Goal: Task Accomplishment & Management: Use online tool/utility

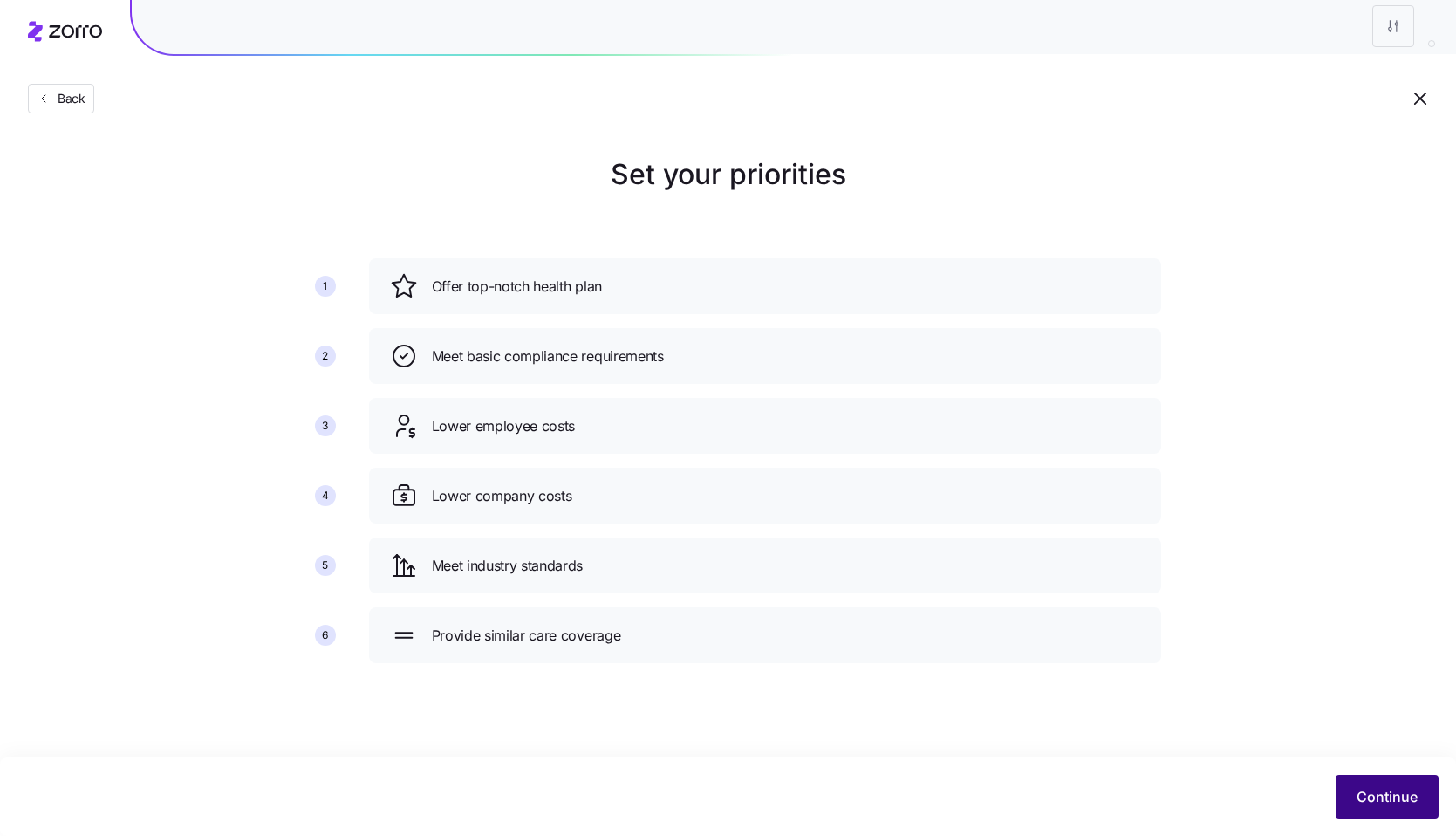
click at [1384, 809] on button "Continue" at bounding box center [1387, 796] width 103 height 43
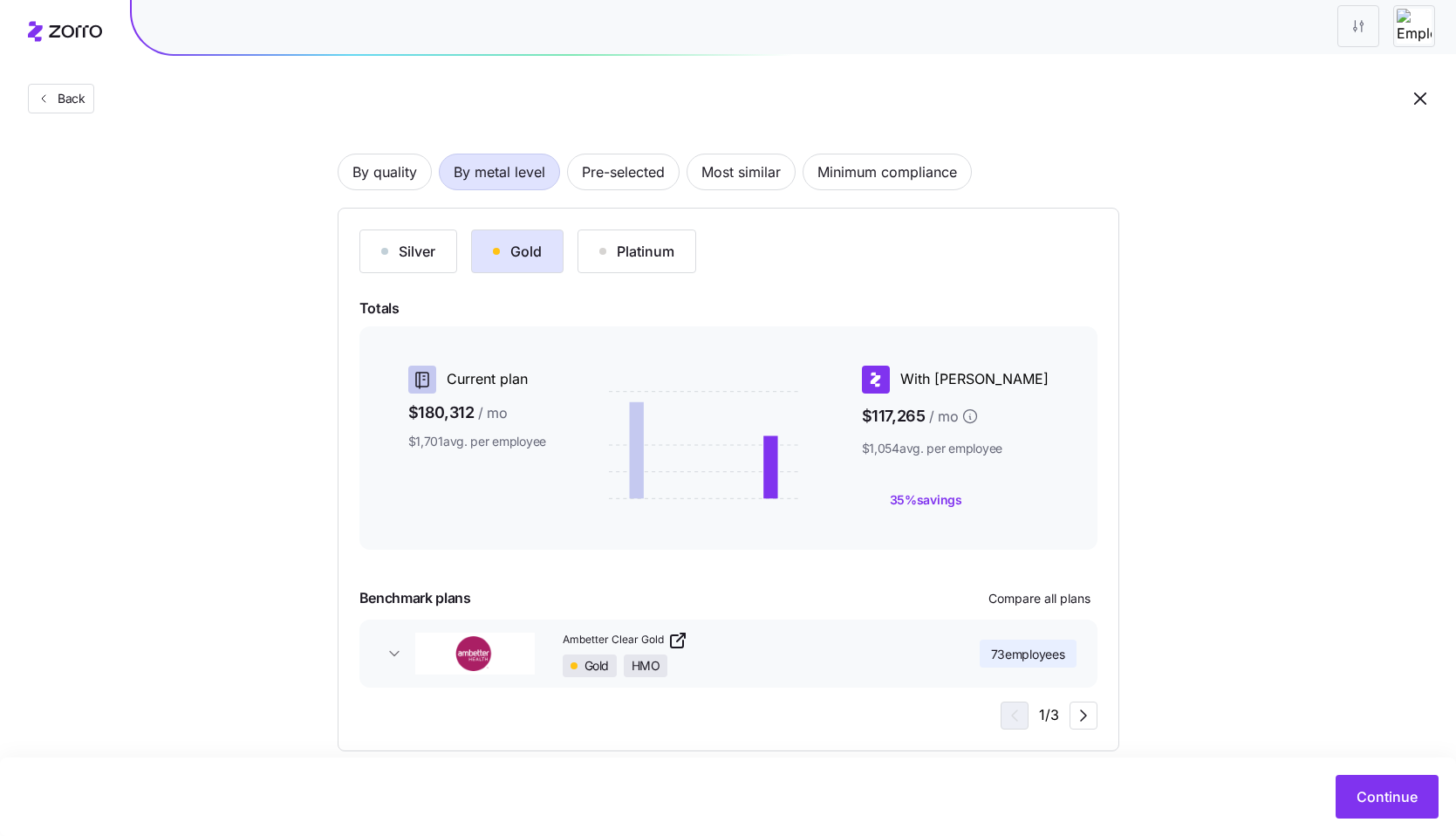
scroll to position [131, 0]
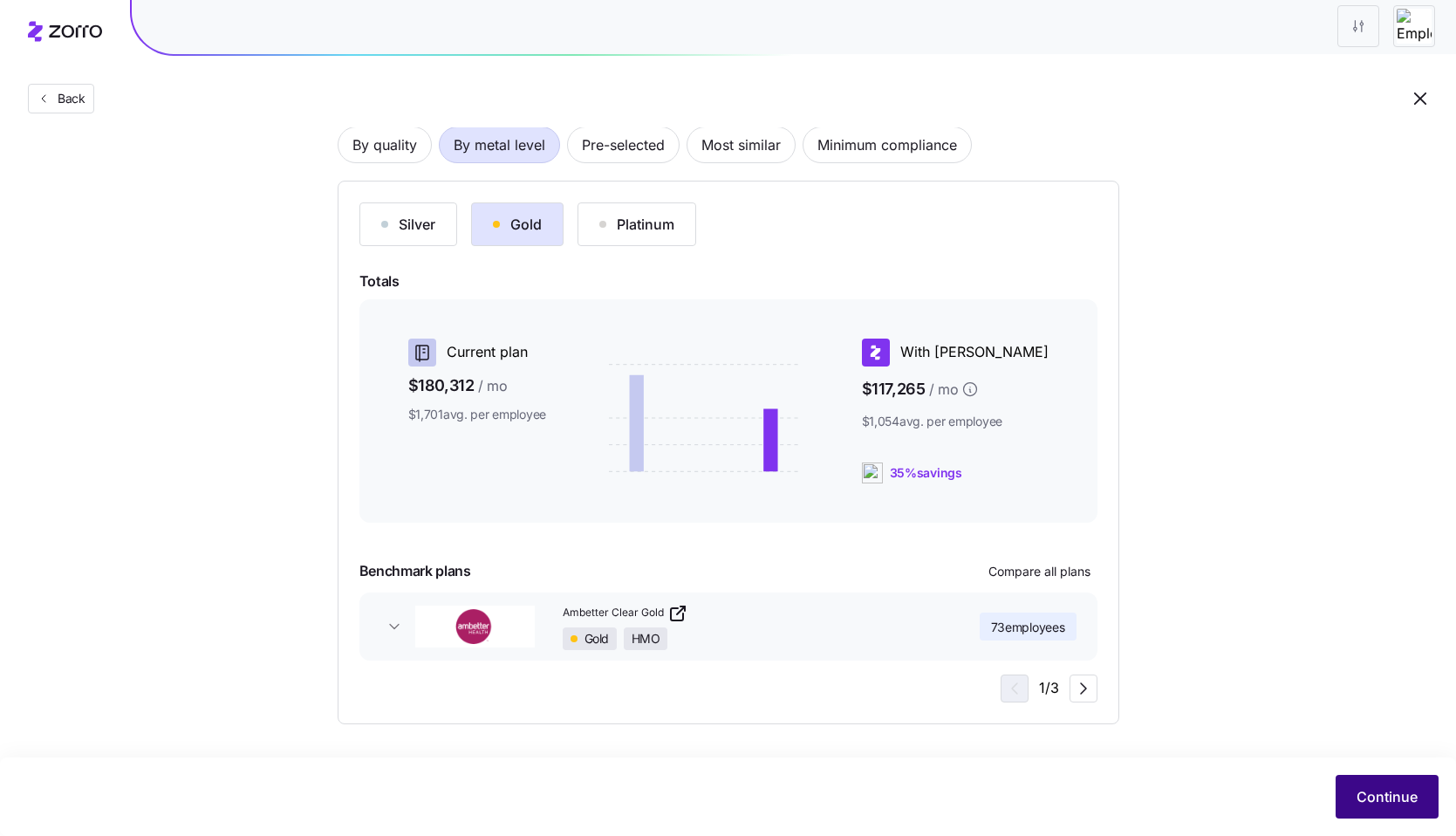
click at [1378, 793] on span "Continue" at bounding box center [1387, 796] width 61 height 21
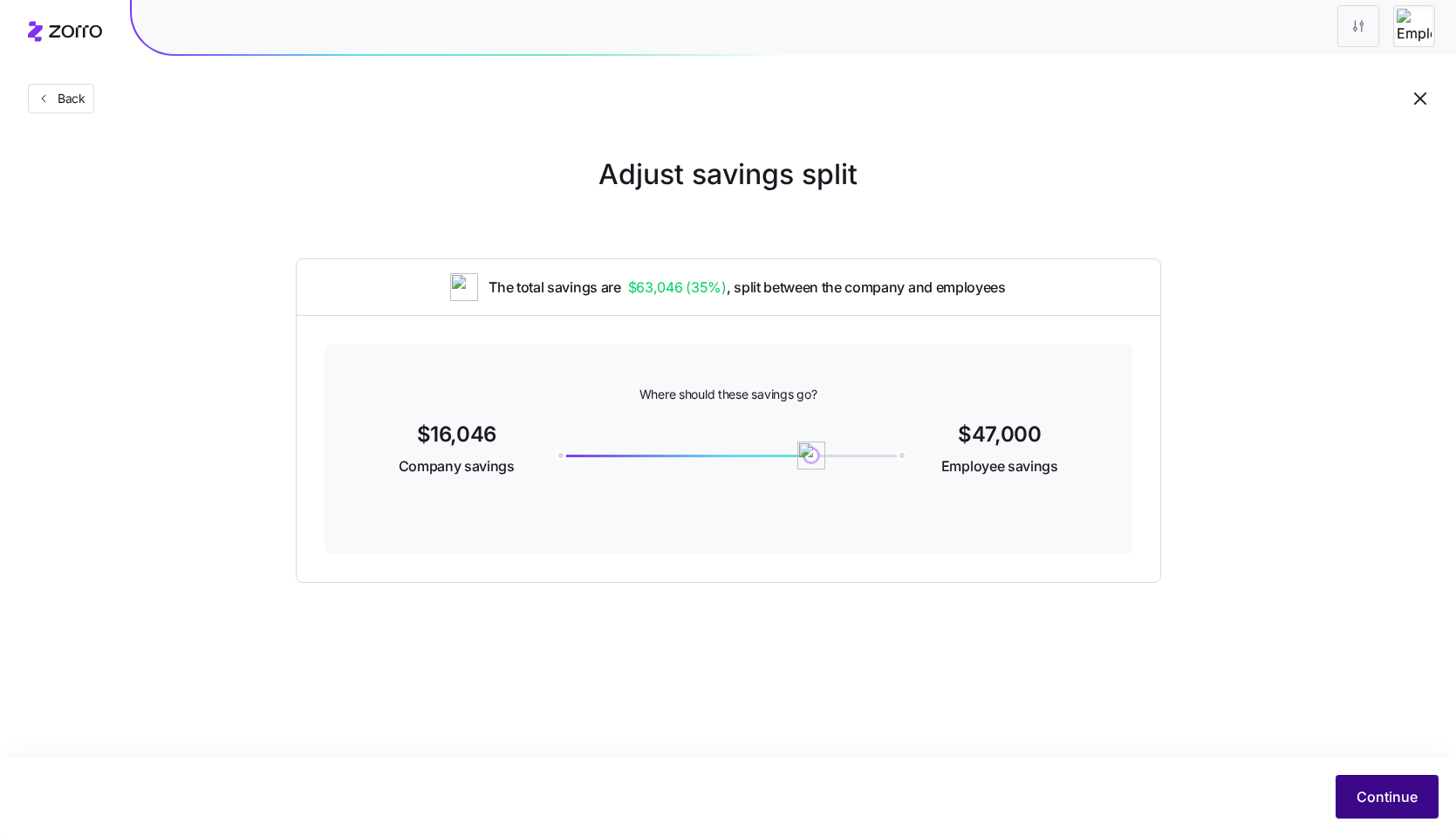
click at [1362, 808] on button "Continue" at bounding box center [1387, 796] width 103 height 43
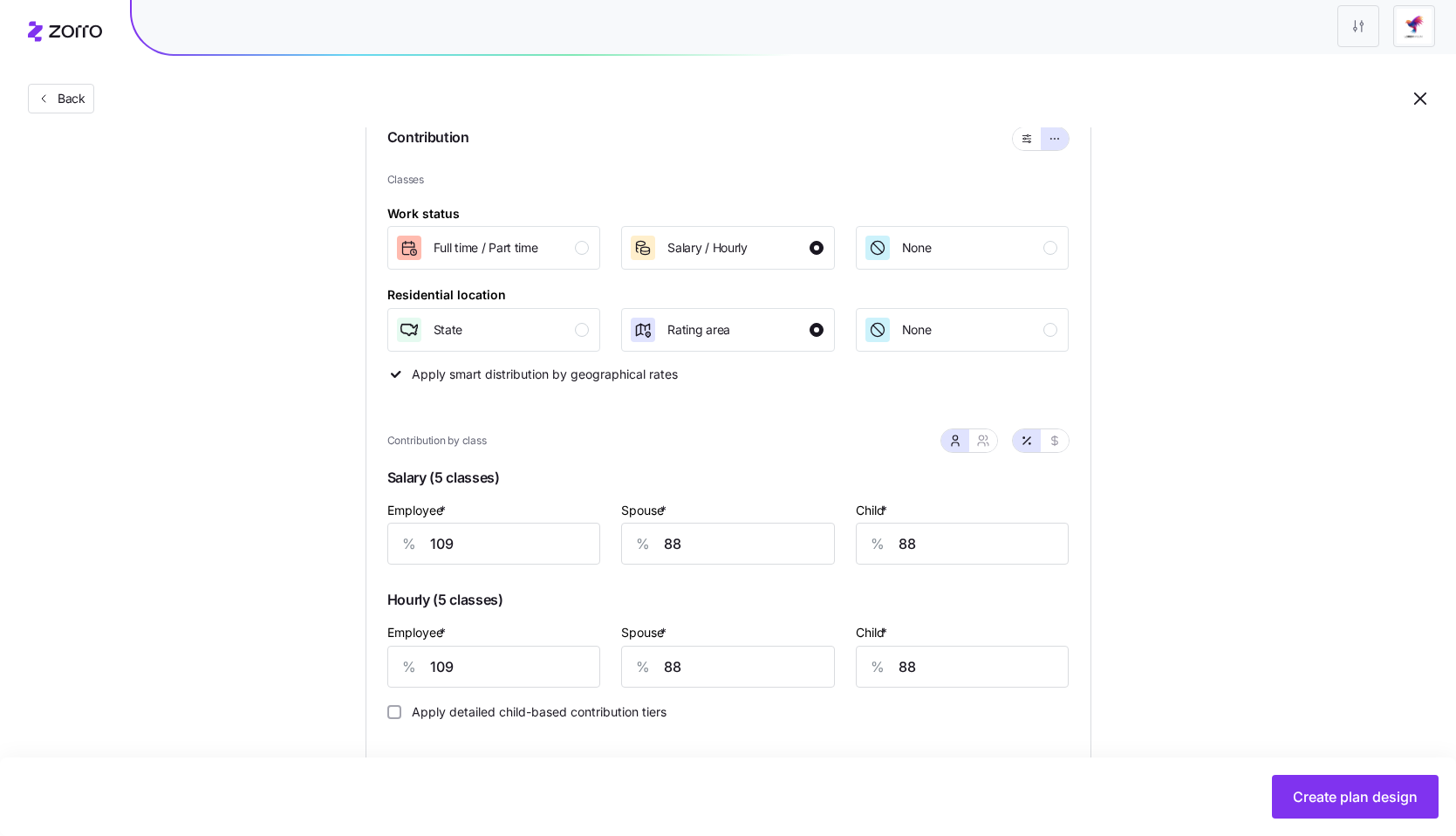
scroll to position [163, 0]
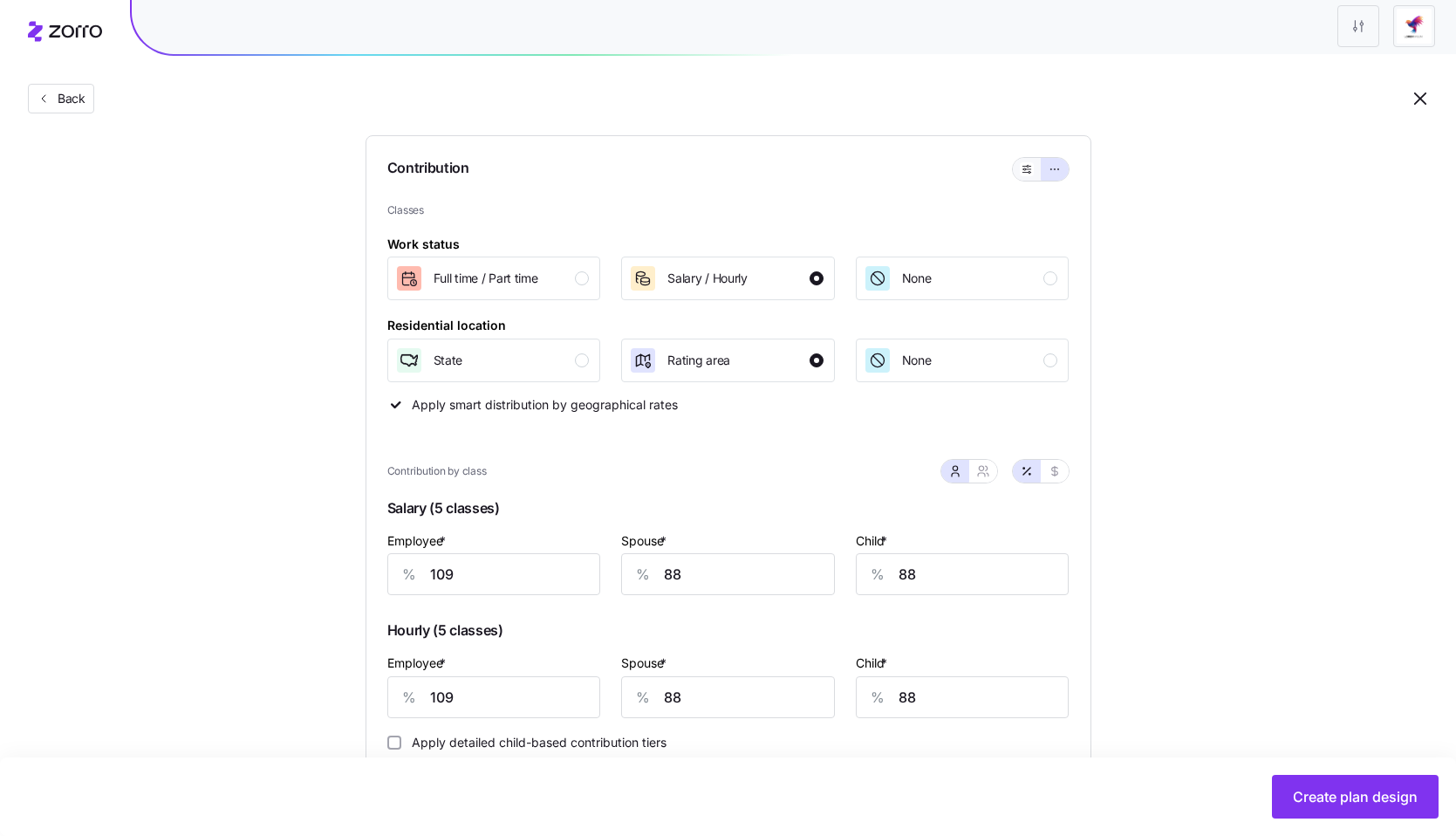
click at [1017, 169] on button "button" at bounding box center [1026, 169] width 28 height 23
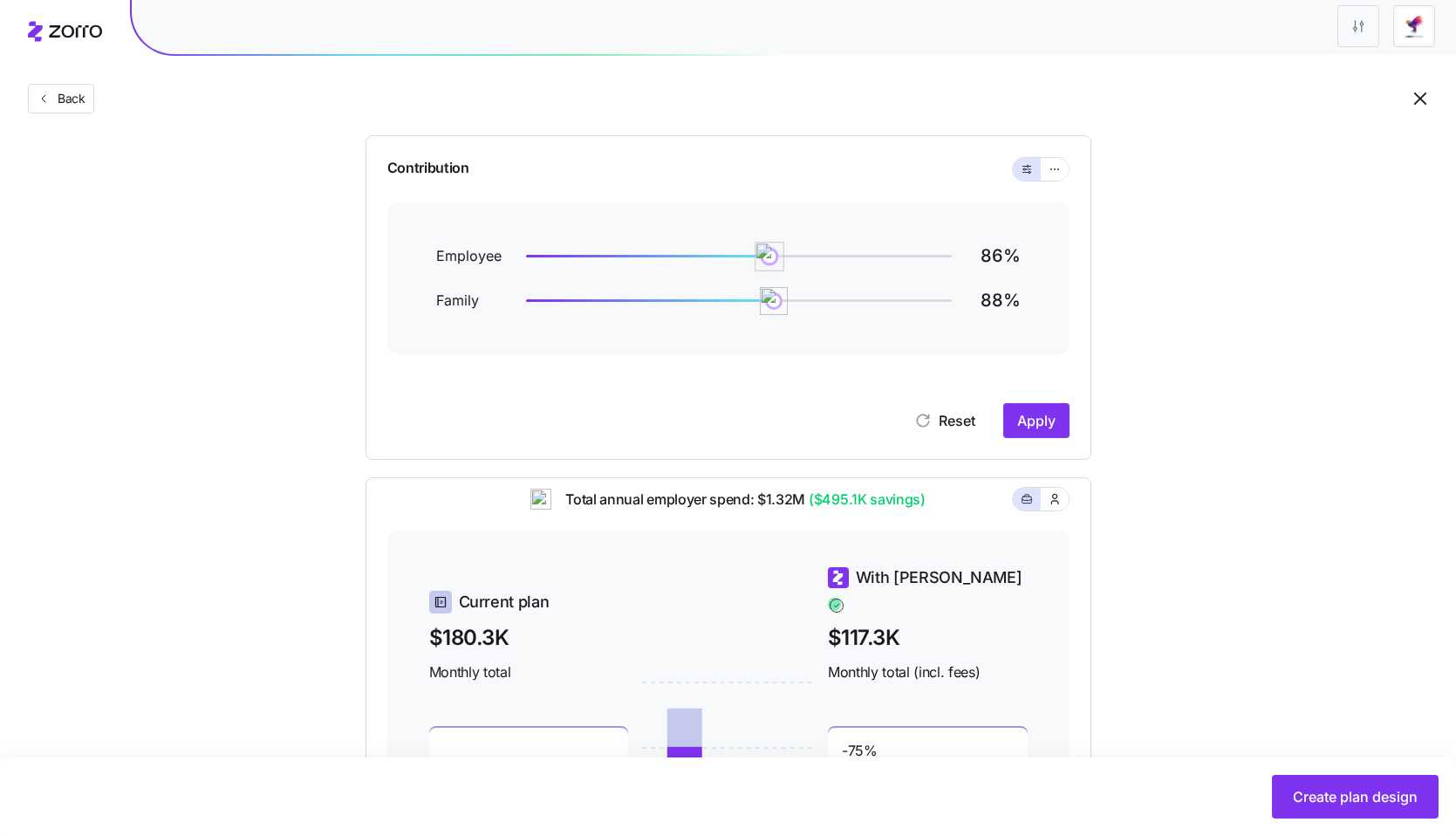
drag, startPoint x: 831, startPoint y: 260, endPoint x: 770, endPoint y: 260, distance: 61.0
click at [770, 260] on img at bounding box center [769, 257] width 30 height 30
click at [1026, 429] on span "Apply" at bounding box center [1036, 420] width 39 height 21
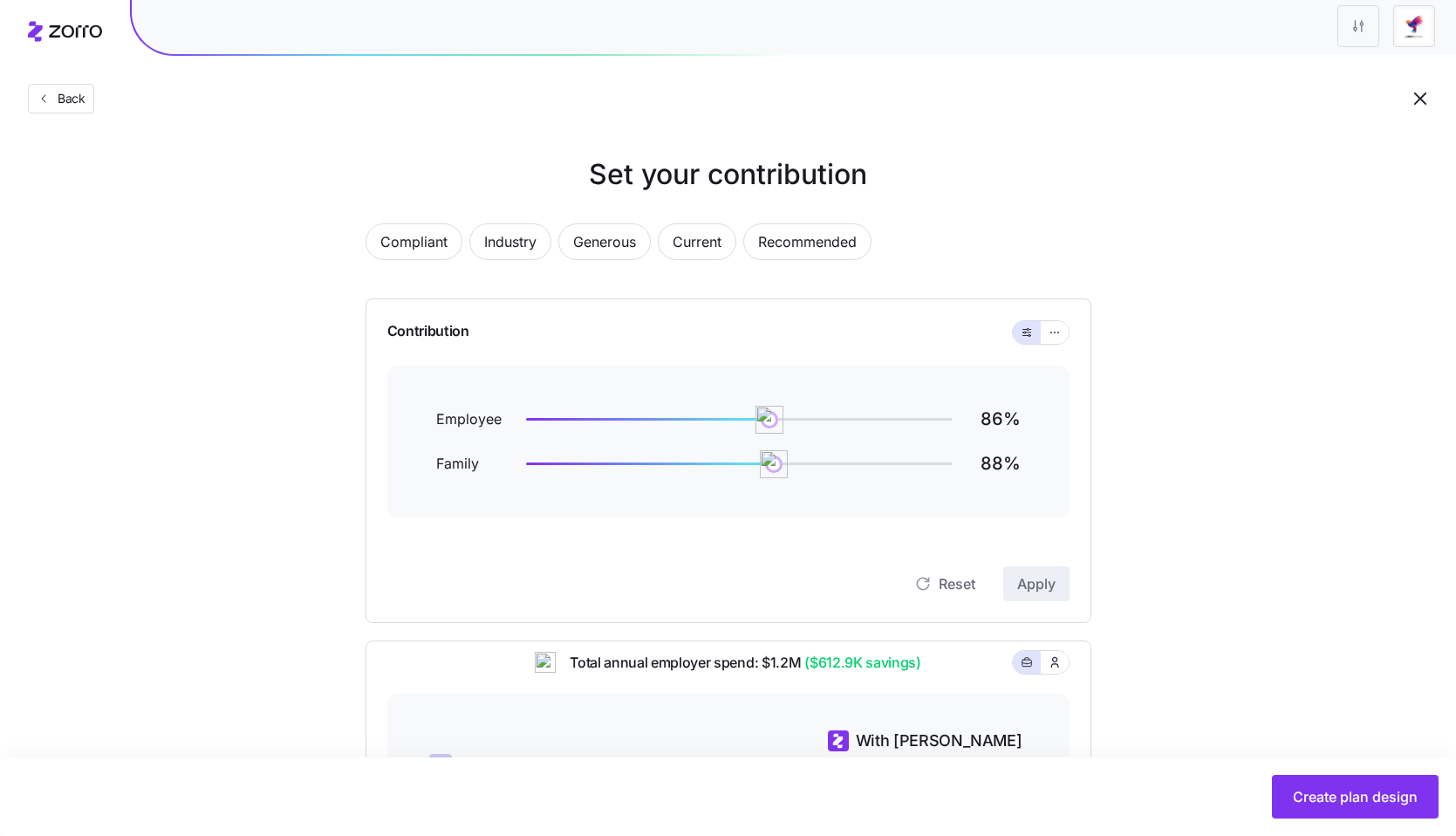
scroll to position [115, 0]
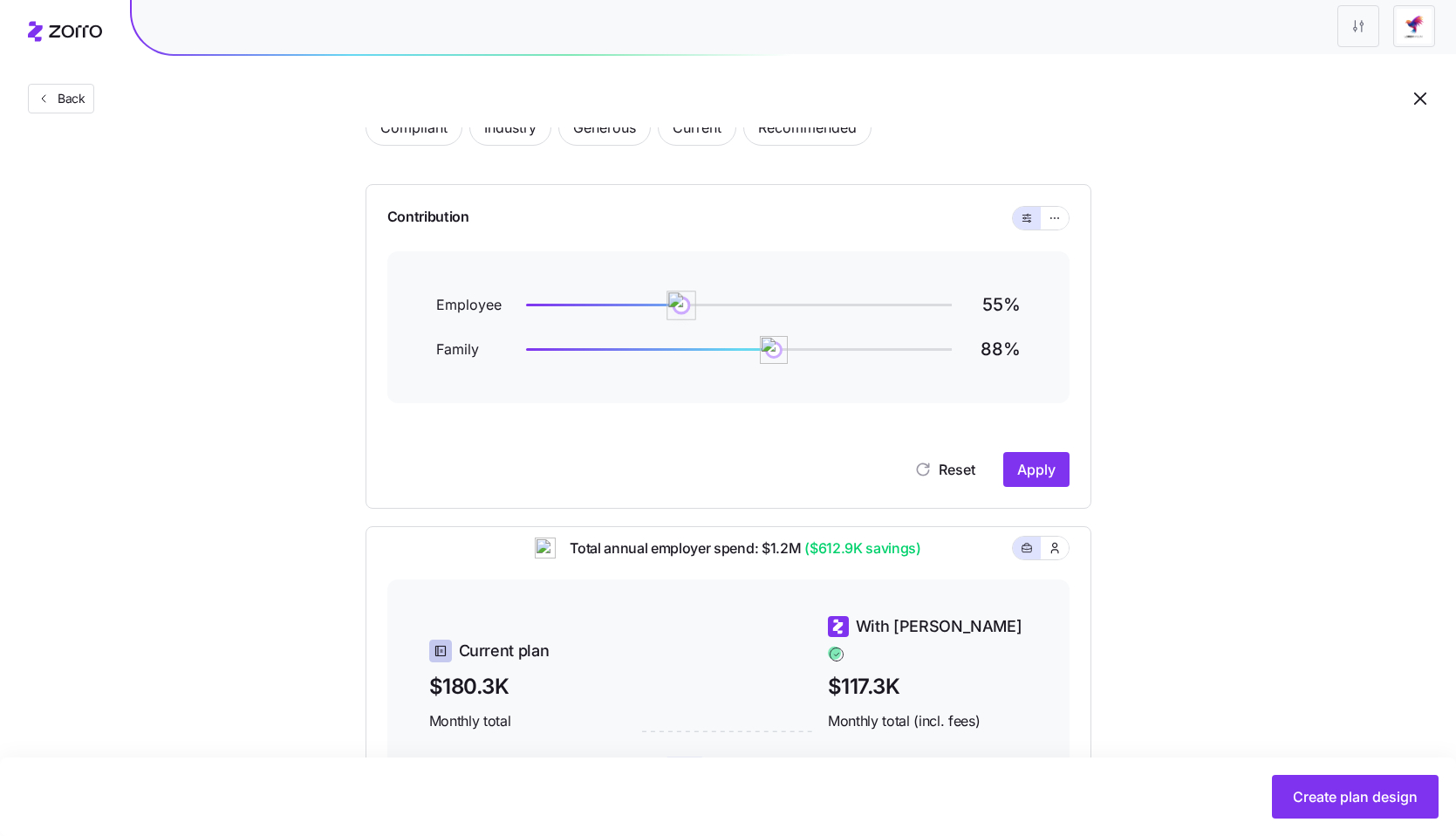
drag, startPoint x: 779, startPoint y: 308, endPoint x: 683, endPoint y: 310, distance: 96.0
click at [683, 310] on img at bounding box center [683, 305] width 30 height 30
click at [1031, 473] on span "Apply" at bounding box center [1036, 468] width 39 height 21
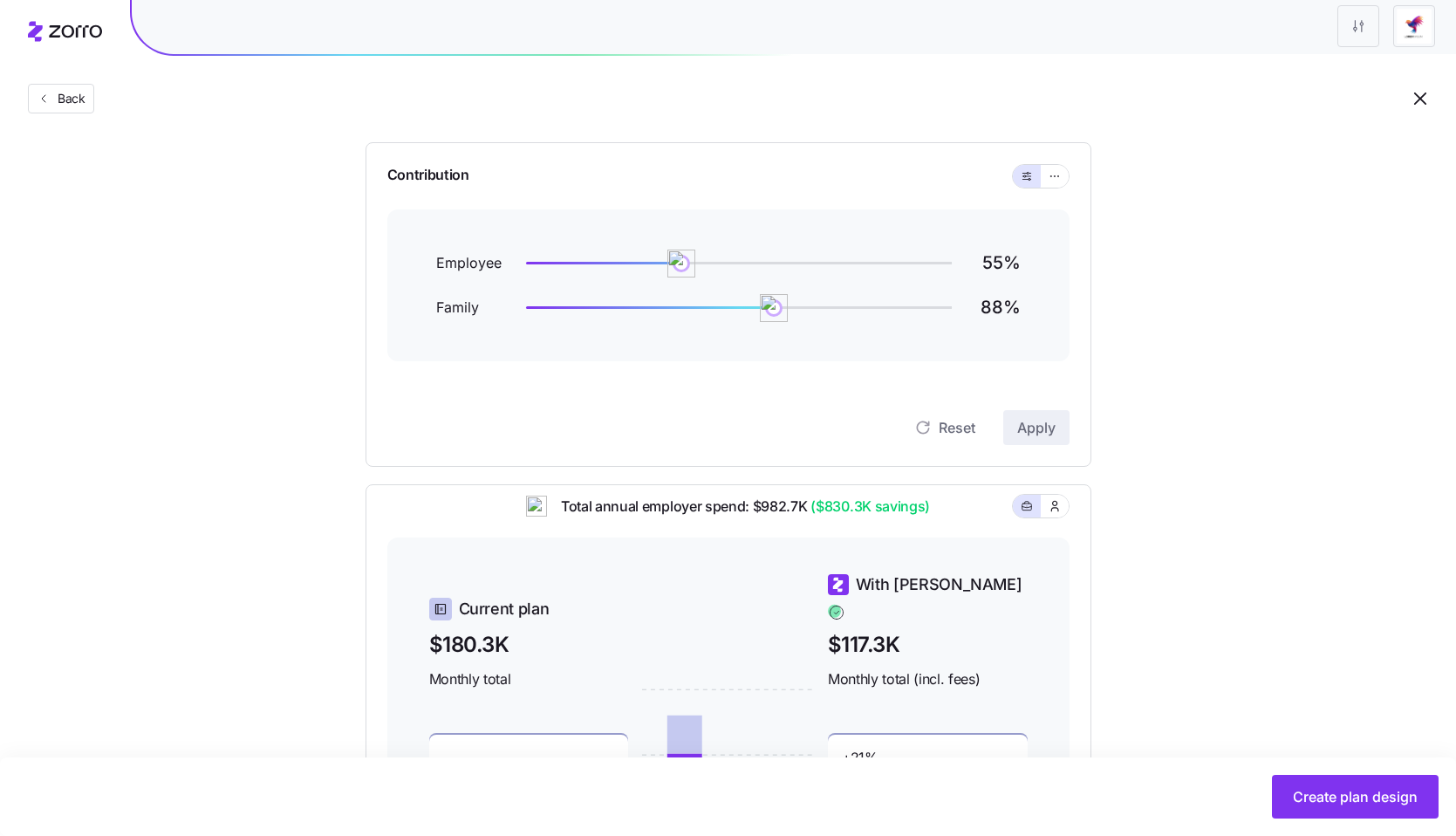
scroll to position [193, 0]
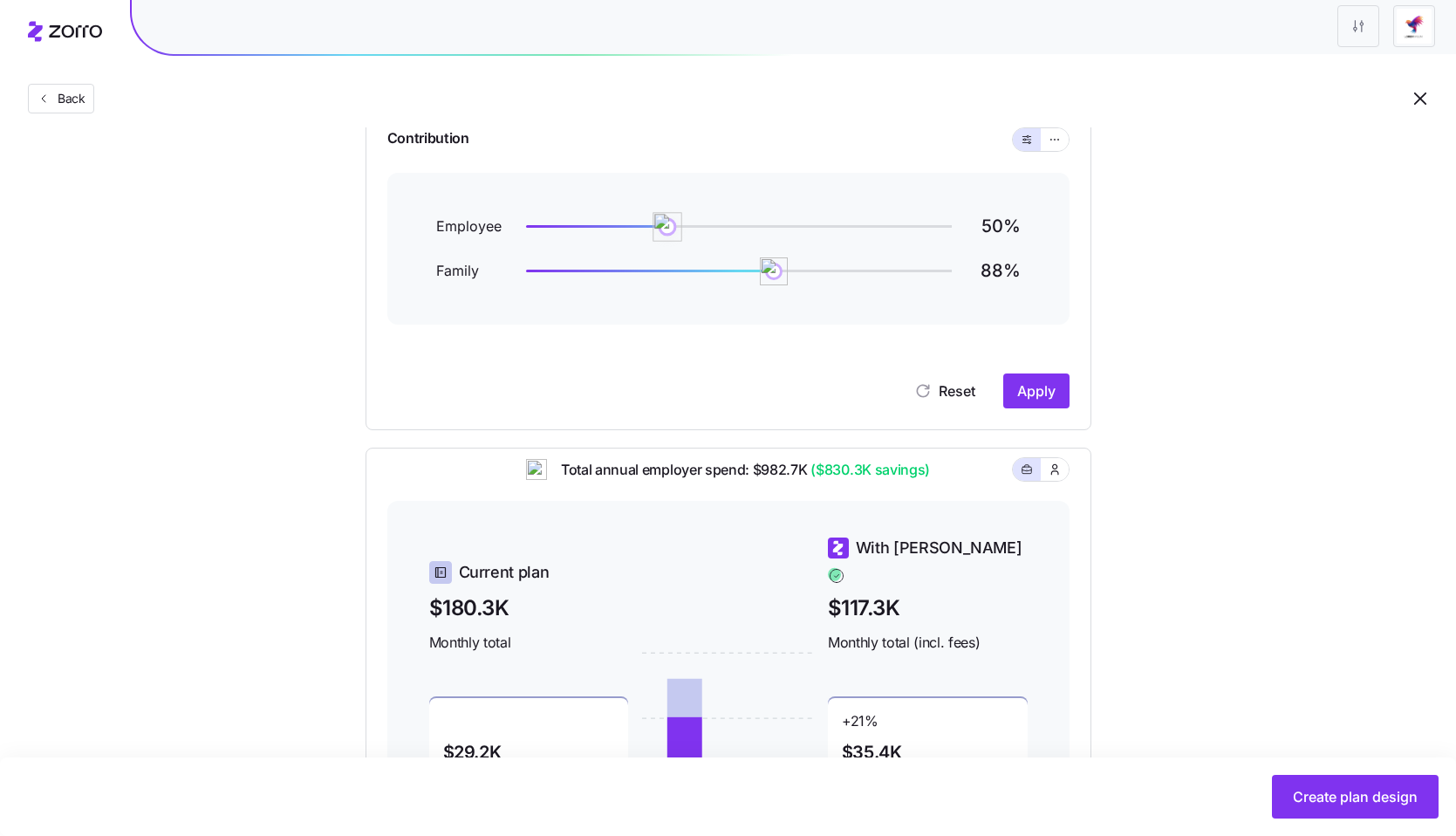
drag, startPoint x: 675, startPoint y: 227, endPoint x: 615, endPoint y: 227, distance: 60.0
click at [653, 227] on img at bounding box center [668, 227] width 30 height 30
click at [1020, 386] on span "Apply" at bounding box center [1036, 390] width 39 height 21
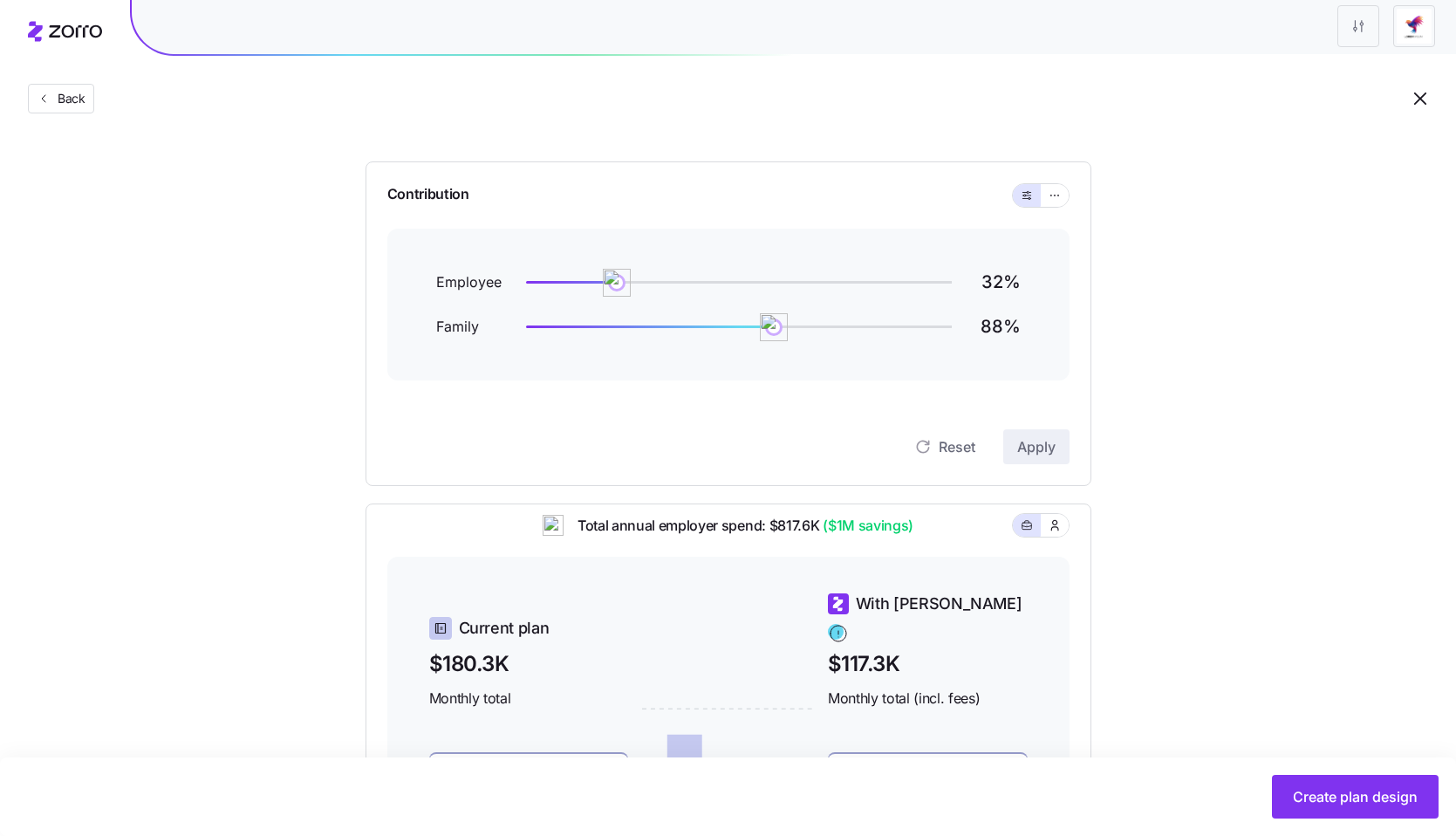
scroll to position [149, 0]
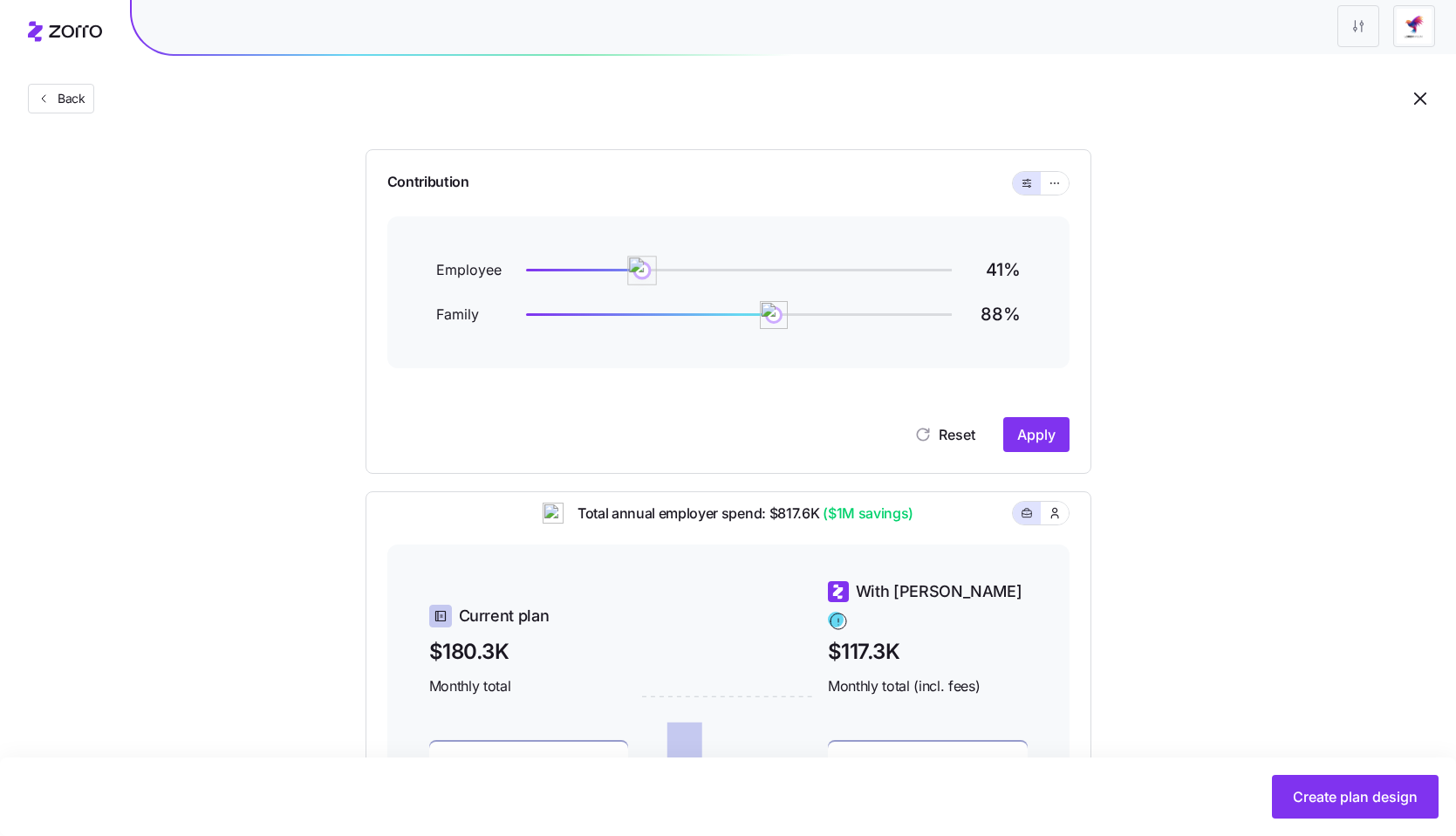
drag, startPoint x: 618, startPoint y: 269, endPoint x: 641, endPoint y: 273, distance: 23.3
click at [641, 273] on img at bounding box center [642, 271] width 30 height 30
click at [1043, 445] on button "Apply" at bounding box center [1036, 434] width 66 height 35
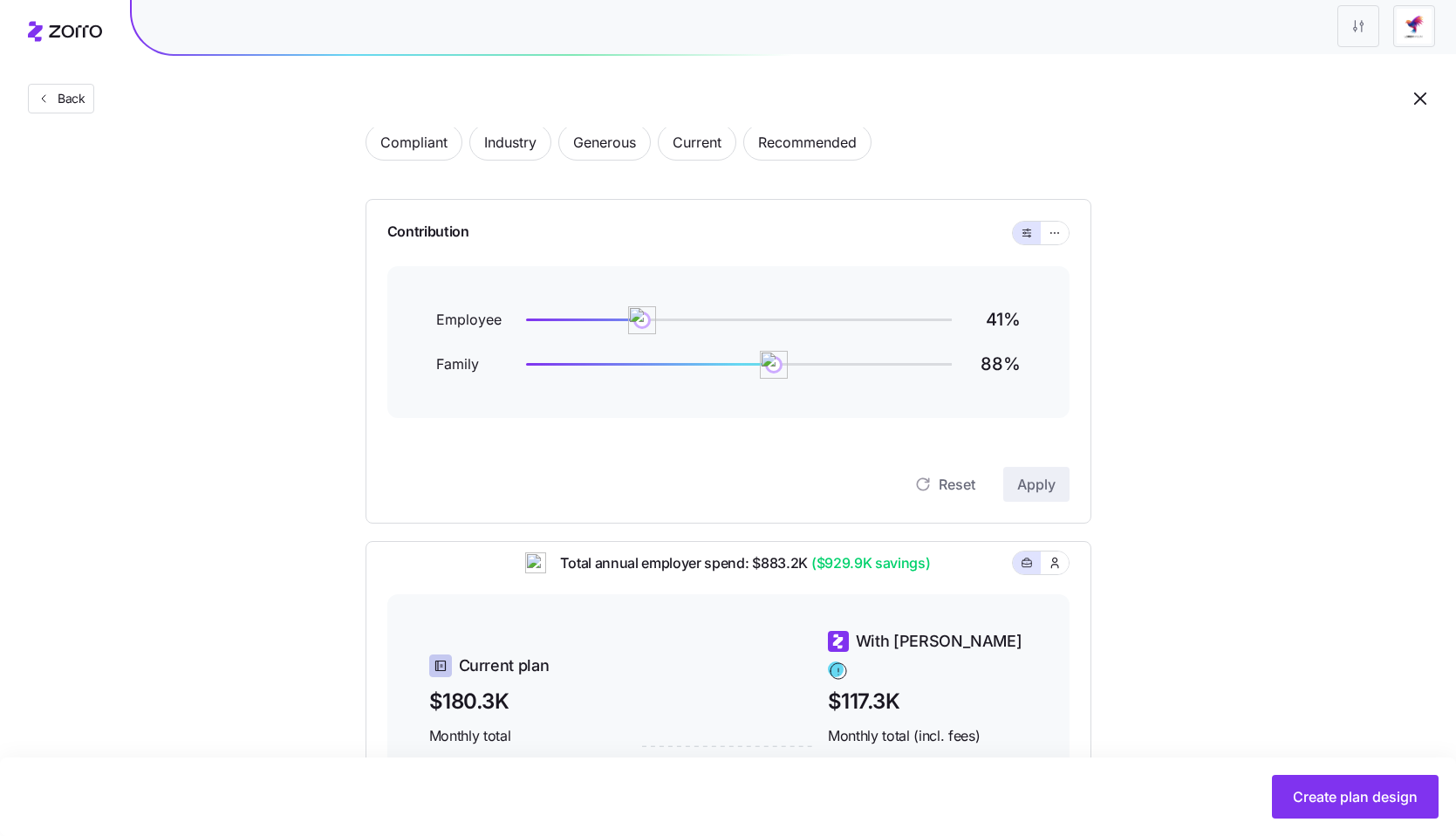
scroll to position [150, 0]
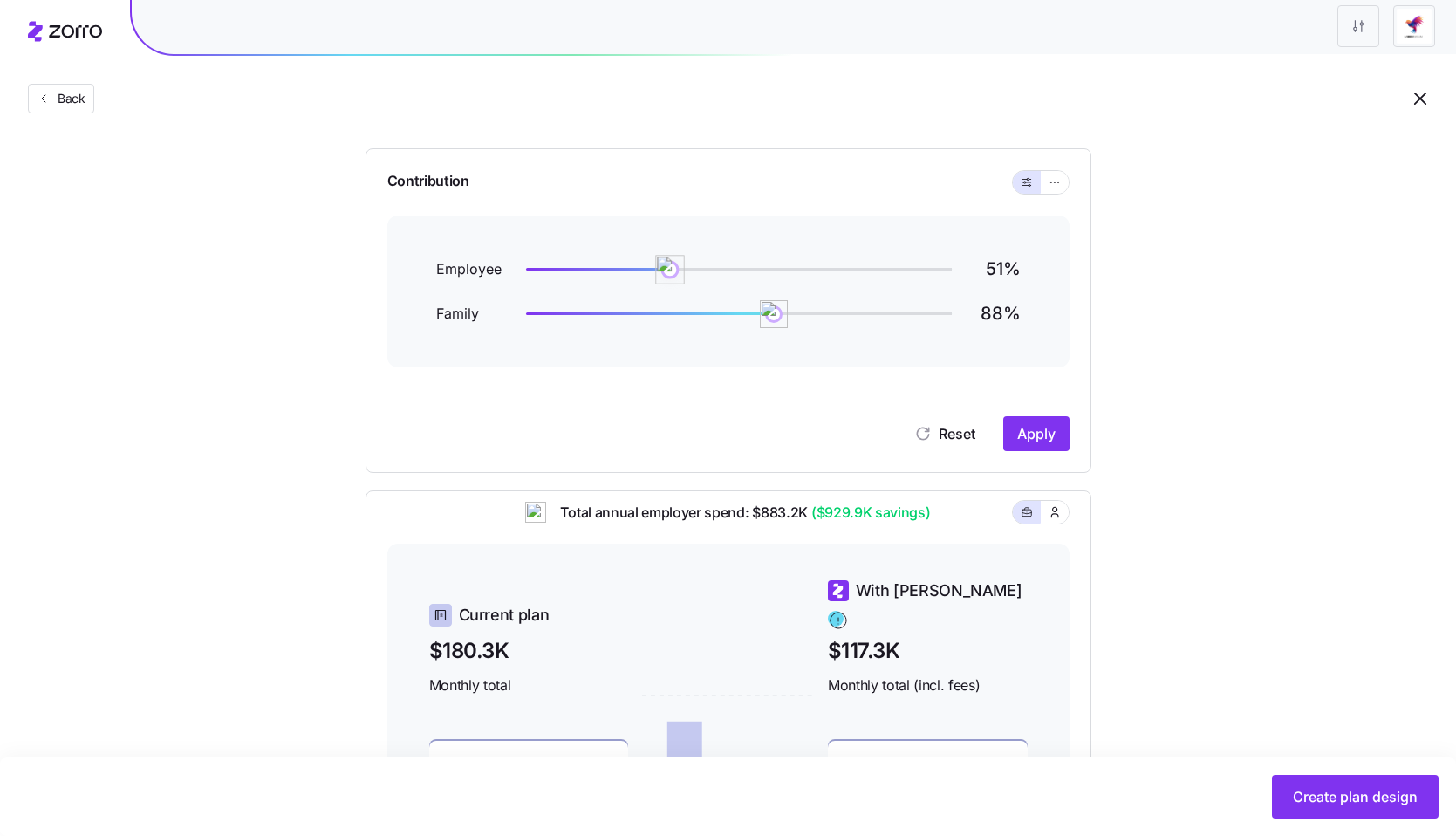
drag, startPoint x: 638, startPoint y: 269, endPoint x: 670, endPoint y: 271, distance: 32.1
click at [670, 271] on img at bounding box center [671, 270] width 30 height 30
click at [1017, 428] on span "Apply" at bounding box center [1036, 433] width 39 height 21
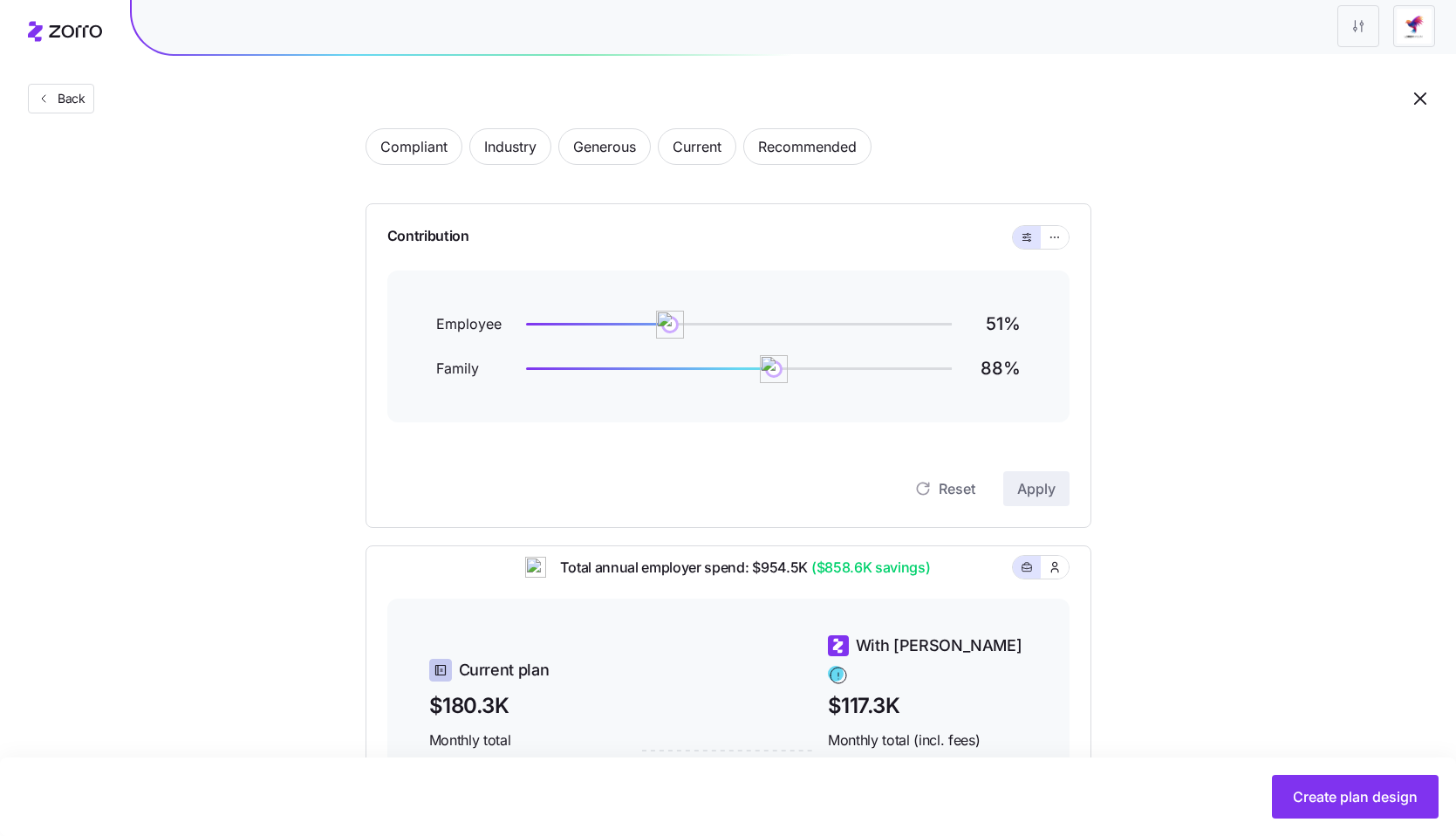
scroll to position [138, 0]
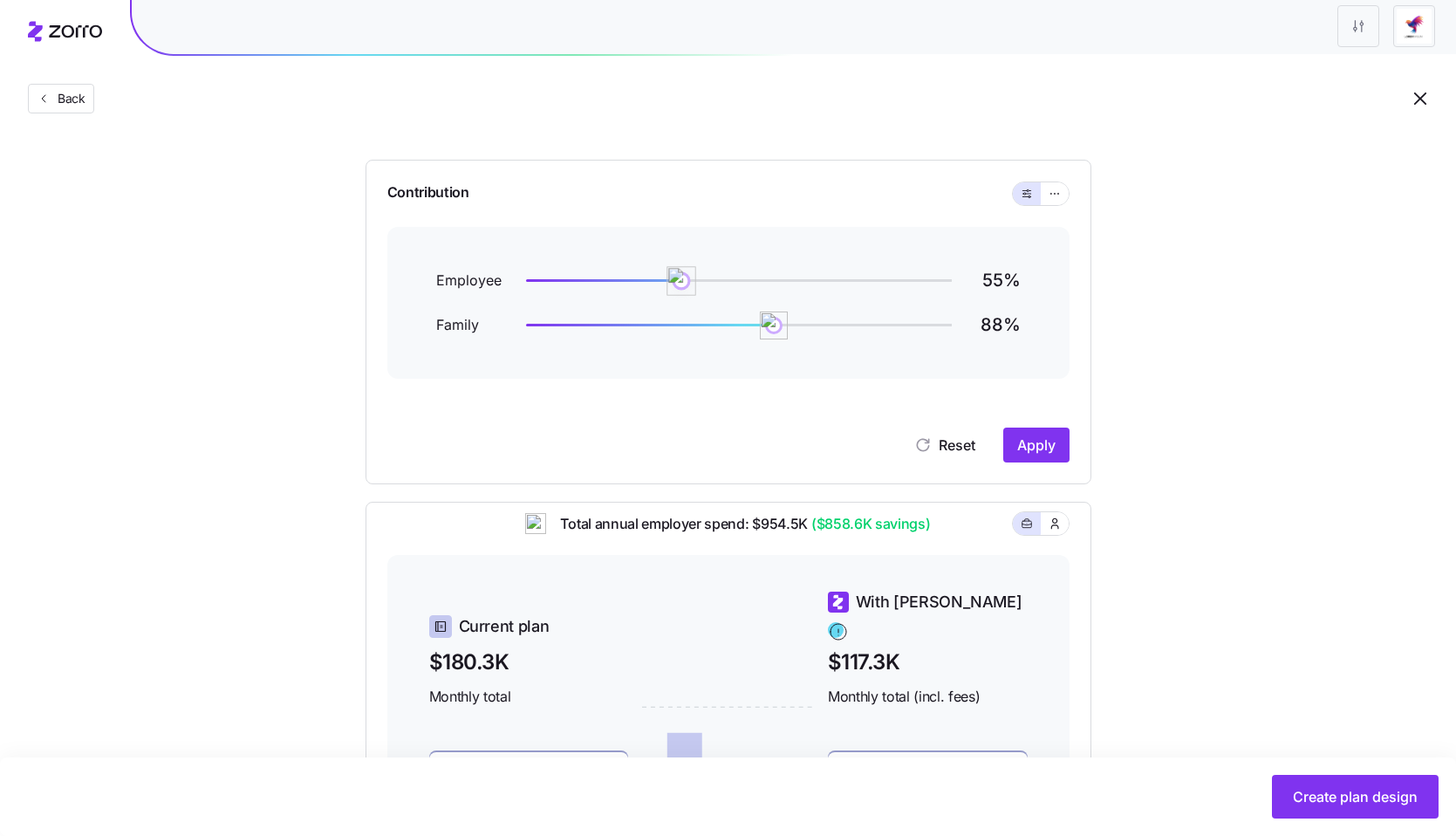
drag, startPoint x: 672, startPoint y: 280, endPoint x: 681, endPoint y: 281, distance: 9.1
click at [681, 281] on img at bounding box center [683, 281] width 30 height 30
click at [1050, 451] on span "Apply" at bounding box center [1036, 445] width 39 height 21
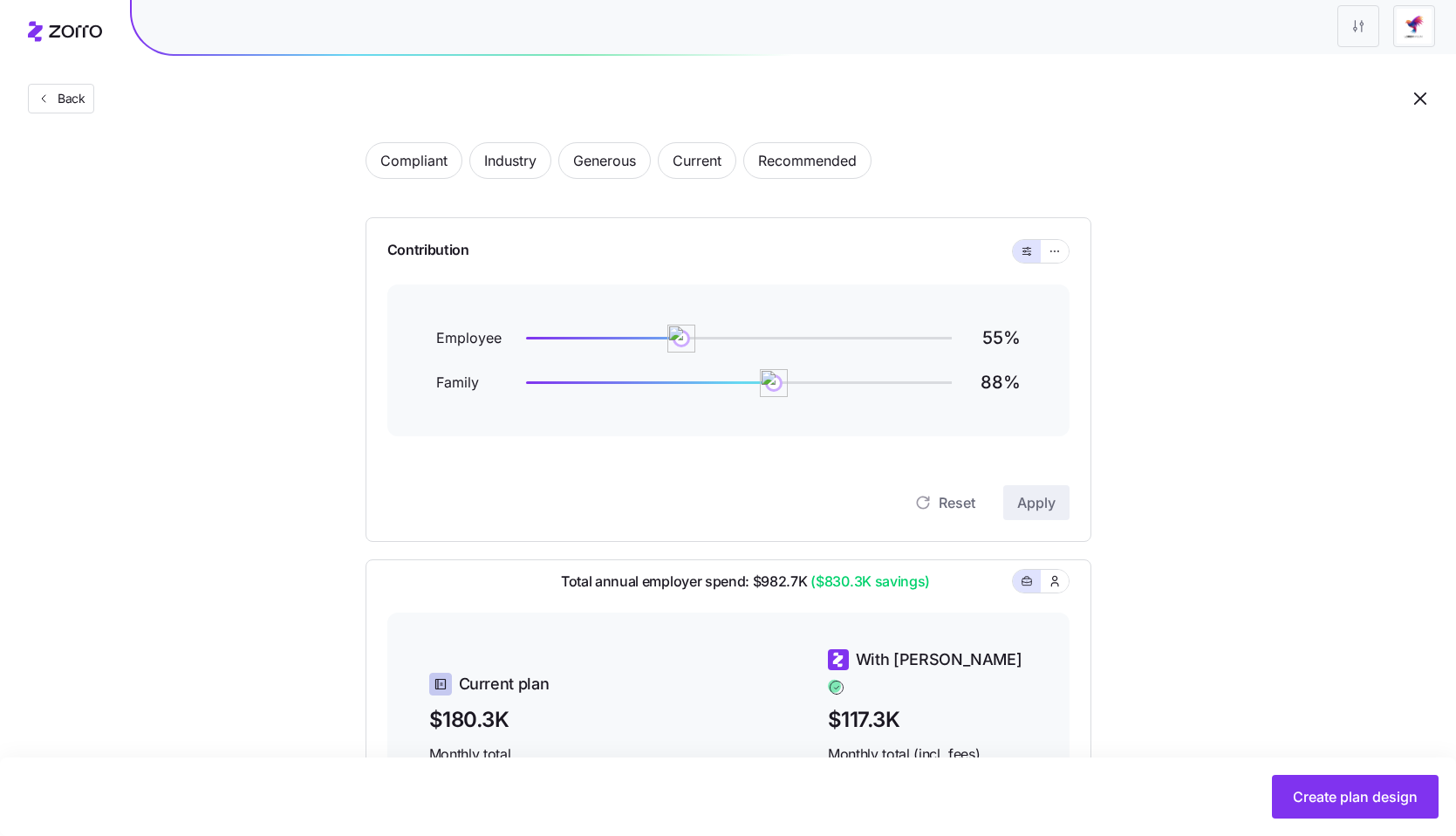
scroll to position [117, 0]
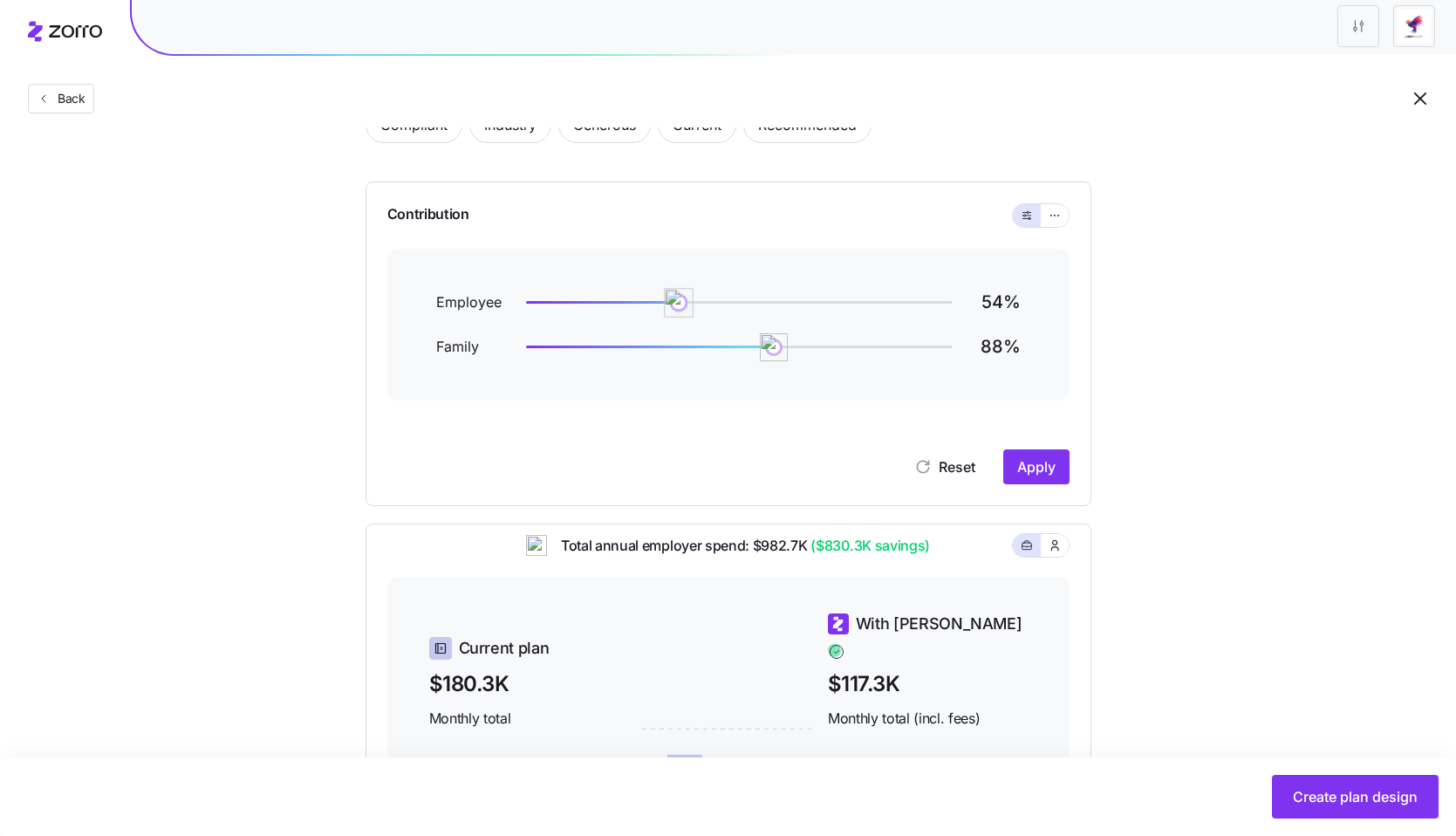
click at [679, 307] on img at bounding box center [679, 302] width 30 height 30
click at [1017, 474] on span "Apply" at bounding box center [1036, 466] width 39 height 21
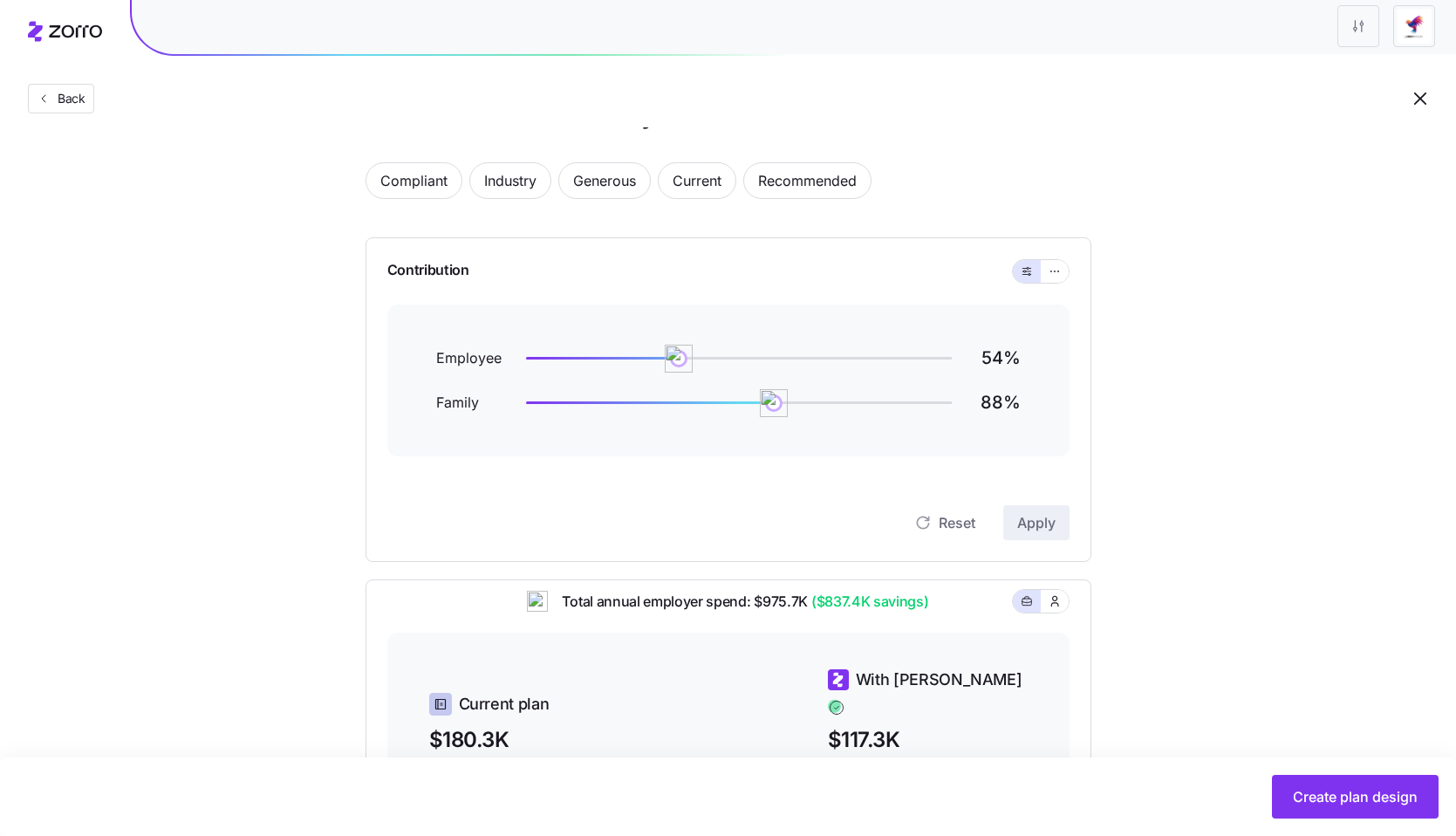
scroll to position [70, 0]
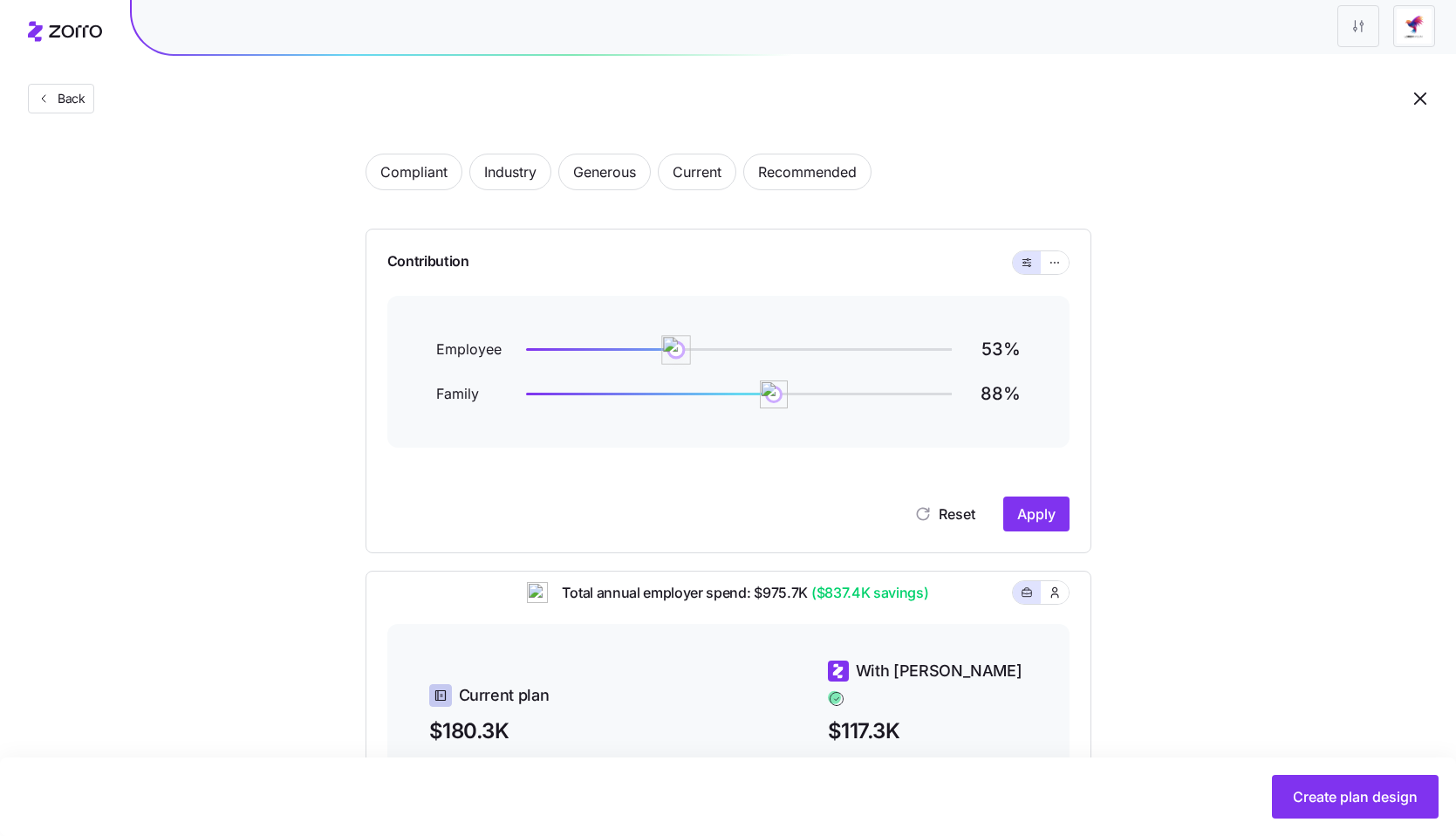
click at [676, 348] on img at bounding box center [676, 350] width 30 height 30
click at [1040, 519] on span "Apply" at bounding box center [1036, 514] width 39 height 21
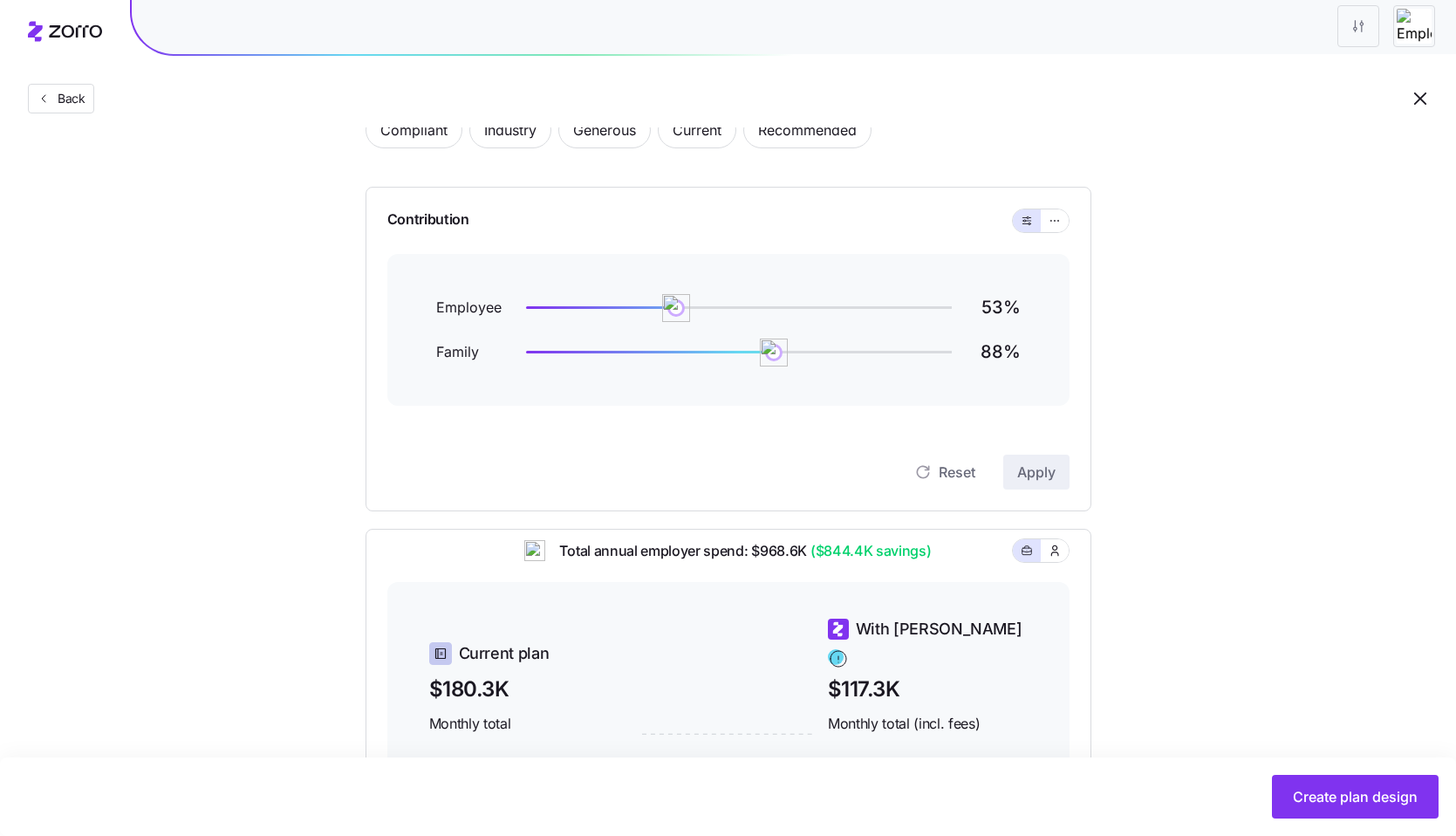
scroll to position [0, 0]
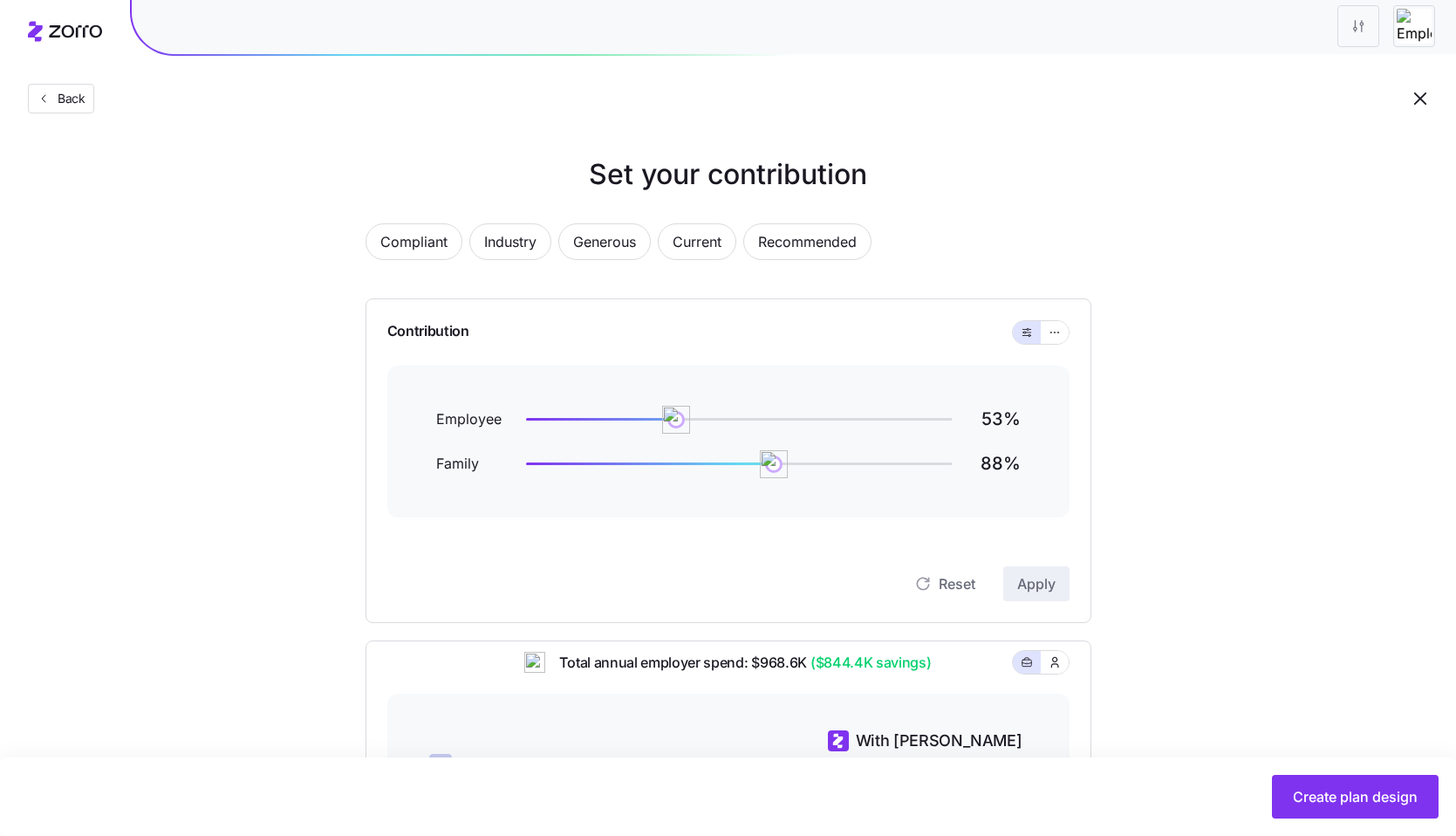
click at [1423, 101] on icon "button" at bounding box center [1419, 98] width 21 height 21
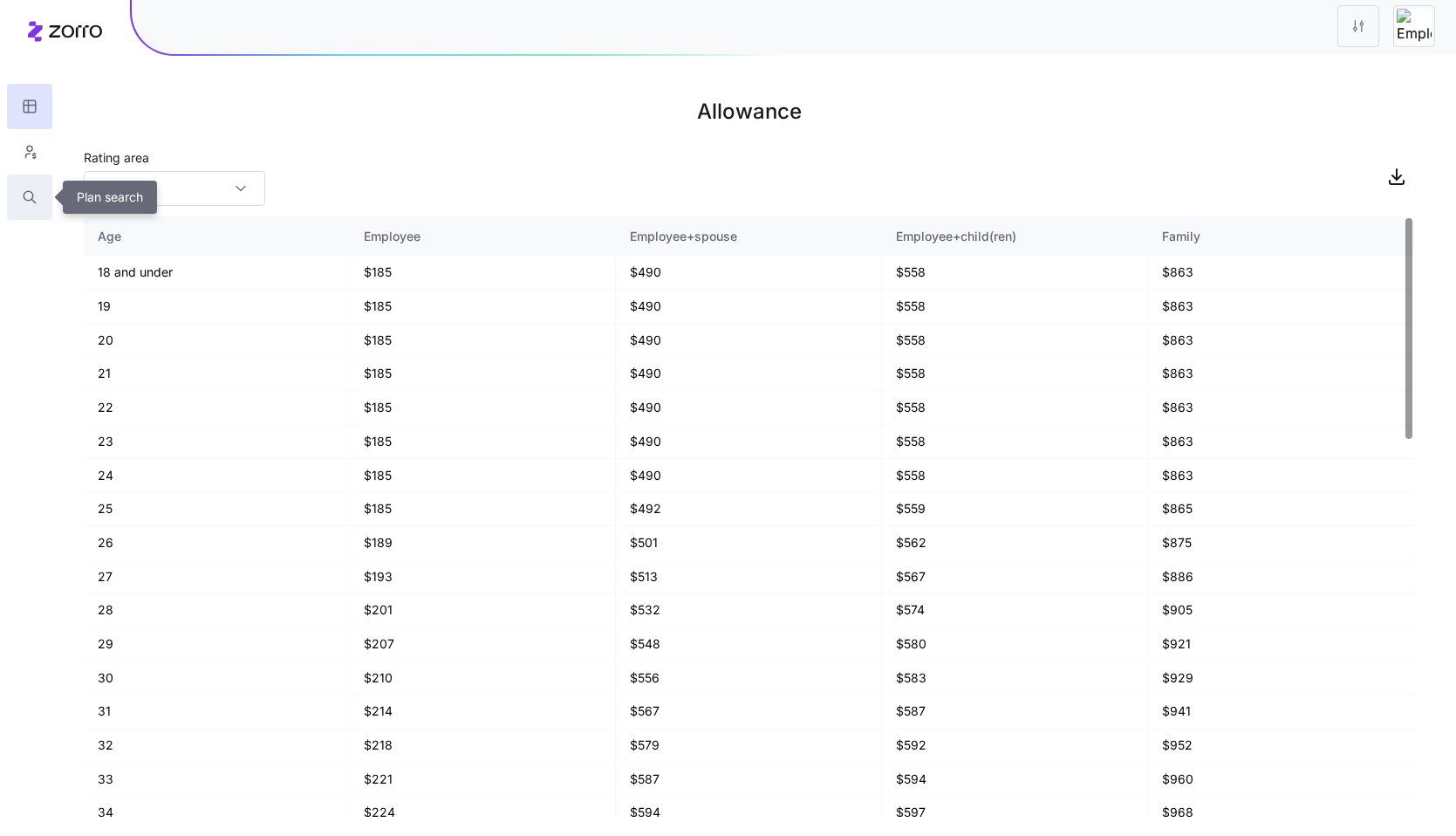
click at [26, 198] on icon "button" at bounding box center [30, 198] width 16 height 18
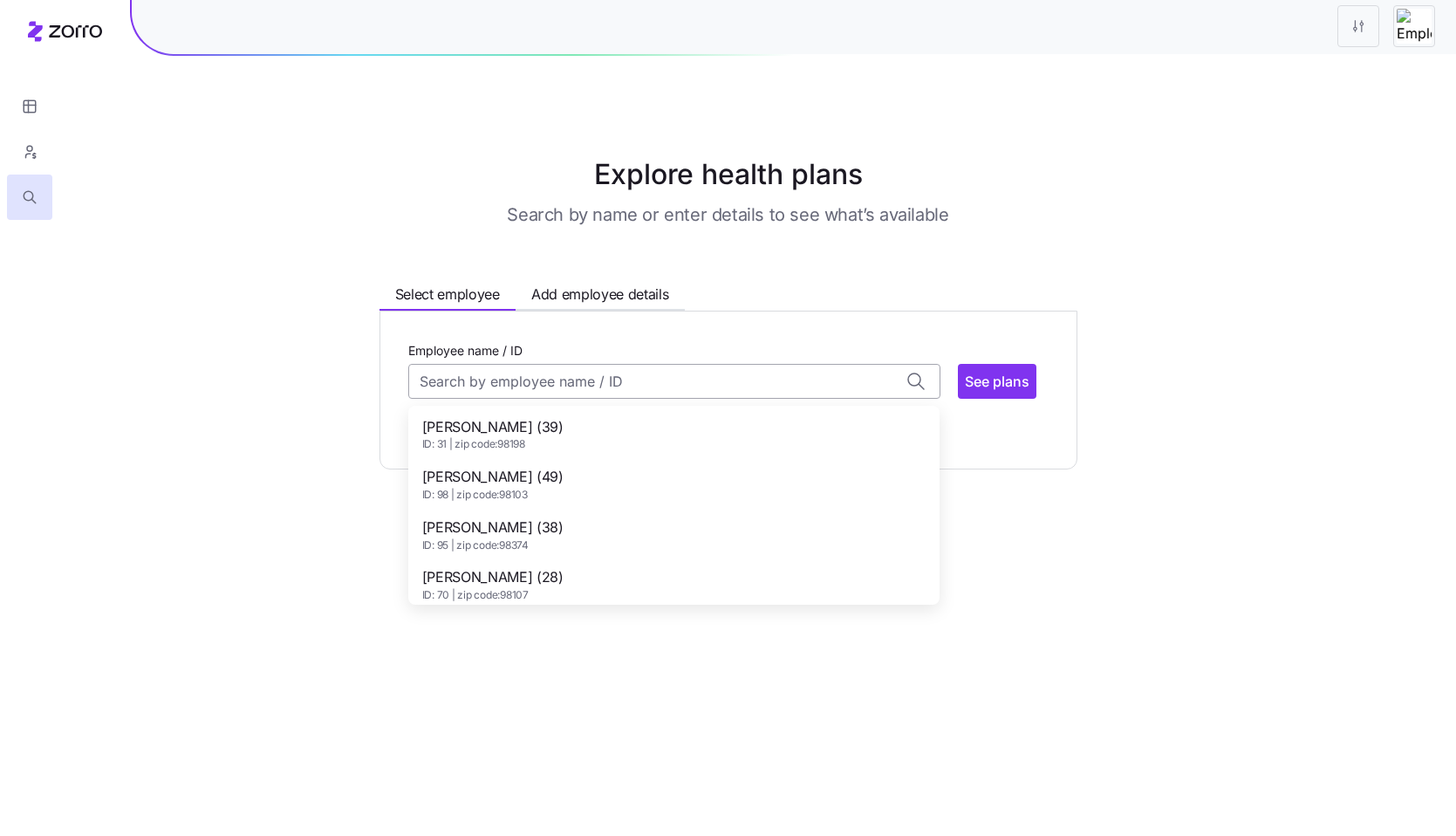
click at [586, 384] on input "Employee name / ID" at bounding box center [674, 380] width 532 height 35
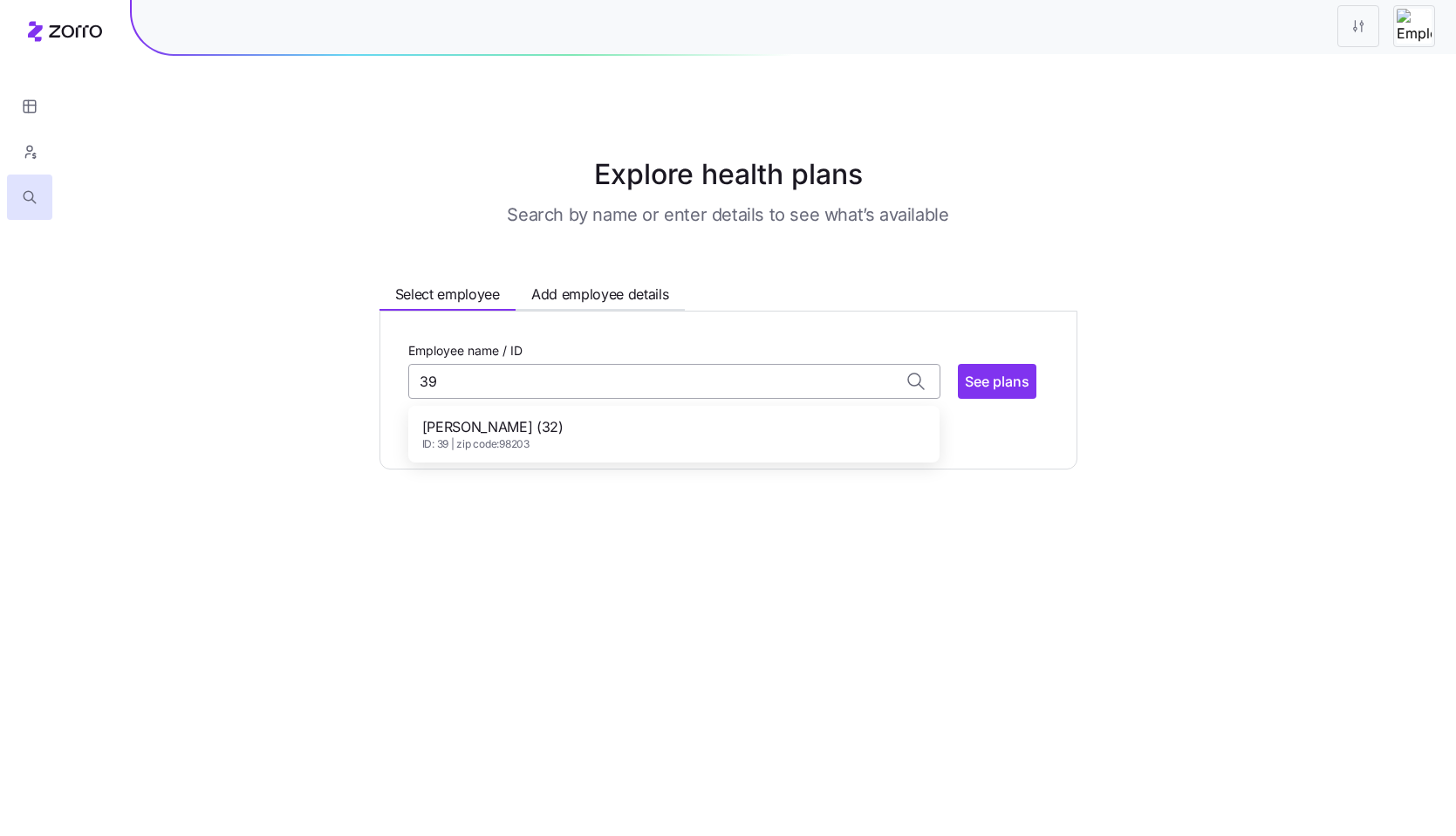
type input "3"
click at [586, 384] on input "31" at bounding box center [674, 380] width 532 height 35
type input "gaunt"
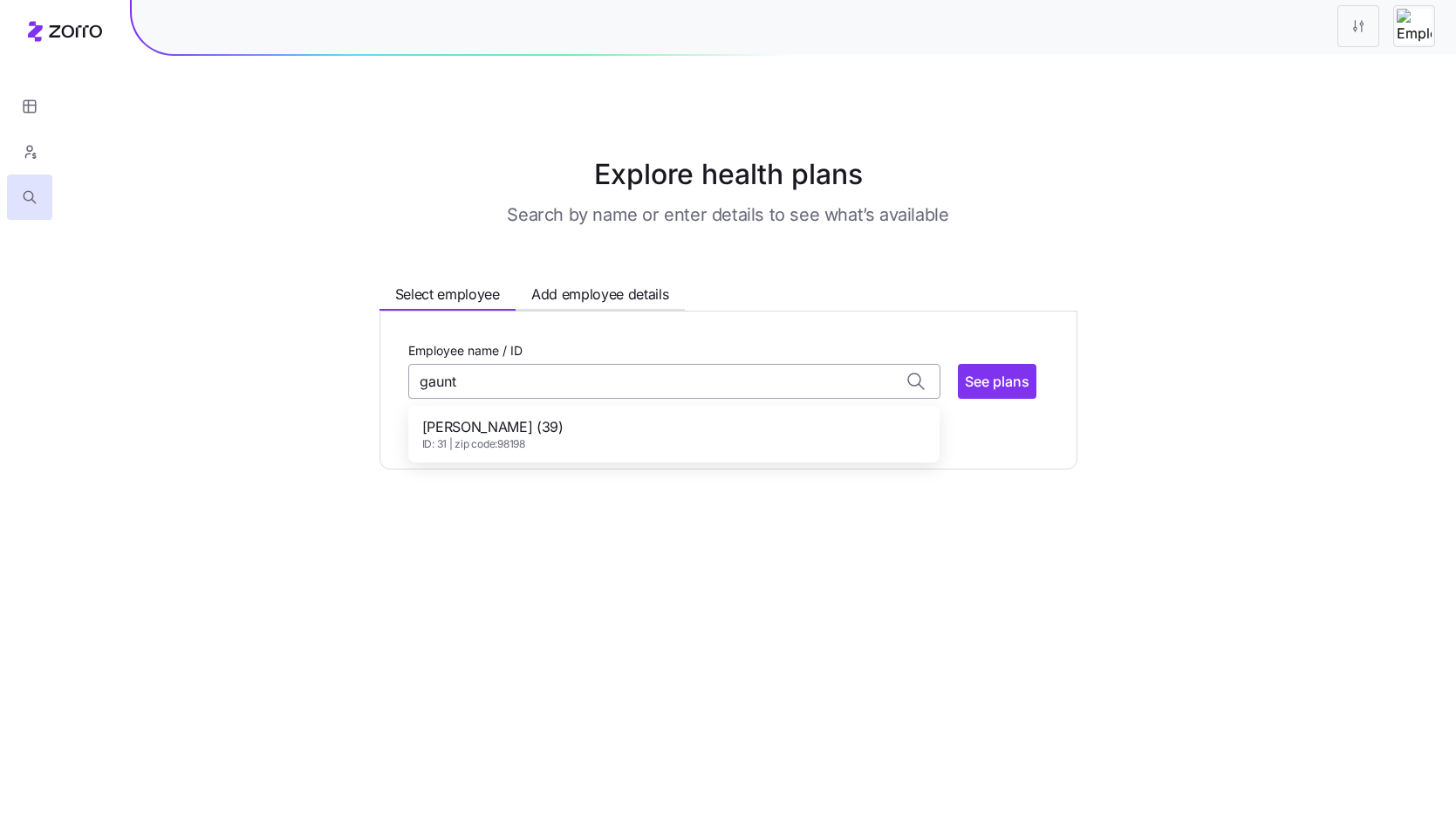
click at [586, 384] on input "gaunt" at bounding box center [674, 380] width 532 height 35
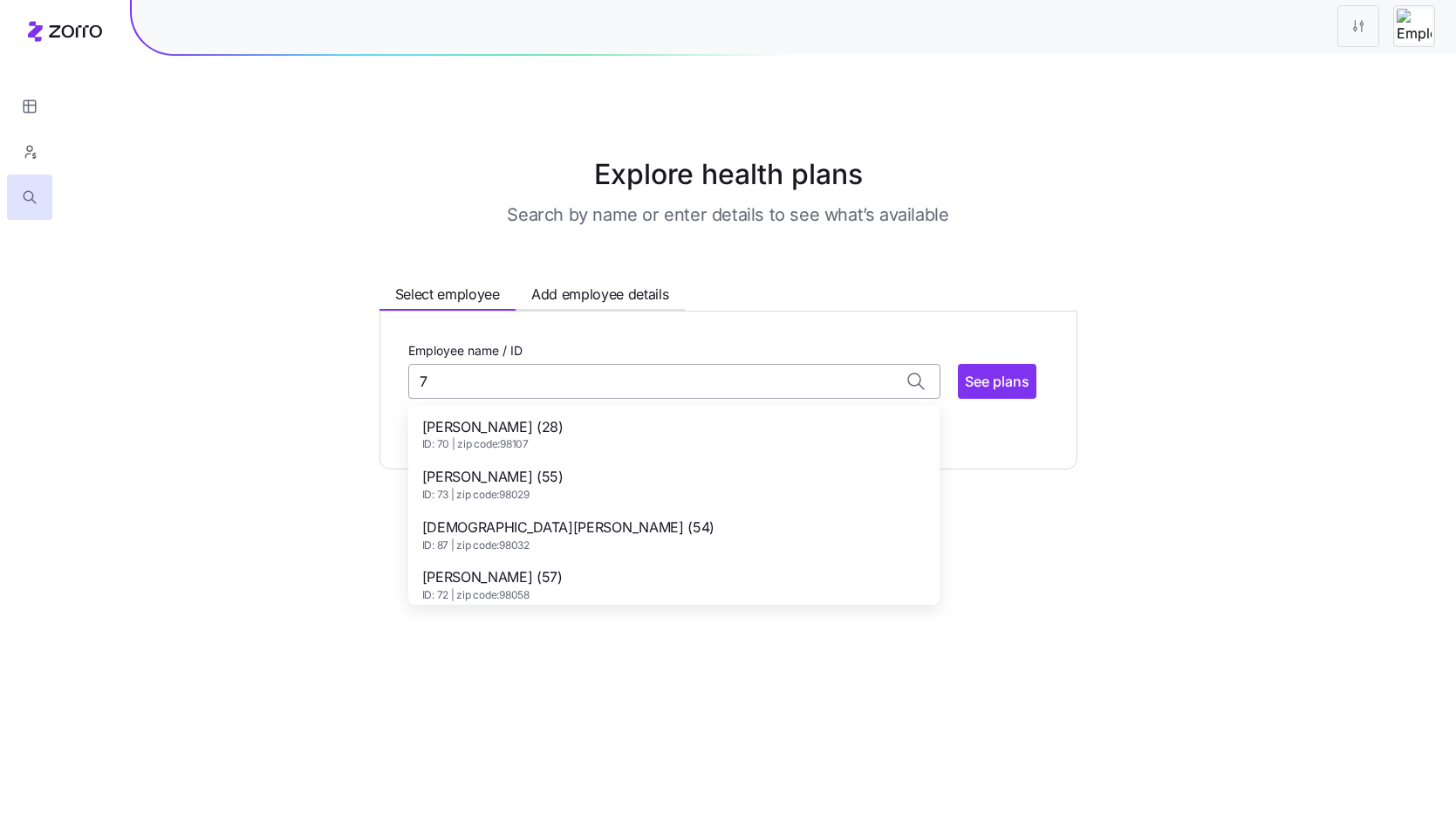
type input "70"
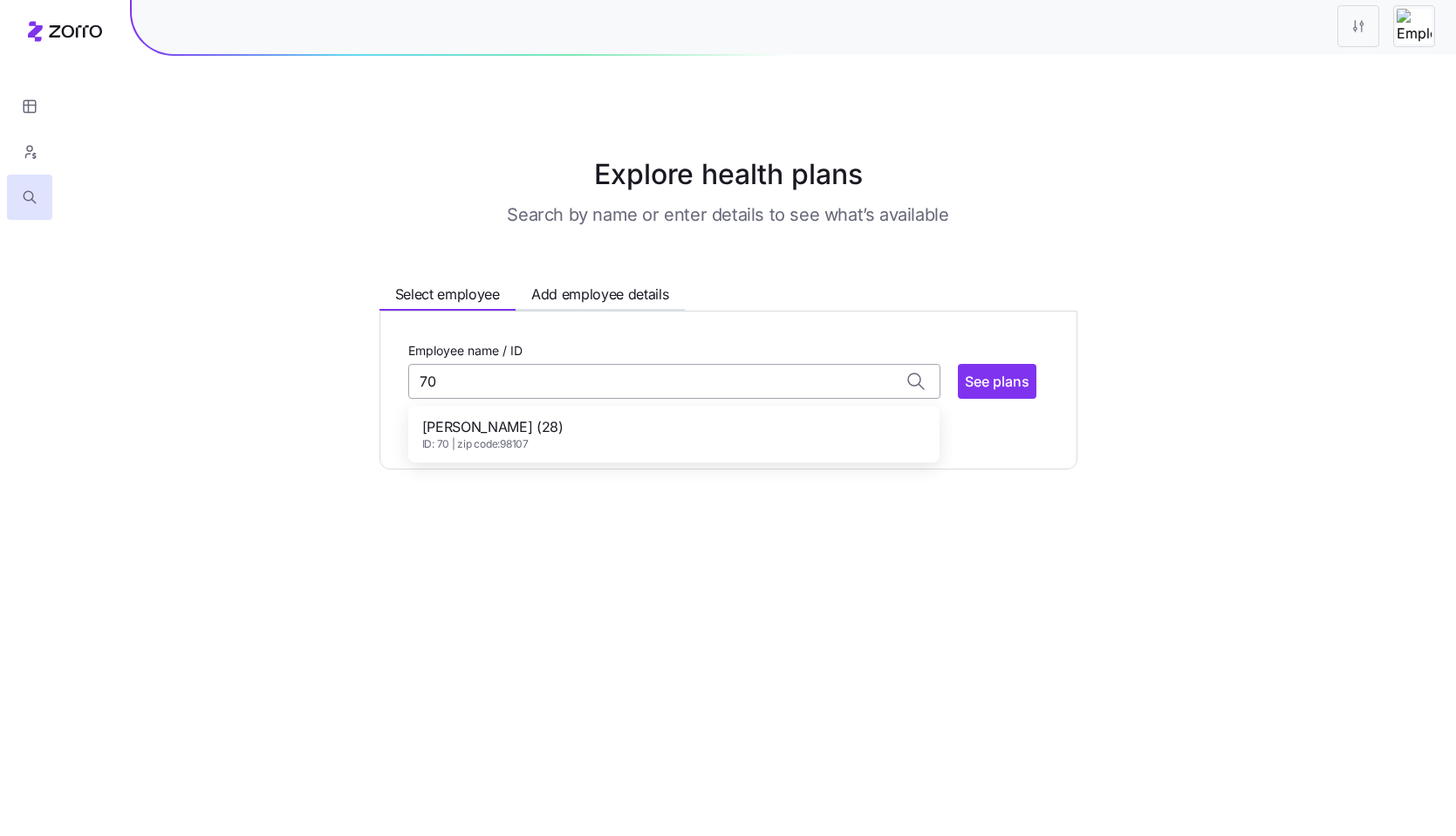
click at [486, 373] on input "70" at bounding box center [674, 380] width 532 height 35
click at [746, 668] on main "Explore health plans Search by name or enter details to see what’s available Se…" at bounding box center [728, 418] width 1456 height 836
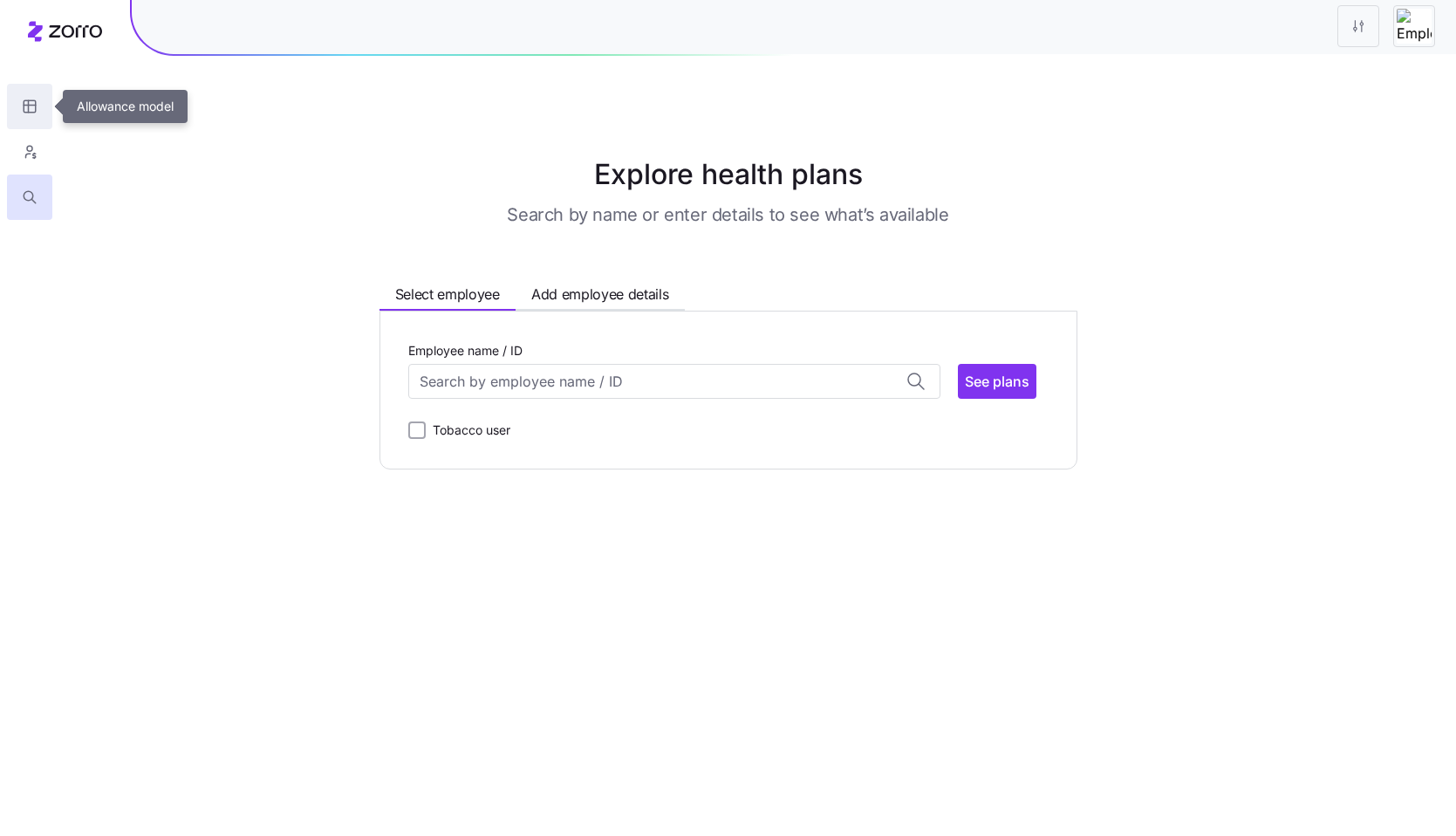
click at [29, 110] on icon "button" at bounding box center [29, 107] width 0 height 12
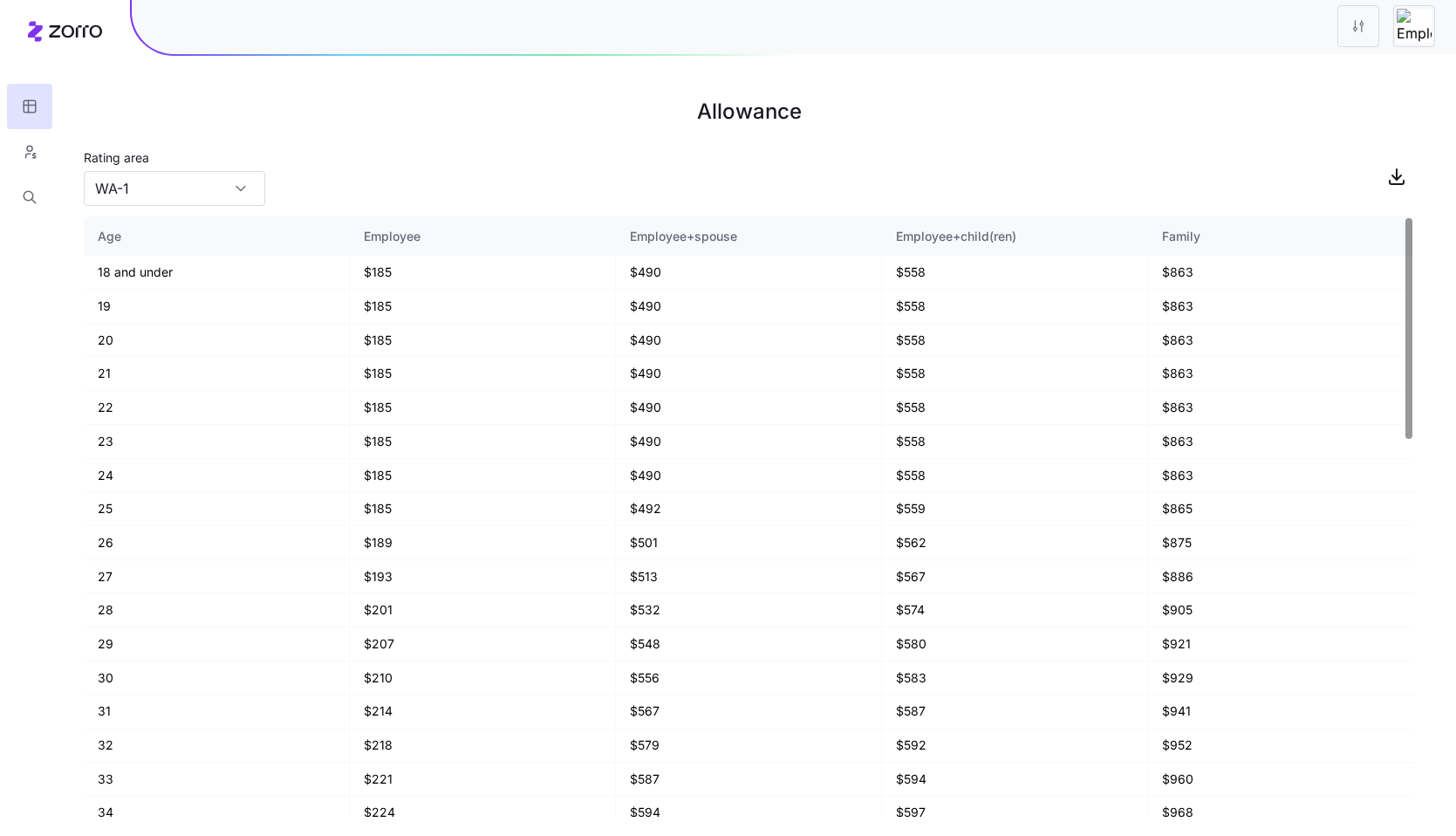
click at [81, 185] on main "Allowance Rating area [GEOGRAPHIC_DATA]-1 Age Employee Employee+spouse Employee…" at bounding box center [728, 418] width 1456 height 836
click at [167, 188] on input "WA-1" at bounding box center [175, 188] width 182 height 35
click at [194, 251] on div "WA-5" at bounding box center [175, 237] width 168 height 34
type input "WA-5"
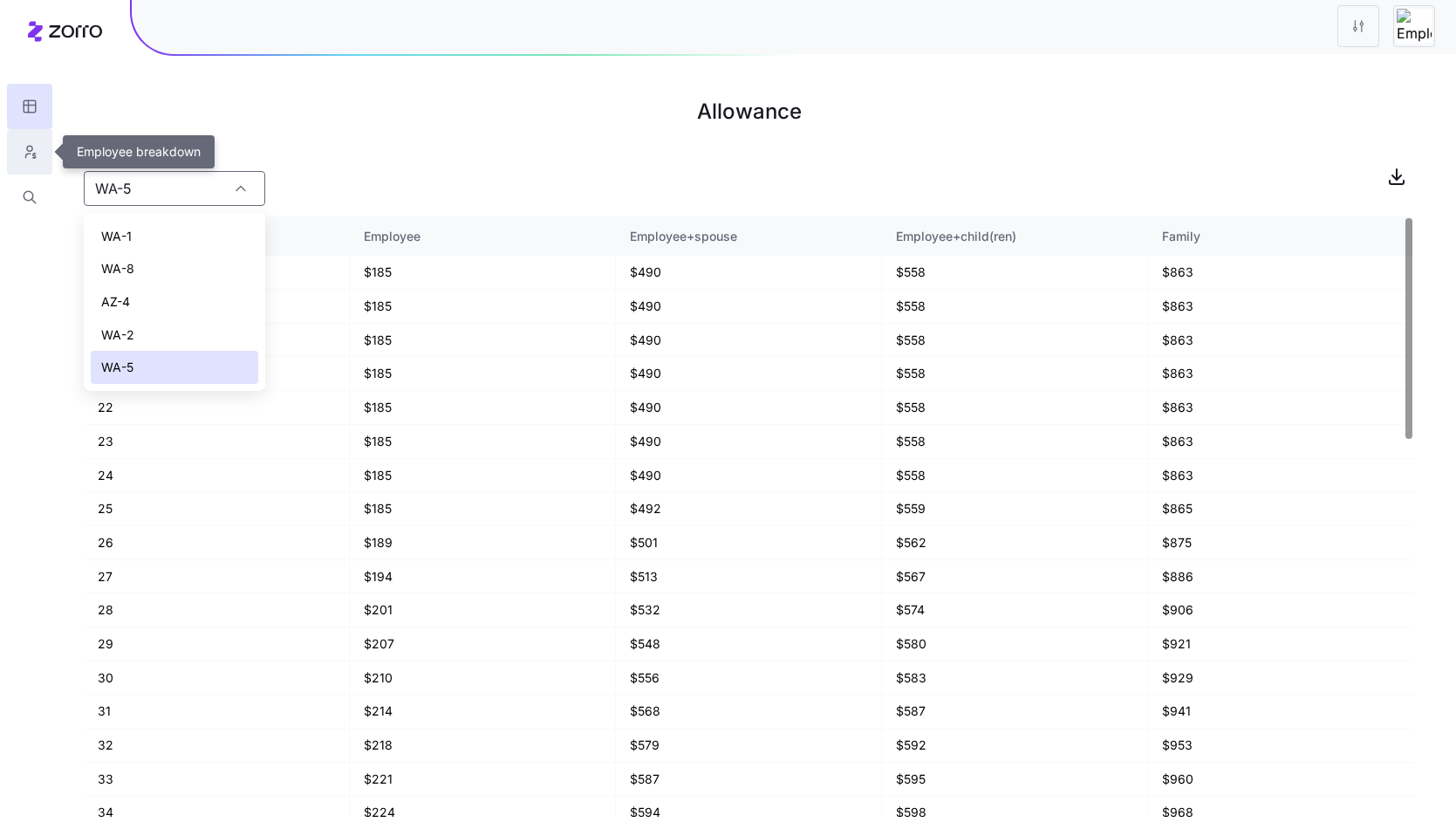
click at [27, 147] on icon "button" at bounding box center [30, 152] width 16 height 18
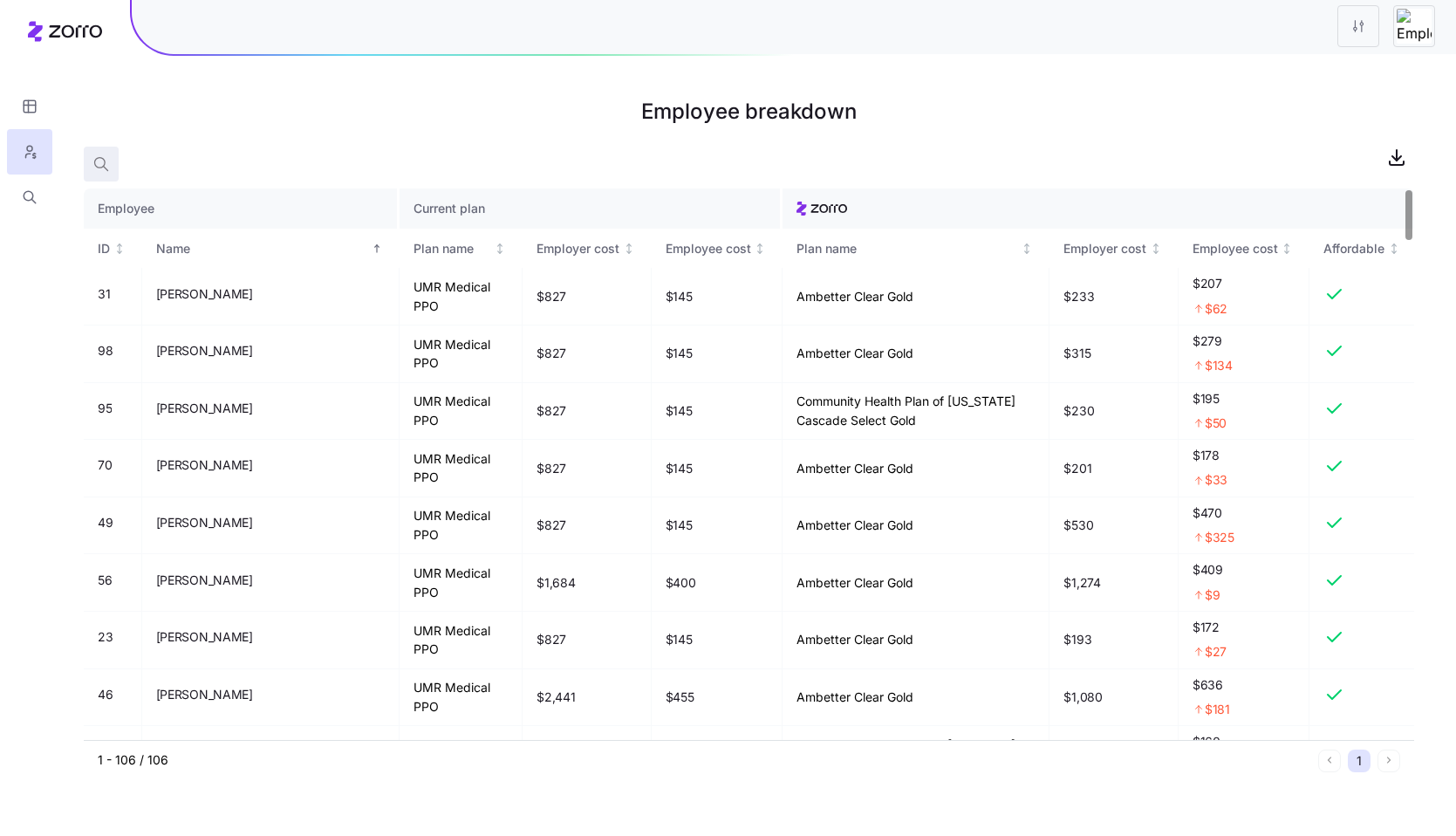
click at [115, 161] on span "button" at bounding box center [102, 164] width 34 height 34
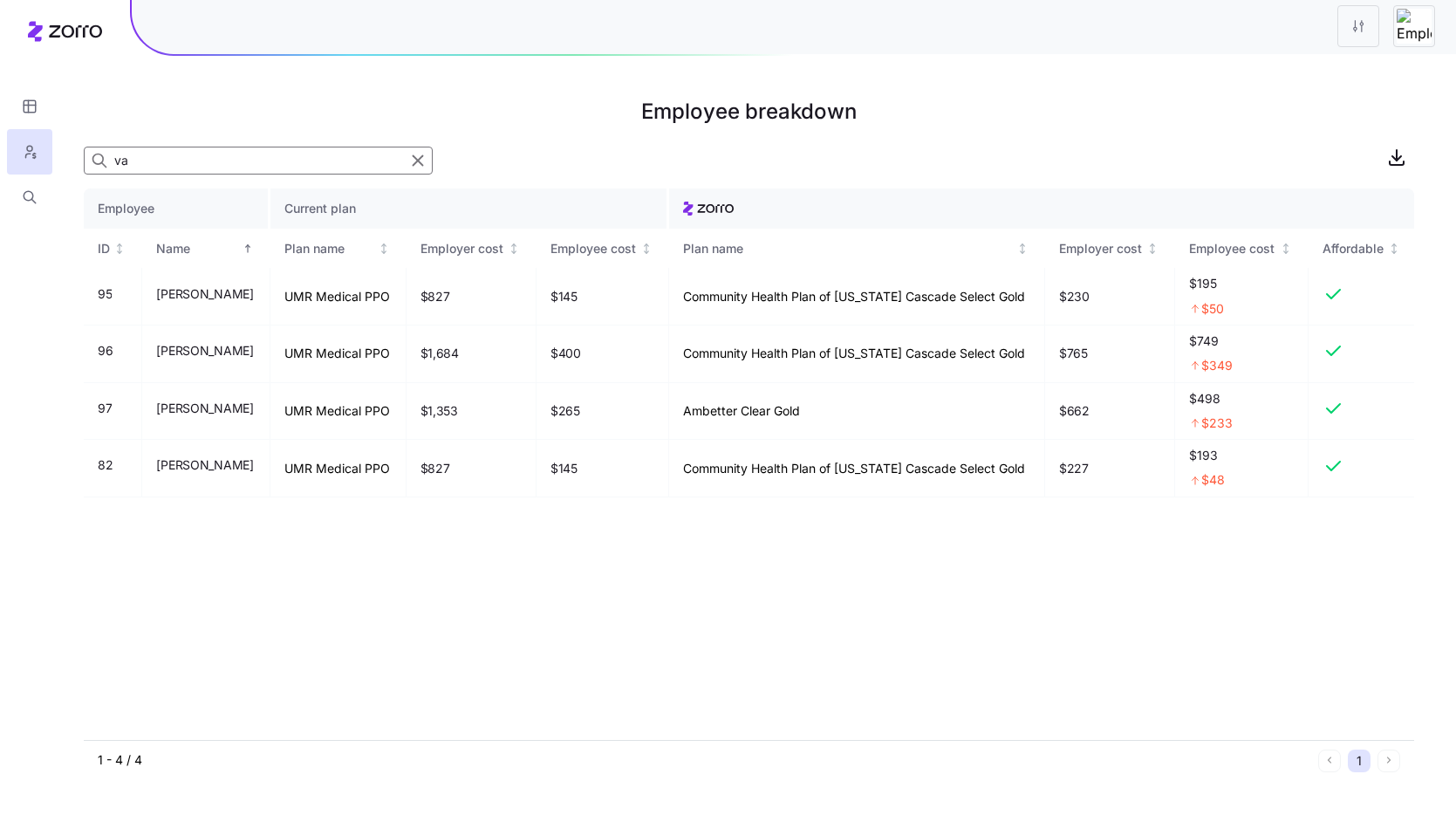
type input "v"
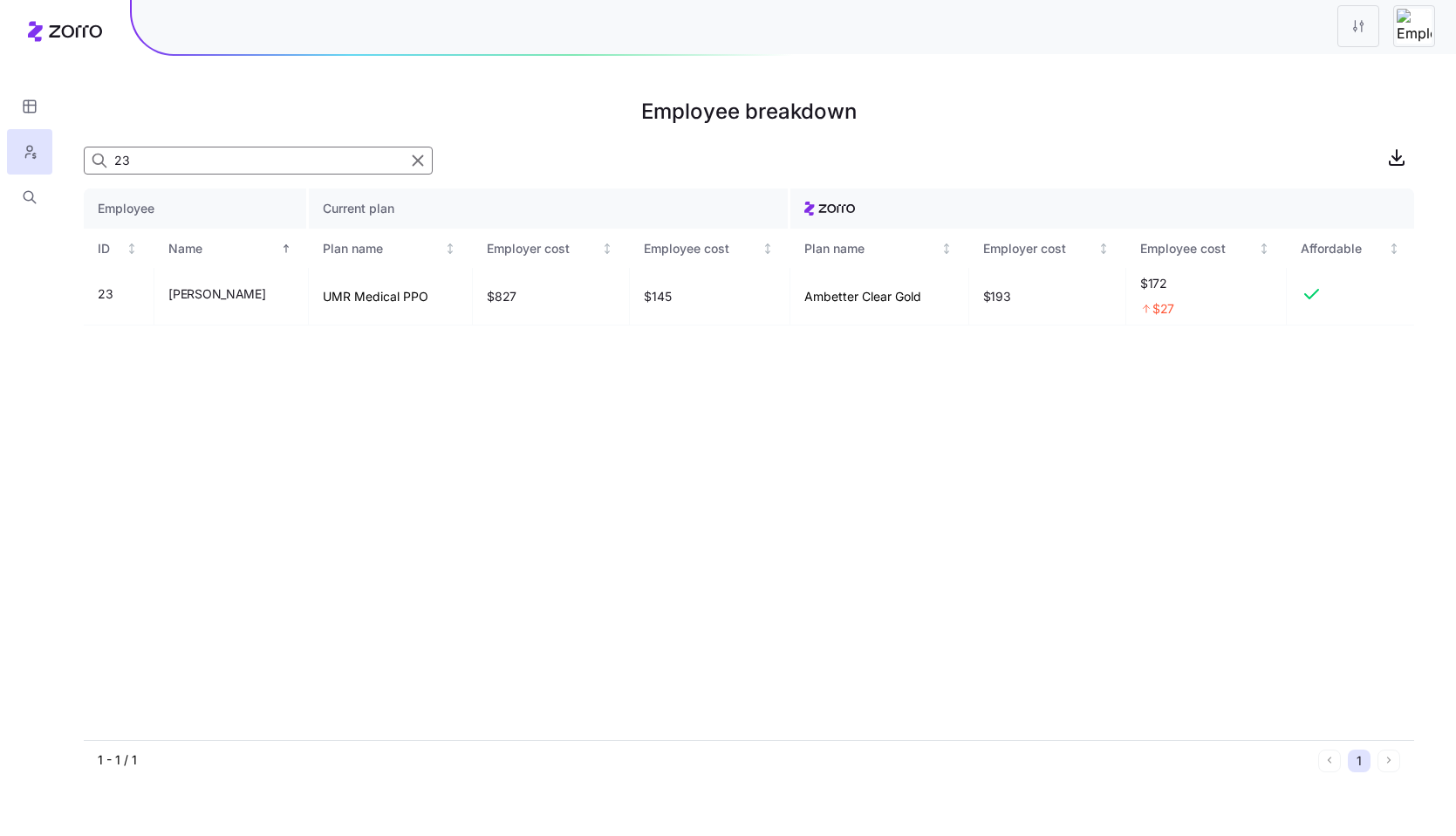
type input "2"
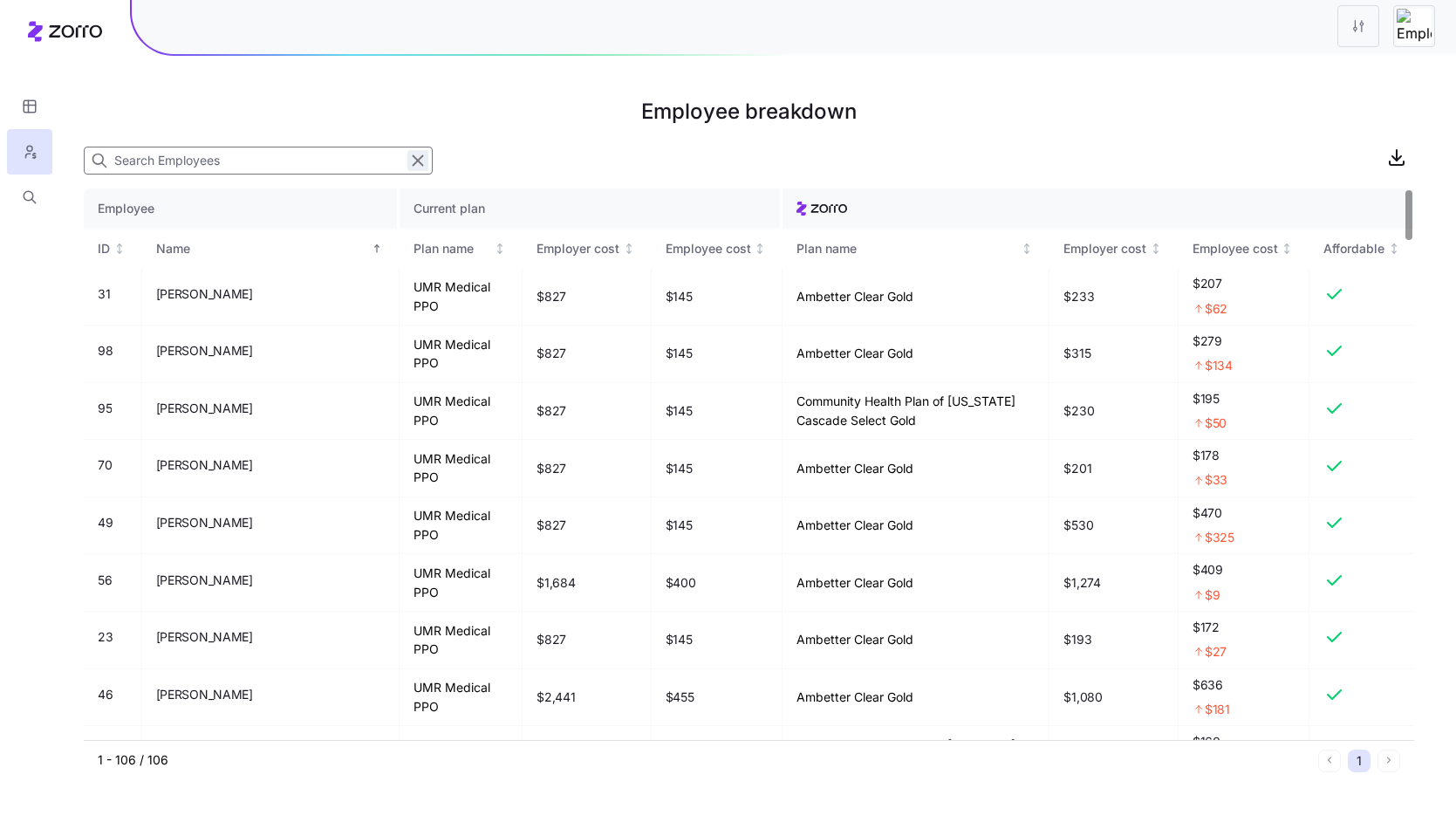
click at [415, 154] on icon "button" at bounding box center [417, 160] width 19 height 21
click at [1354, 27] on html "Employee breakdown Employee Current plan ID Name Plan name Employer cost Employ…" at bounding box center [728, 418] width 1456 height 836
click at [1227, 69] on div "Edit plan design" at bounding box center [1252, 72] width 92 height 19
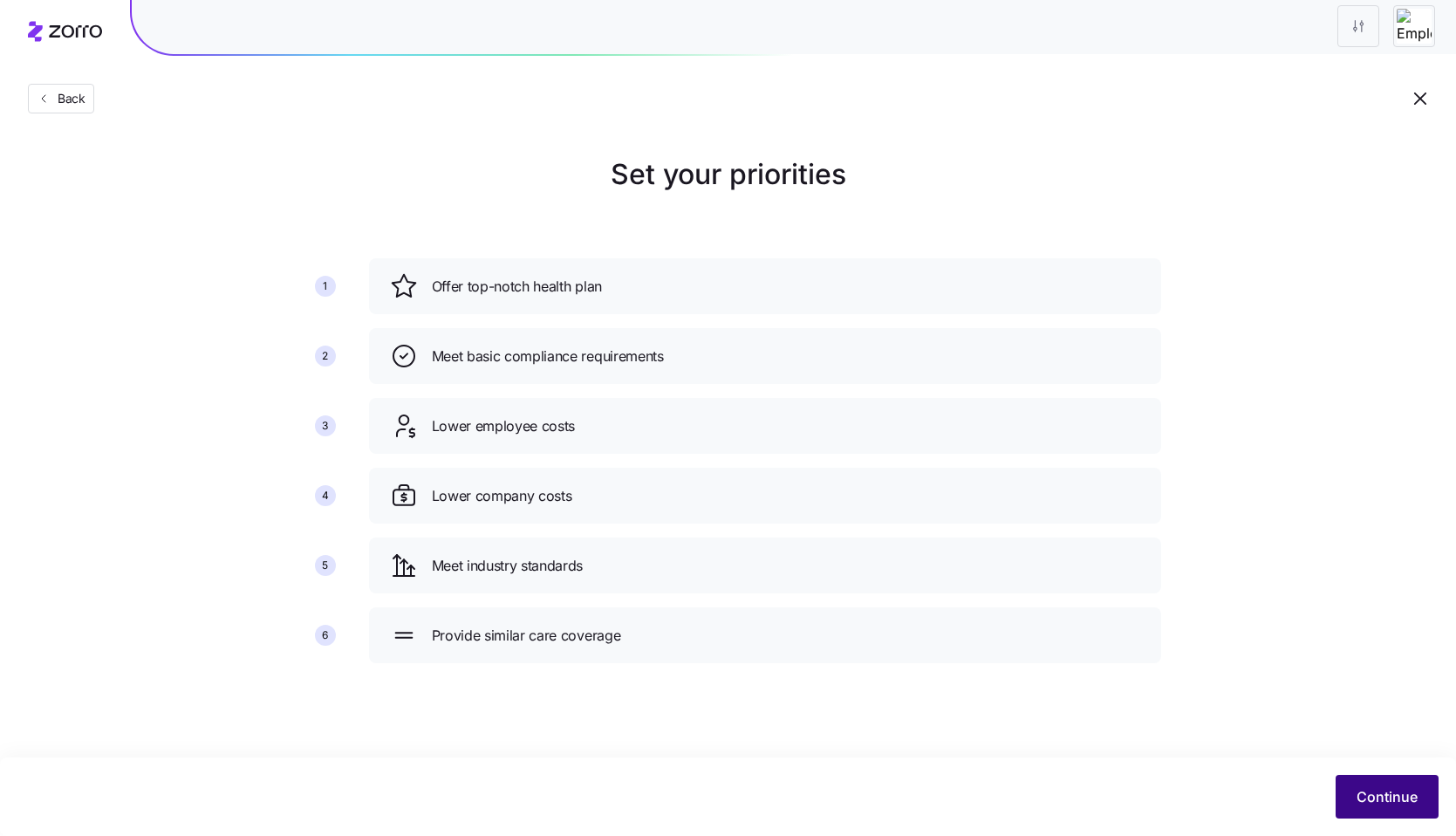
click at [1407, 799] on span "Continue" at bounding box center [1387, 796] width 61 height 21
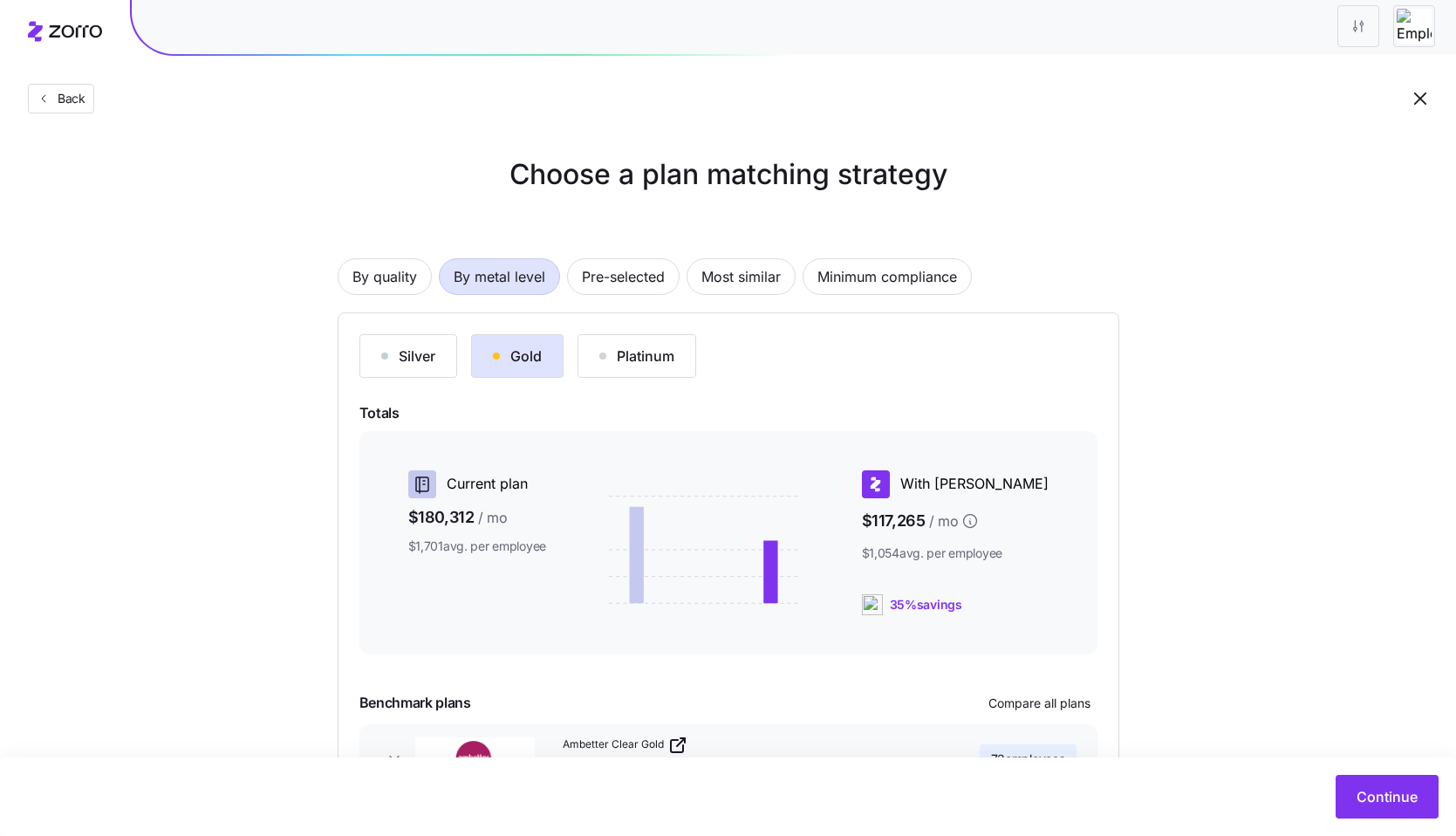
click at [1407, 799] on span "Continue" at bounding box center [1387, 796] width 61 height 21
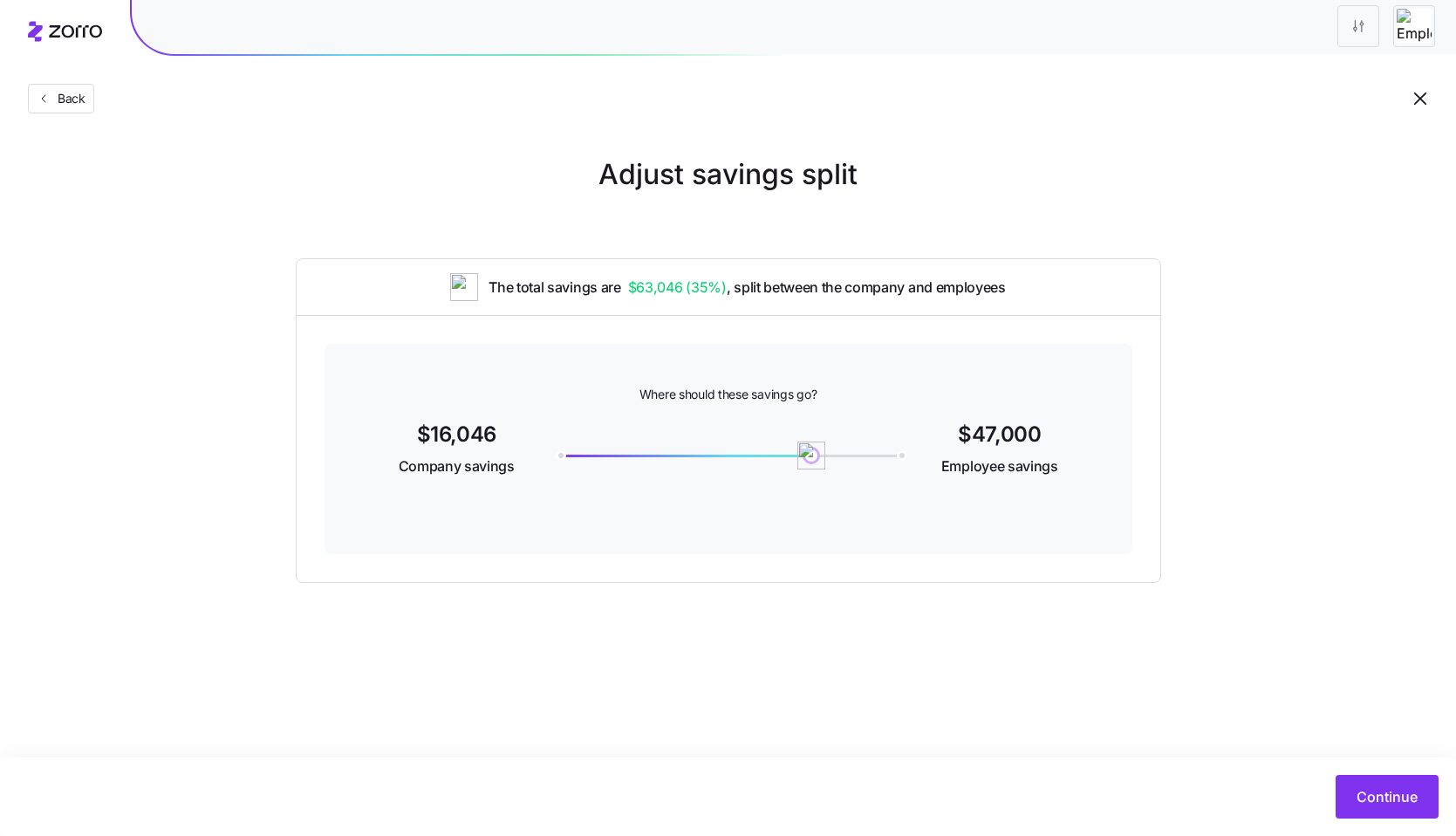
click at [1407, 799] on span "Continue" at bounding box center [1387, 796] width 61 height 21
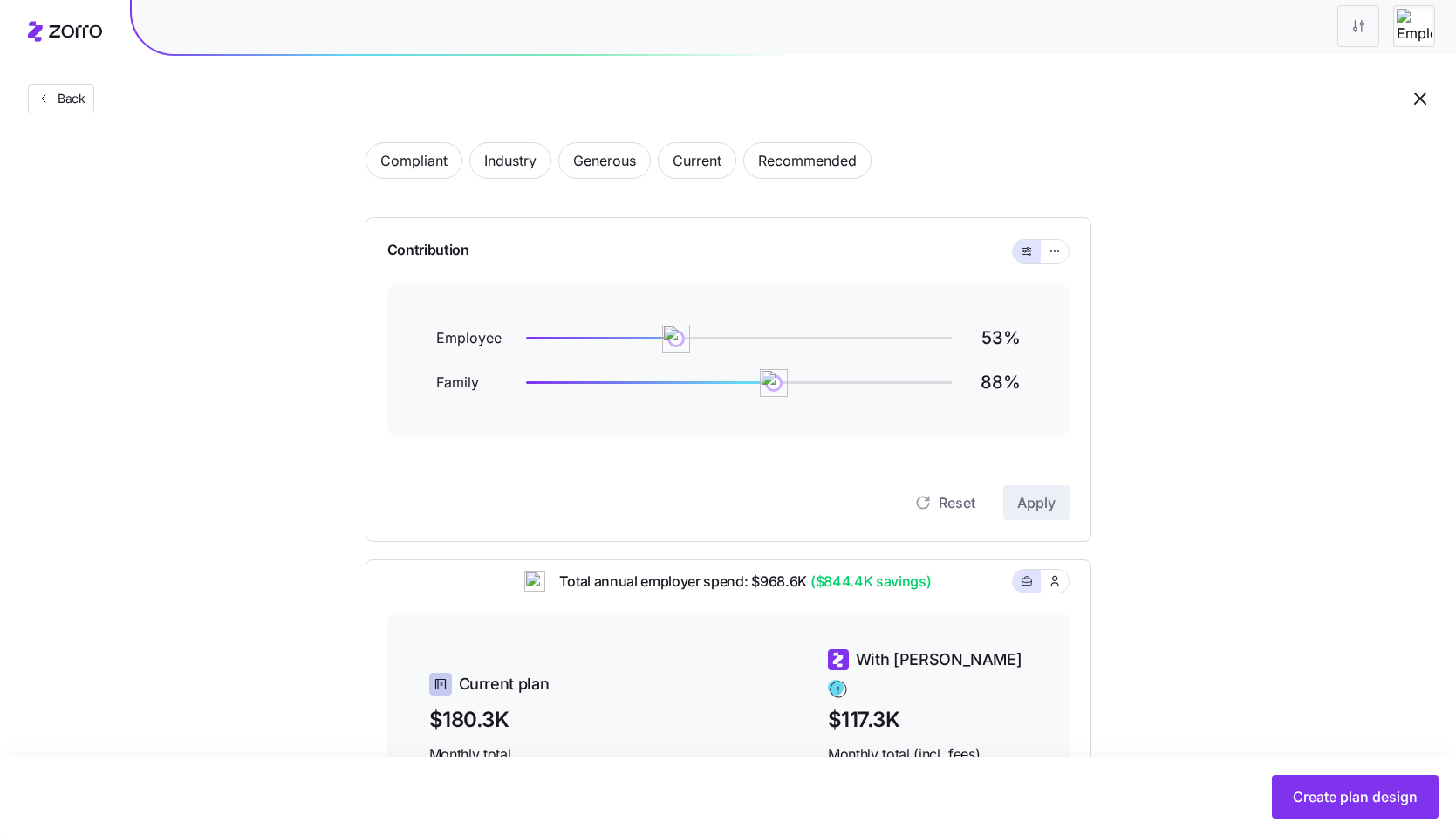
scroll to position [22, 0]
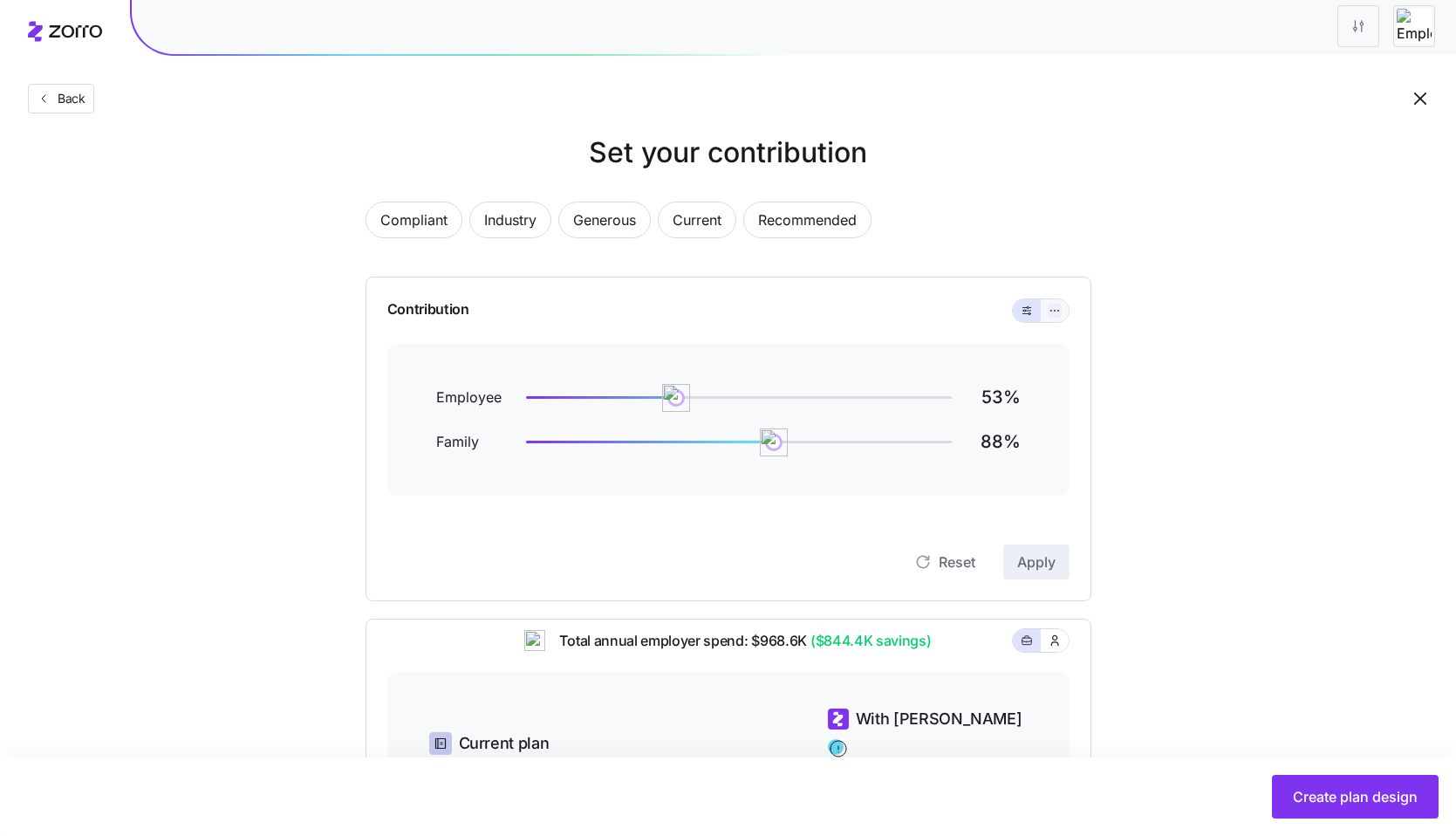
click at [1053, 310] on icon "button" at bounding box center [1054, 310] width 12 height 21
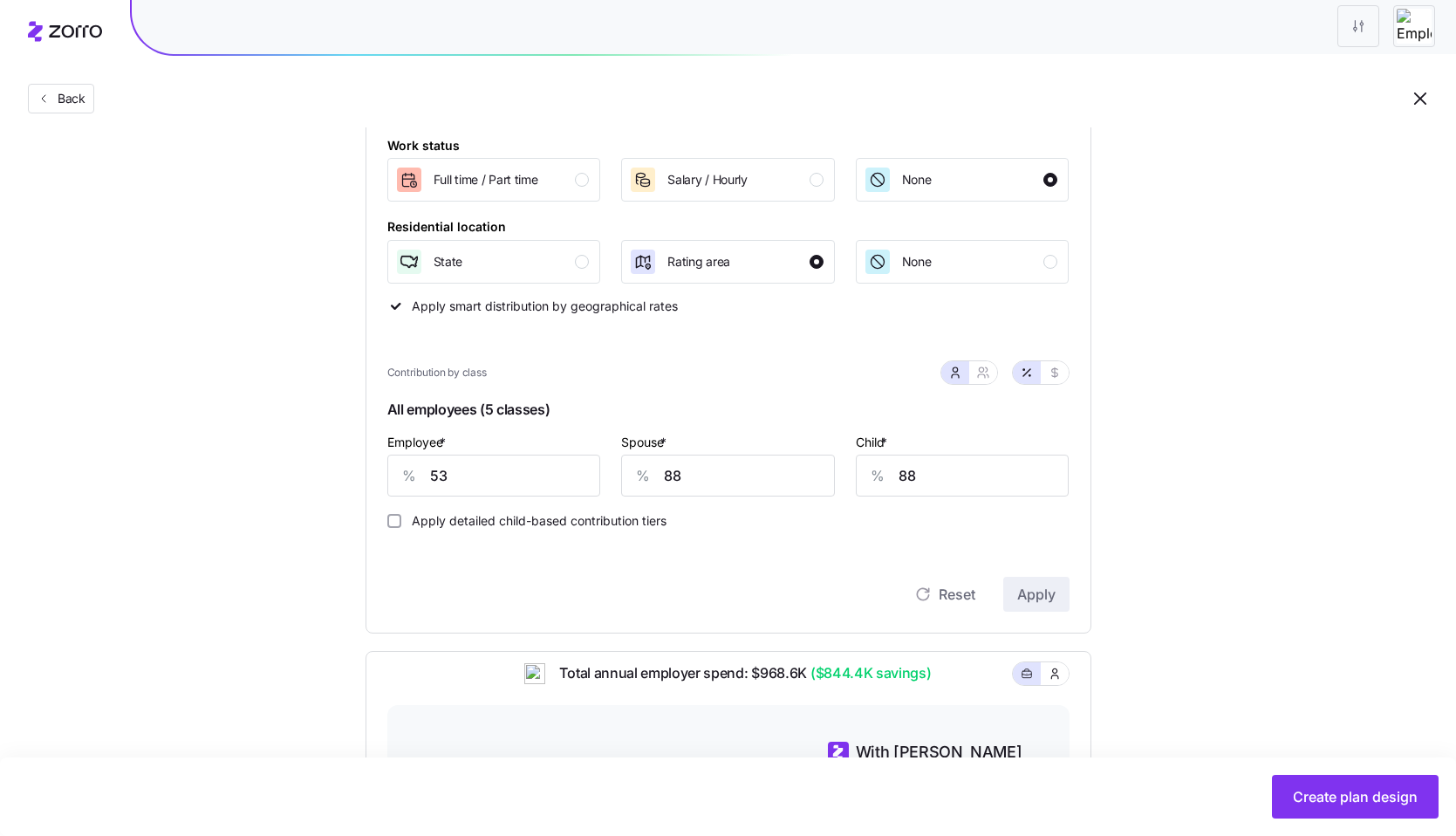
scroll to position [201, 0]
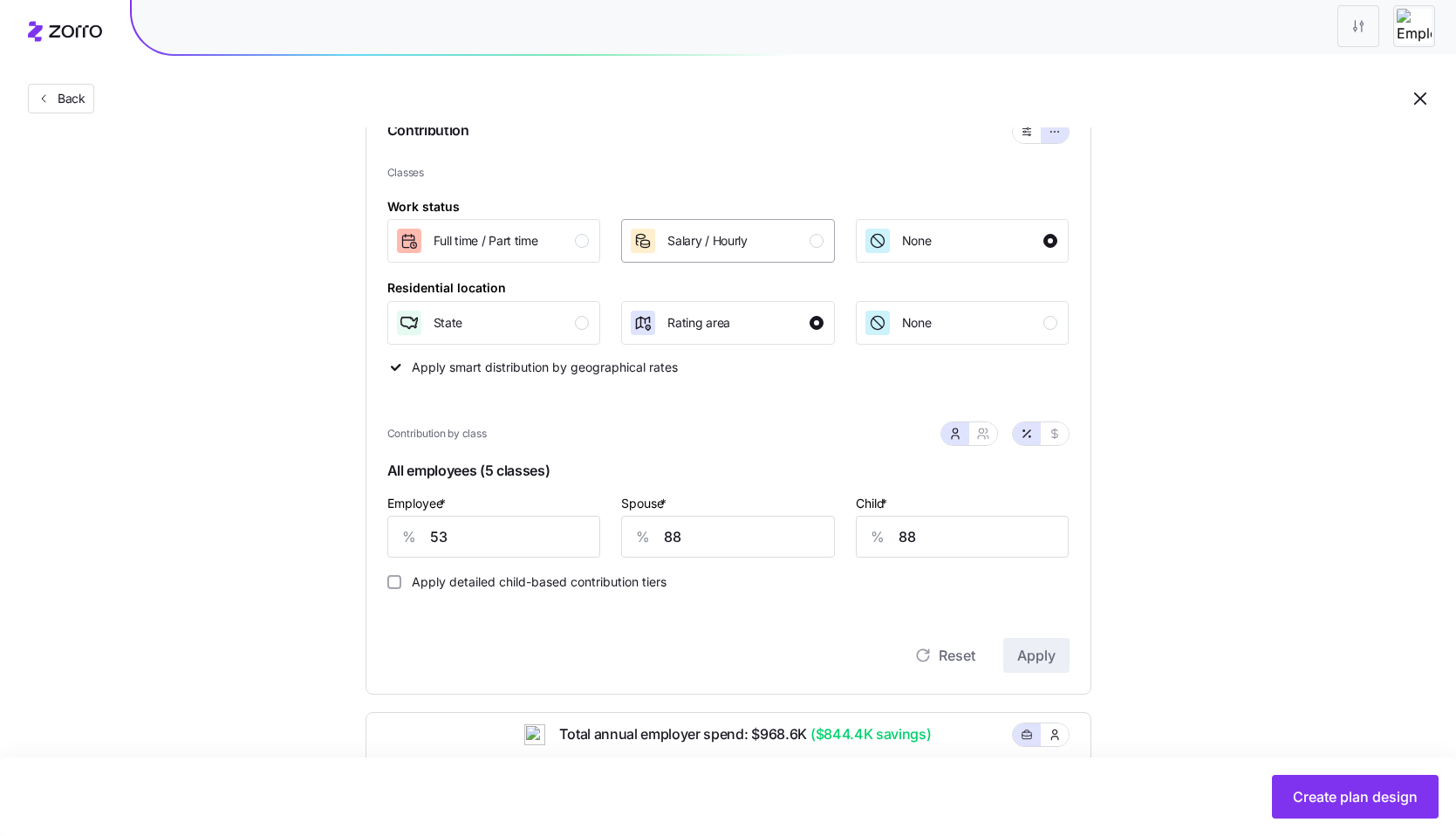
click at [730, 247] on span "Salary / Hourly" at bounding box center [707, 241] width 80 height 18
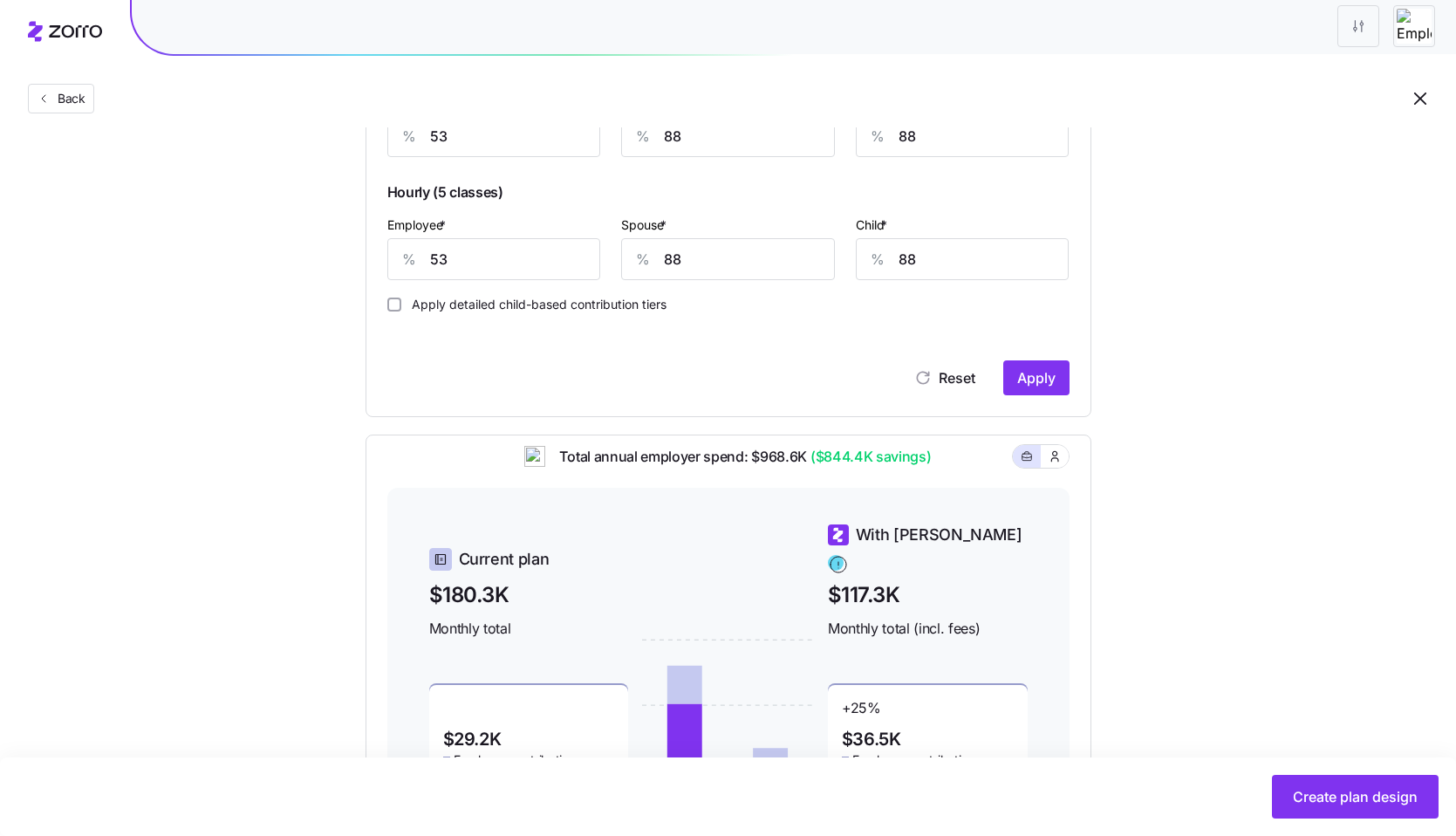
scroll to position [570, 0]
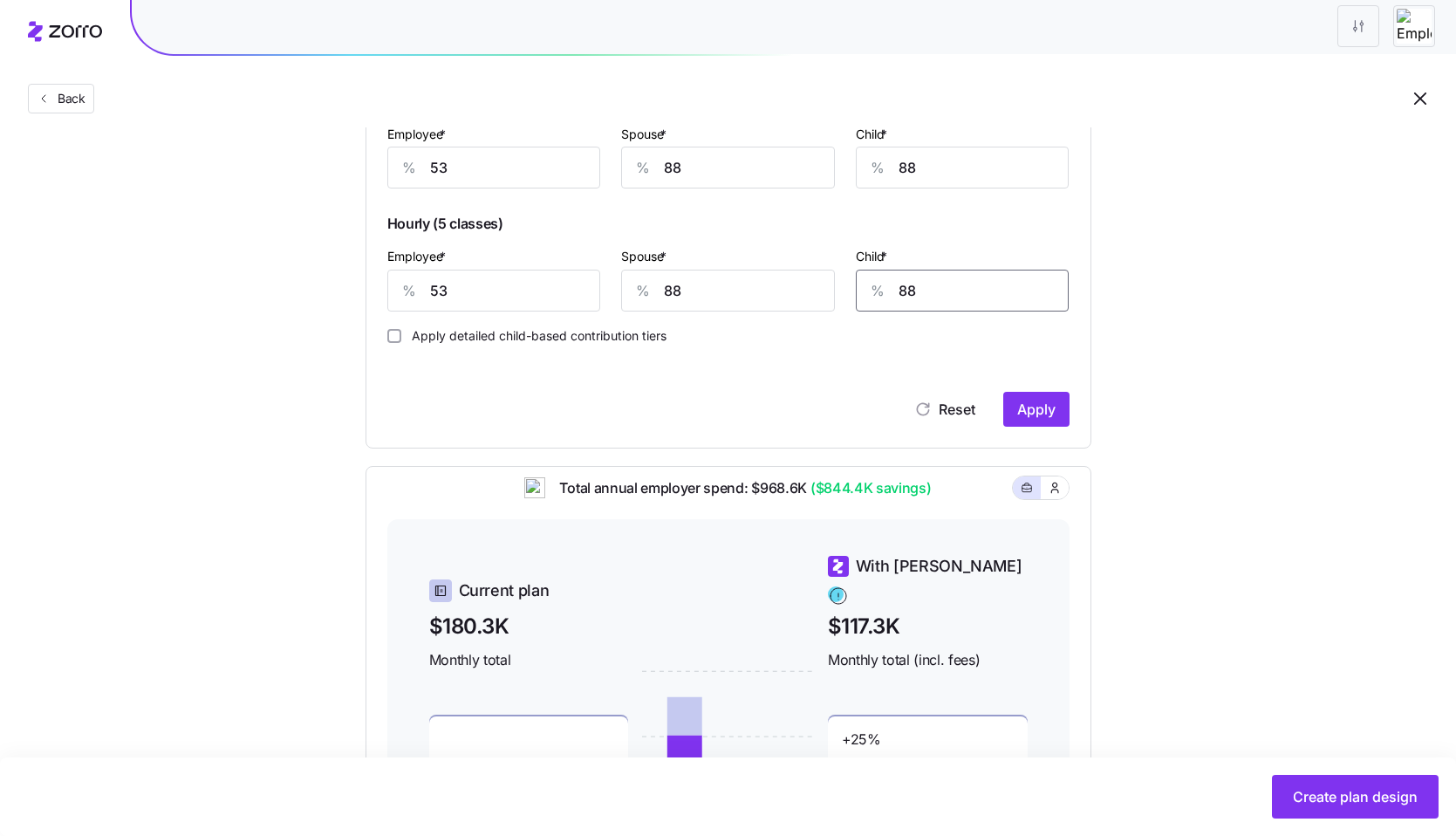
click at [899, 297] on input "88" at bounding box center [962, 291] width 213 height 42
click at [907, 170] on input "88" at bounding box center [962, 167] width 213 height 42
type input "100"
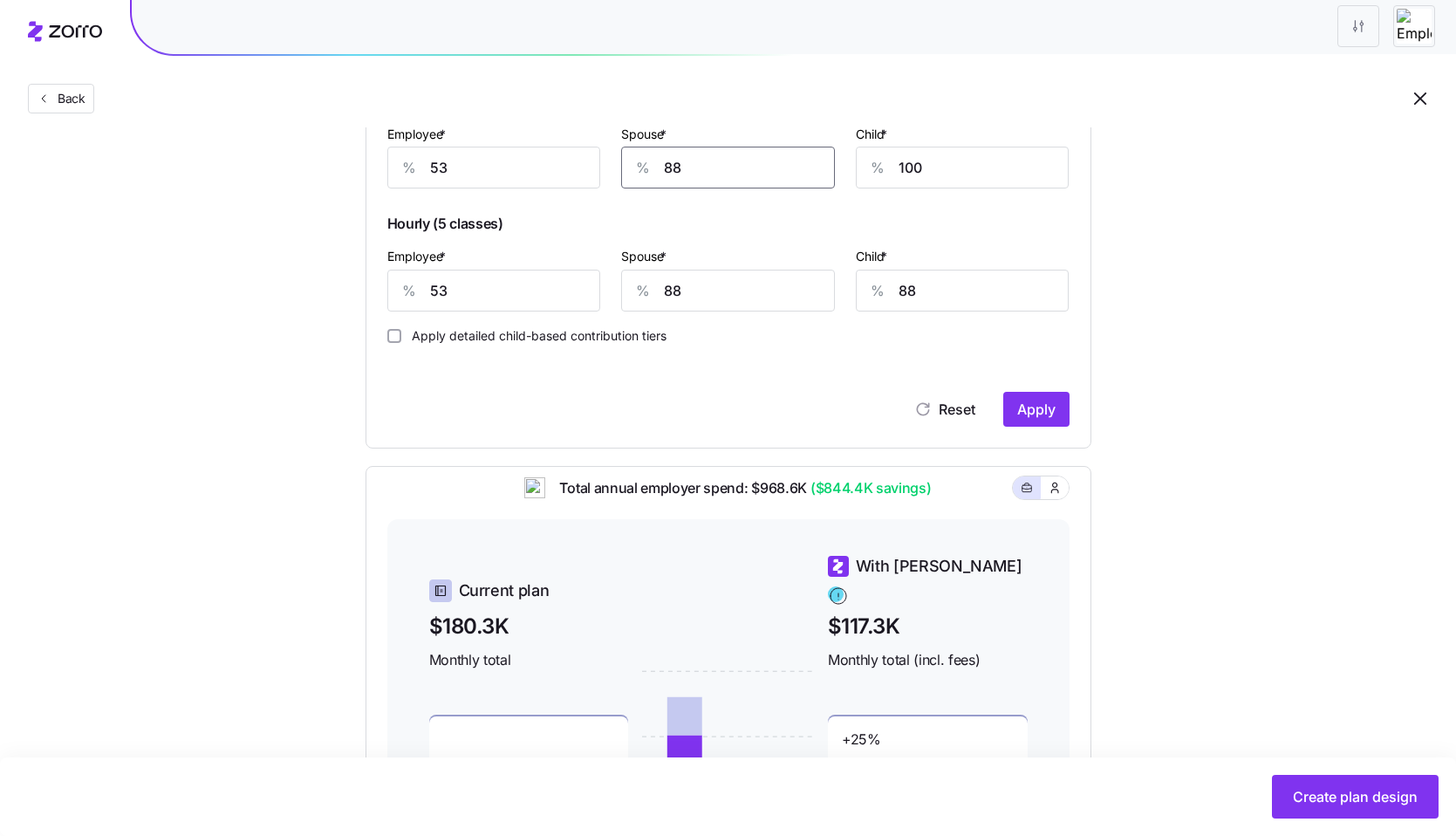
click at [705, 162] on input "88" at bounding box center [728, 167] width 213 height 42
click at [488, 182] on input "53" at bounding box center [494, 167] width 213 height 42
type input "90"
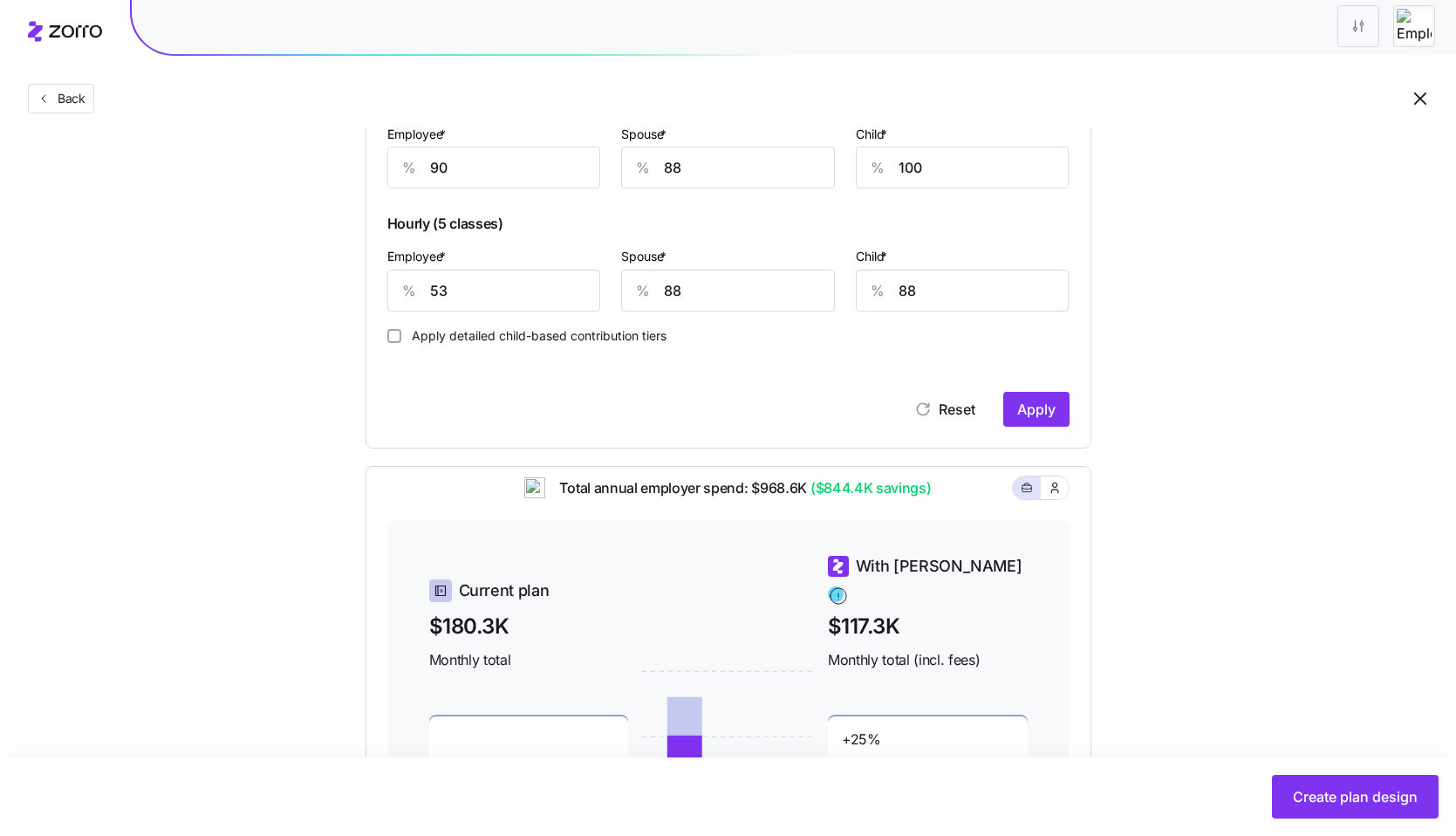
click at [1115, 351] on div "Compliant Industry Generous Current Recommended Contribution Classes Work statu…" at bounding box center [728, 305] width 781 height 1347
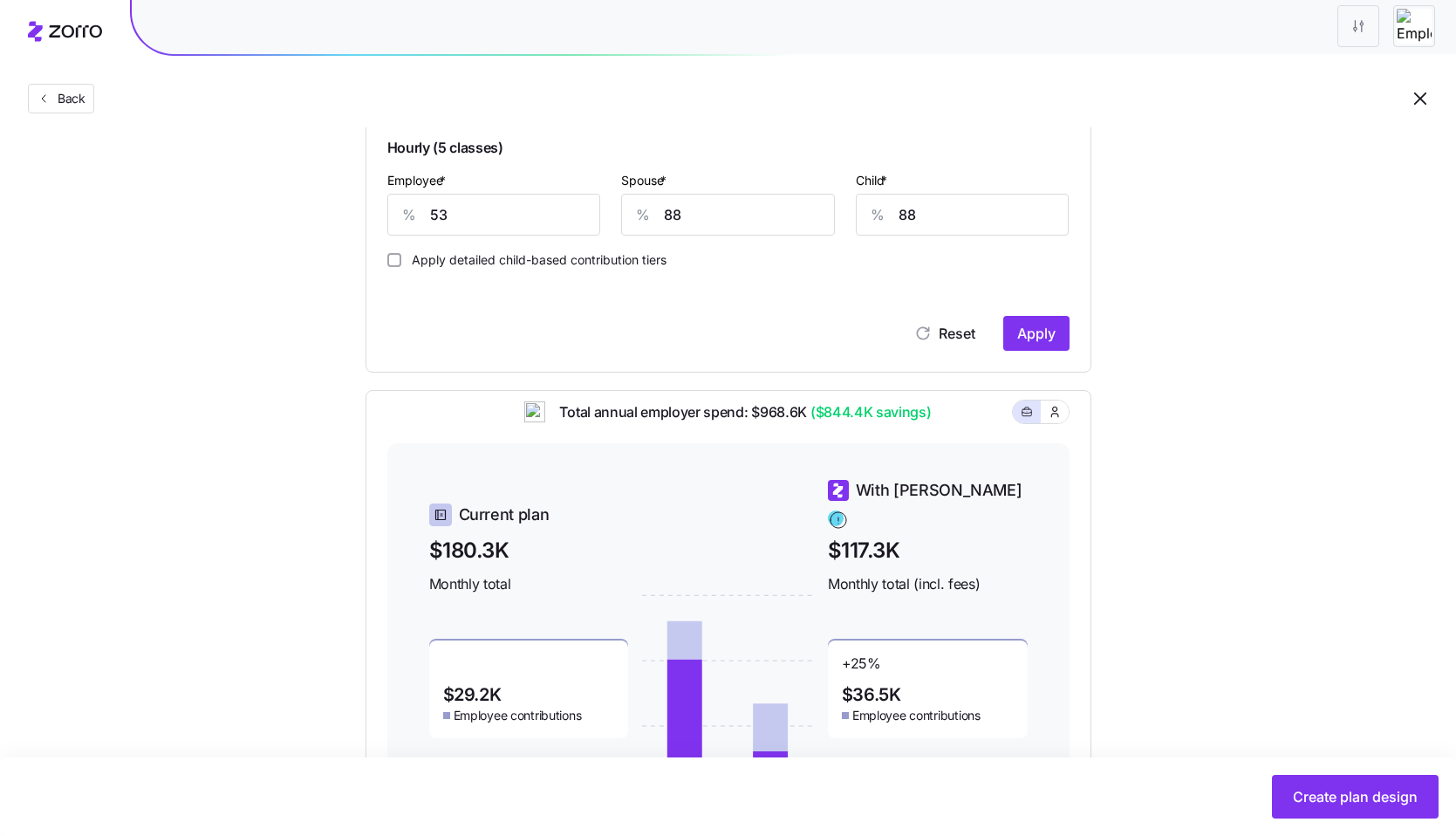
scroll to position [691, 0]
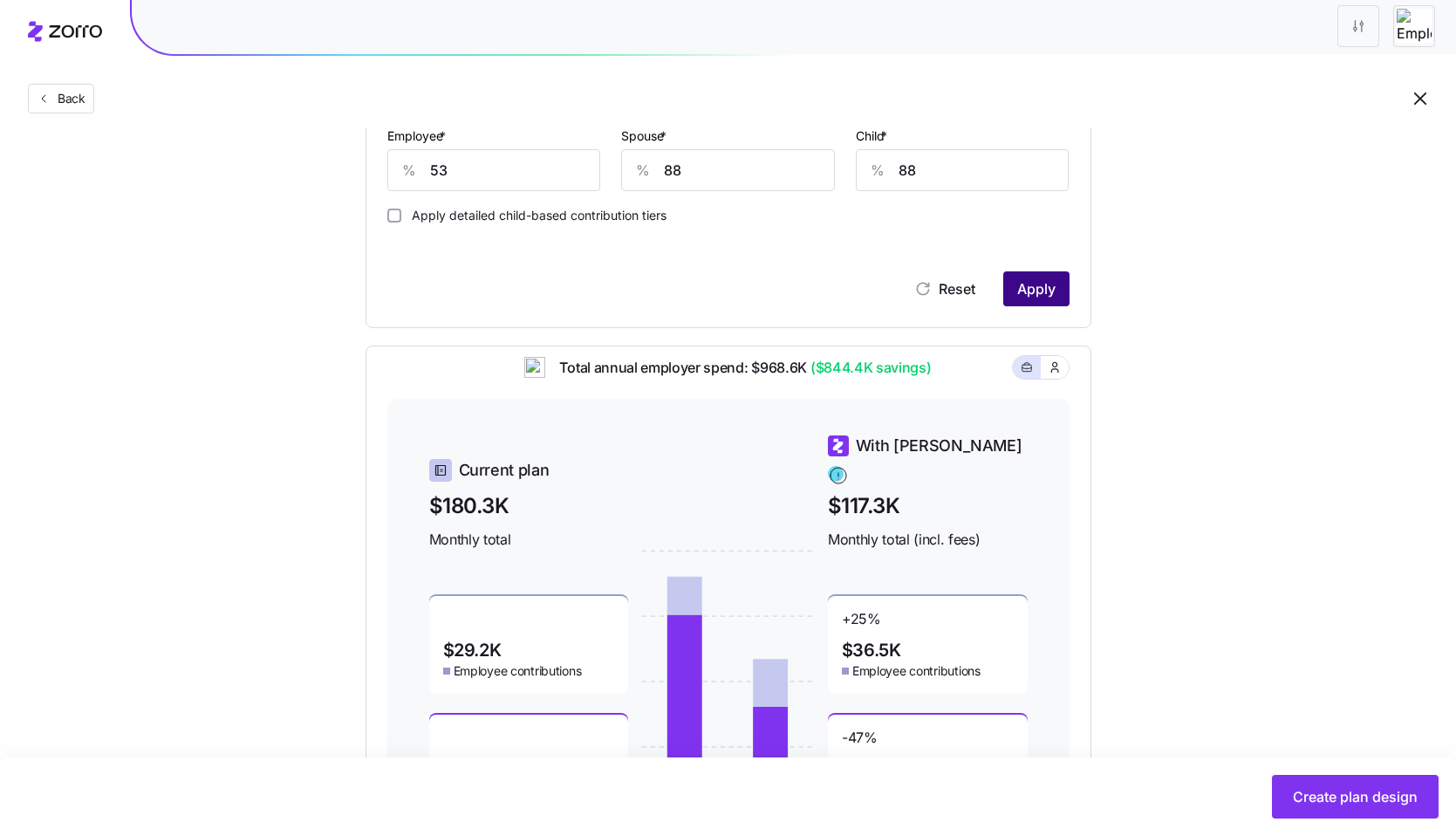
click at [1018, 291] on span "Apply" at bounding box center [1036, 289] width 39 height 21
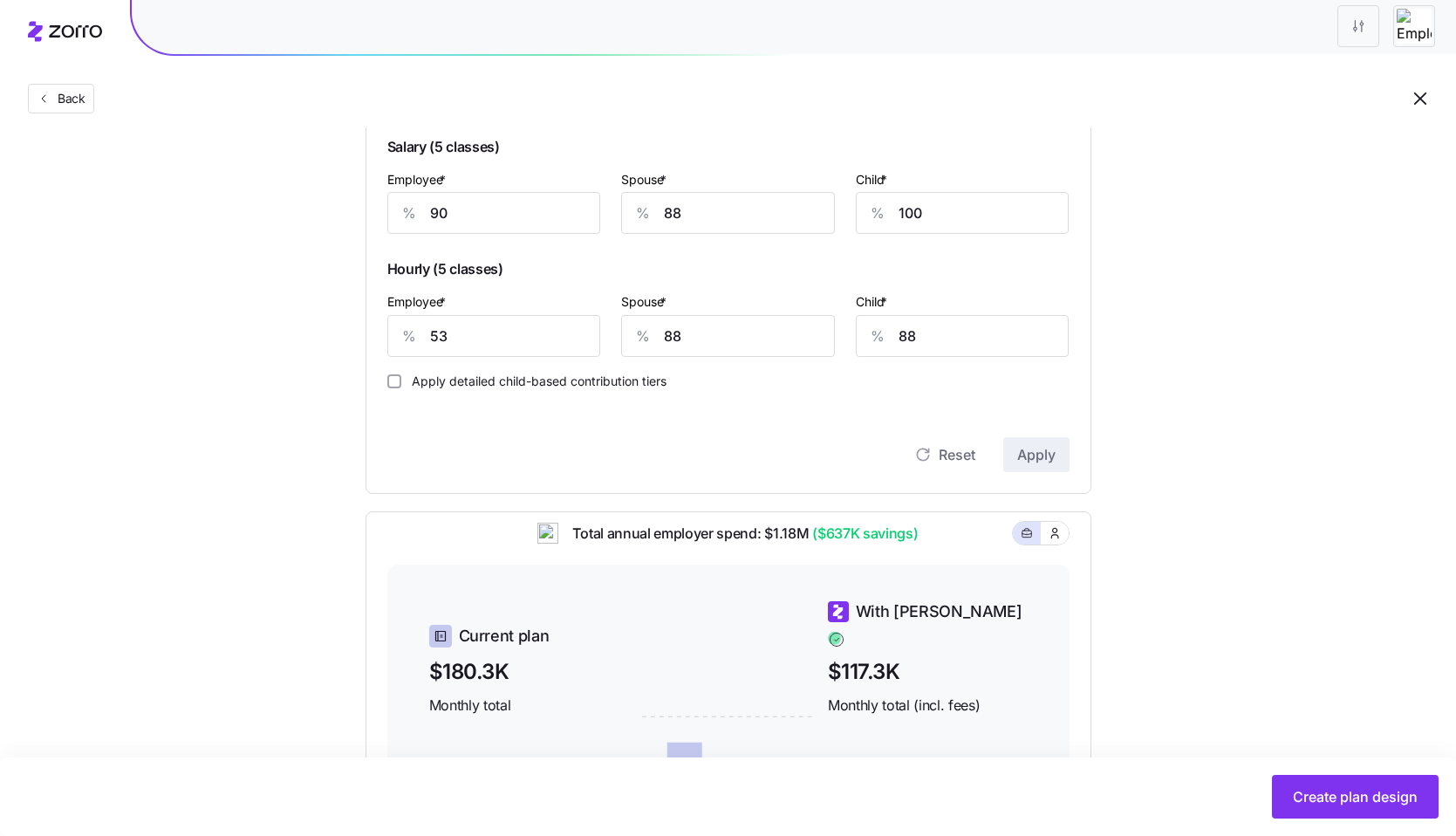
scroll to position [536, 0]
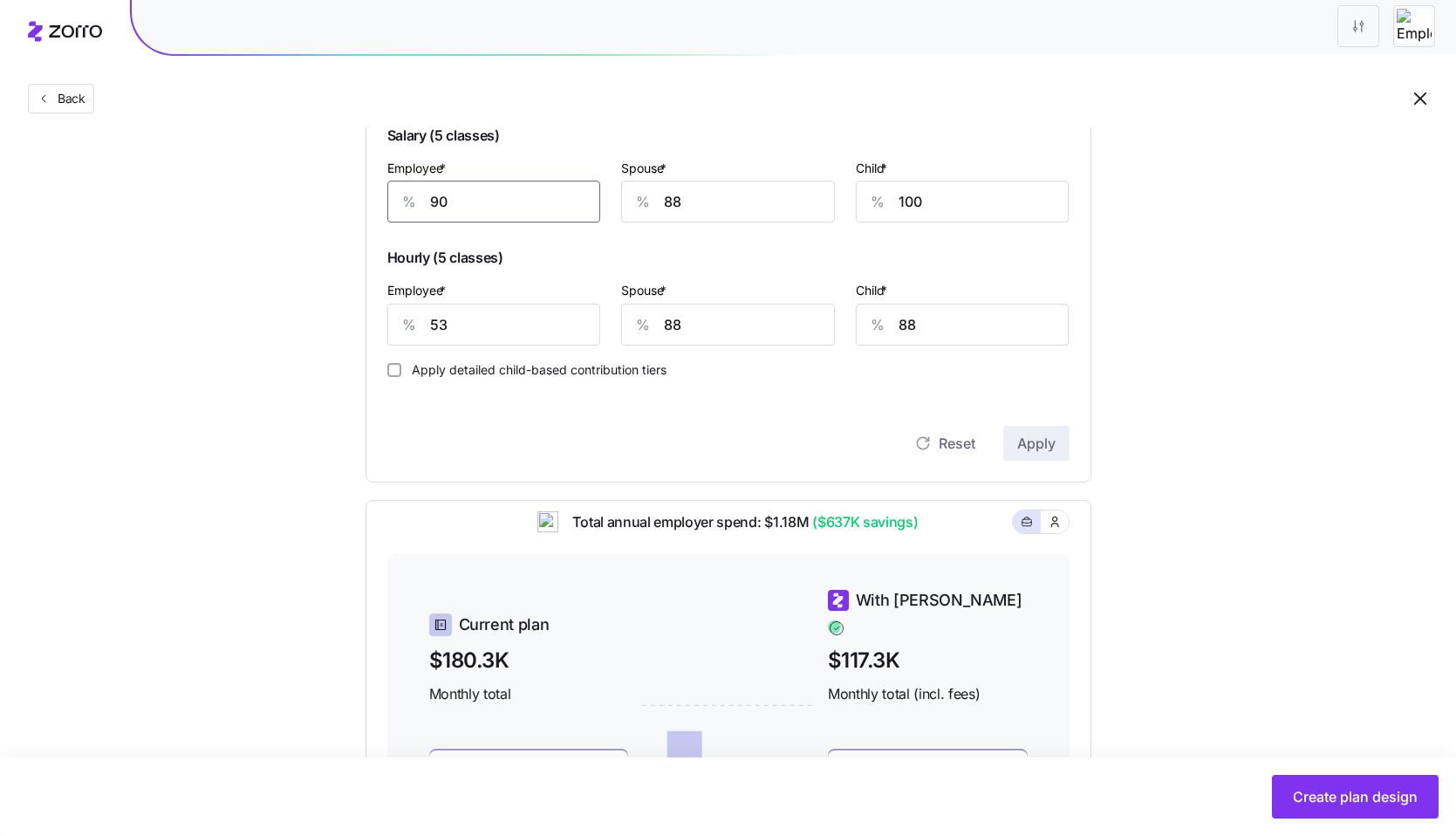
click at [466, 203] on input "90" at bounding box center [494, 202] width 213 height 42
click at [727, 331] on input "88" at bounding box center [728, 324] width 213 height 42
type input "50"
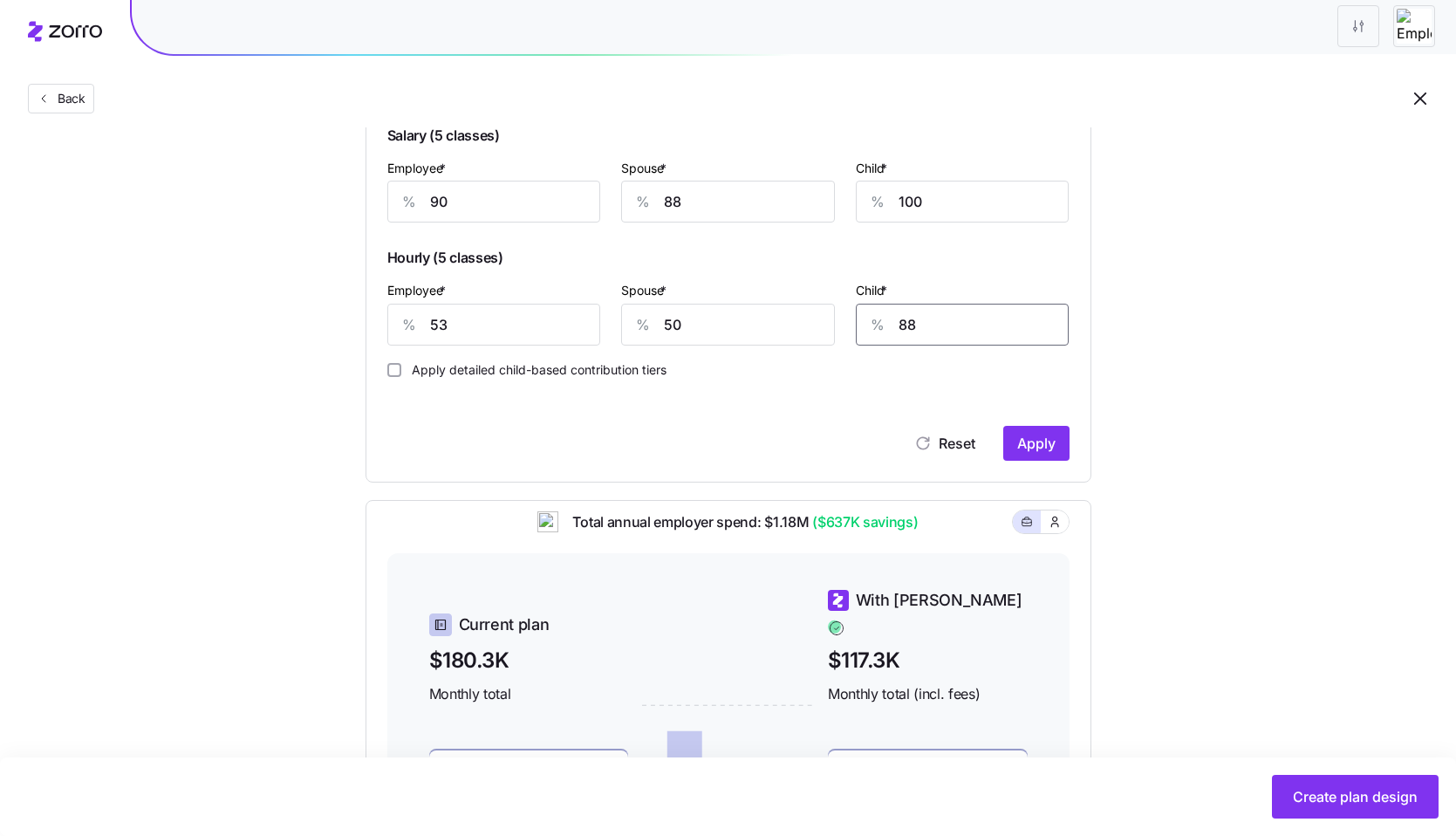
click at [1018, 313] on input "88" at bounding box center [962, 324] width 213 height 42
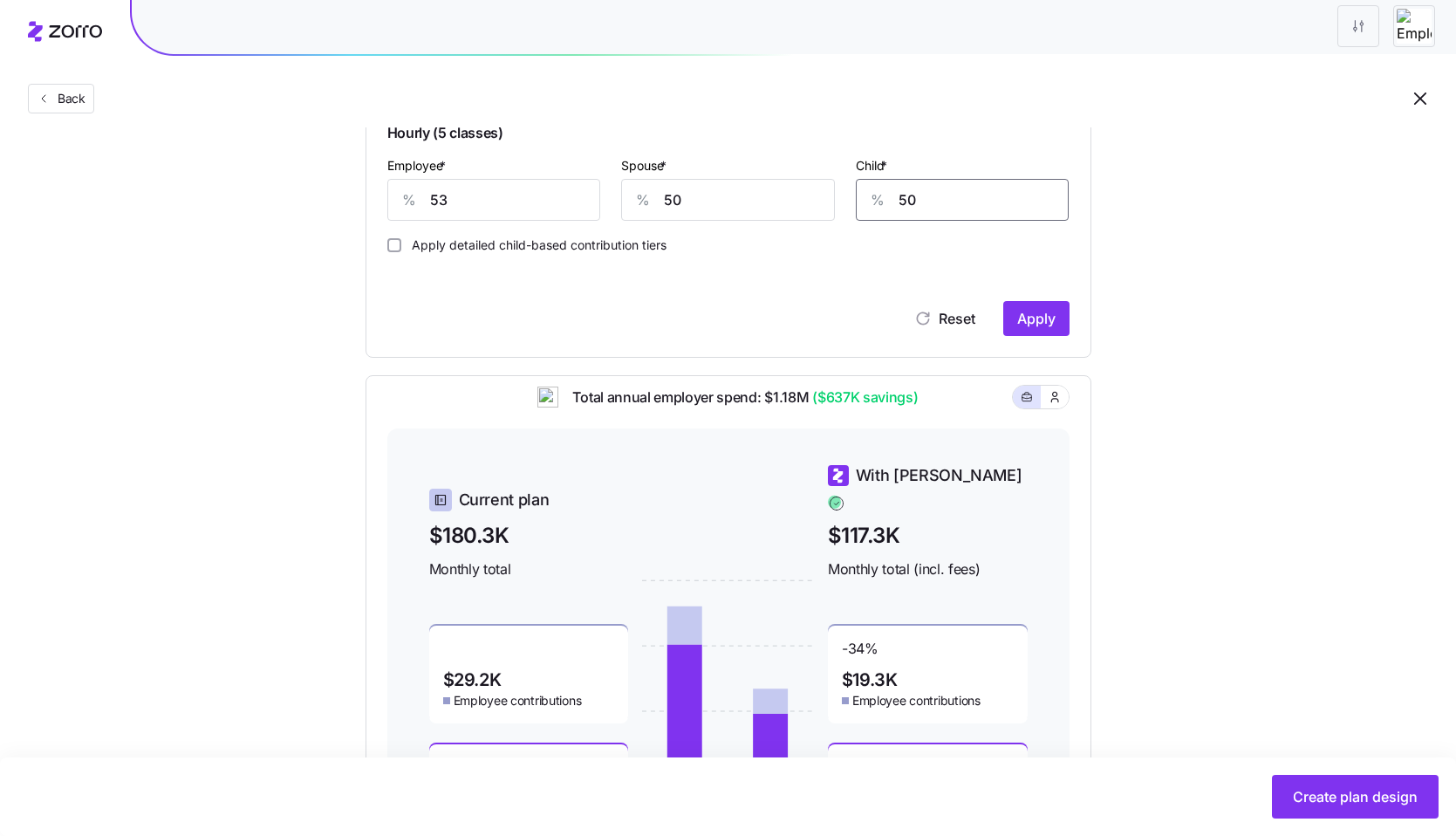
scroll to position [782, 0]
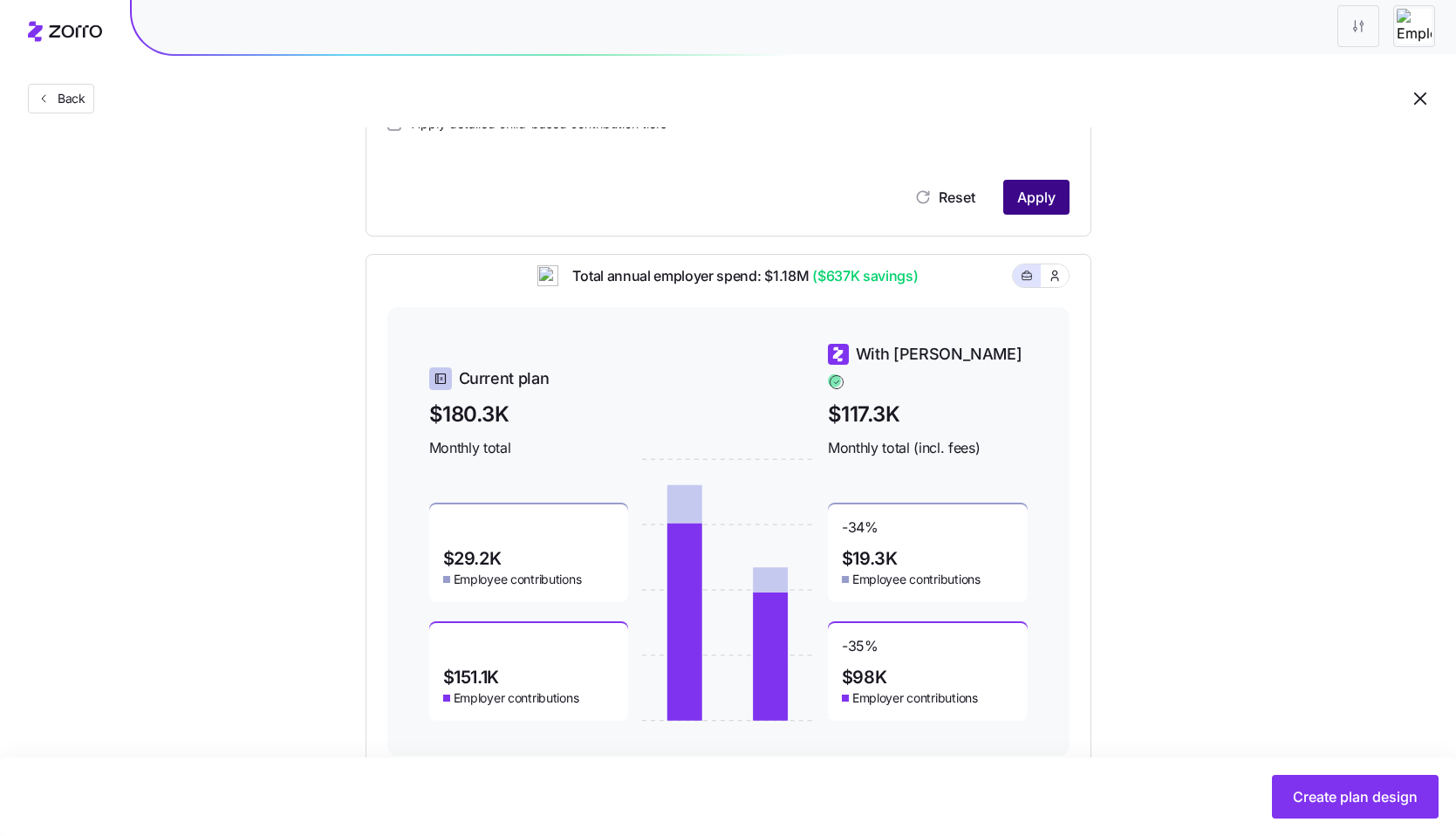
type input "50"
click at [1018, 200] on span "Apply" at bounding box center [1036, 197] width 39 height 21
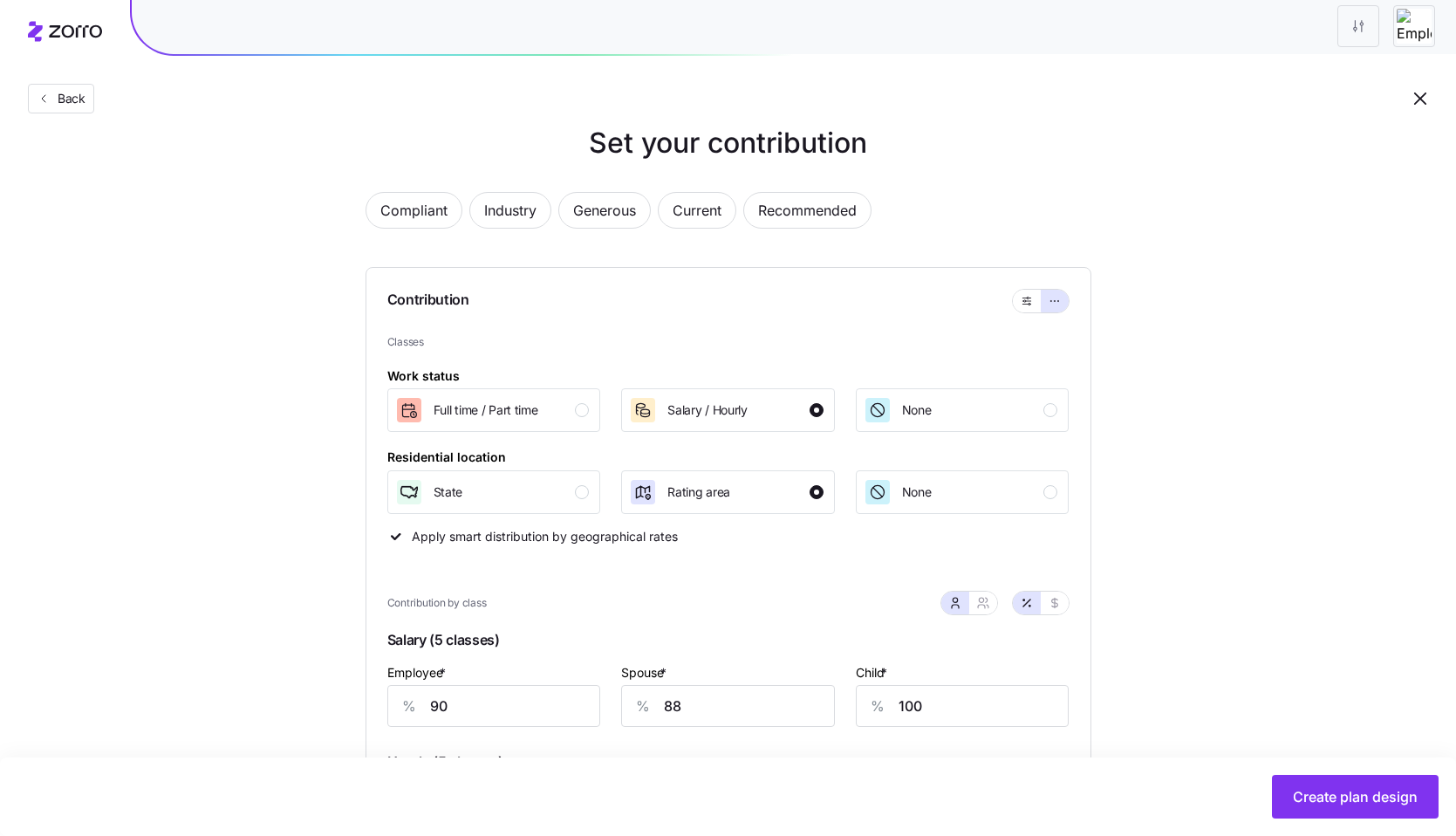
scroll to position [42, 0]
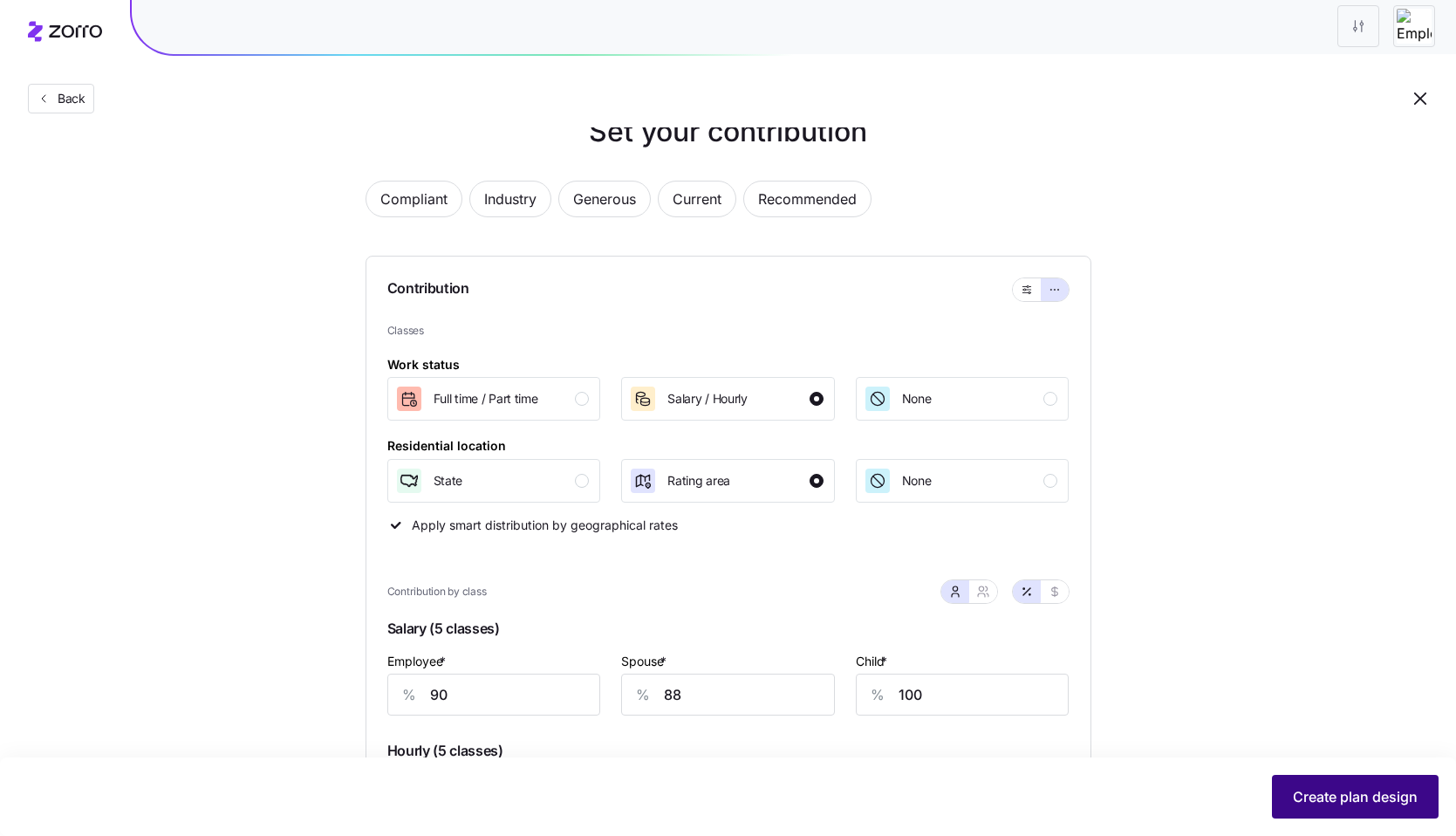
click at [1376, 794] on span "Create plan design" at bounding box center [1355, 796] width 124 height 21
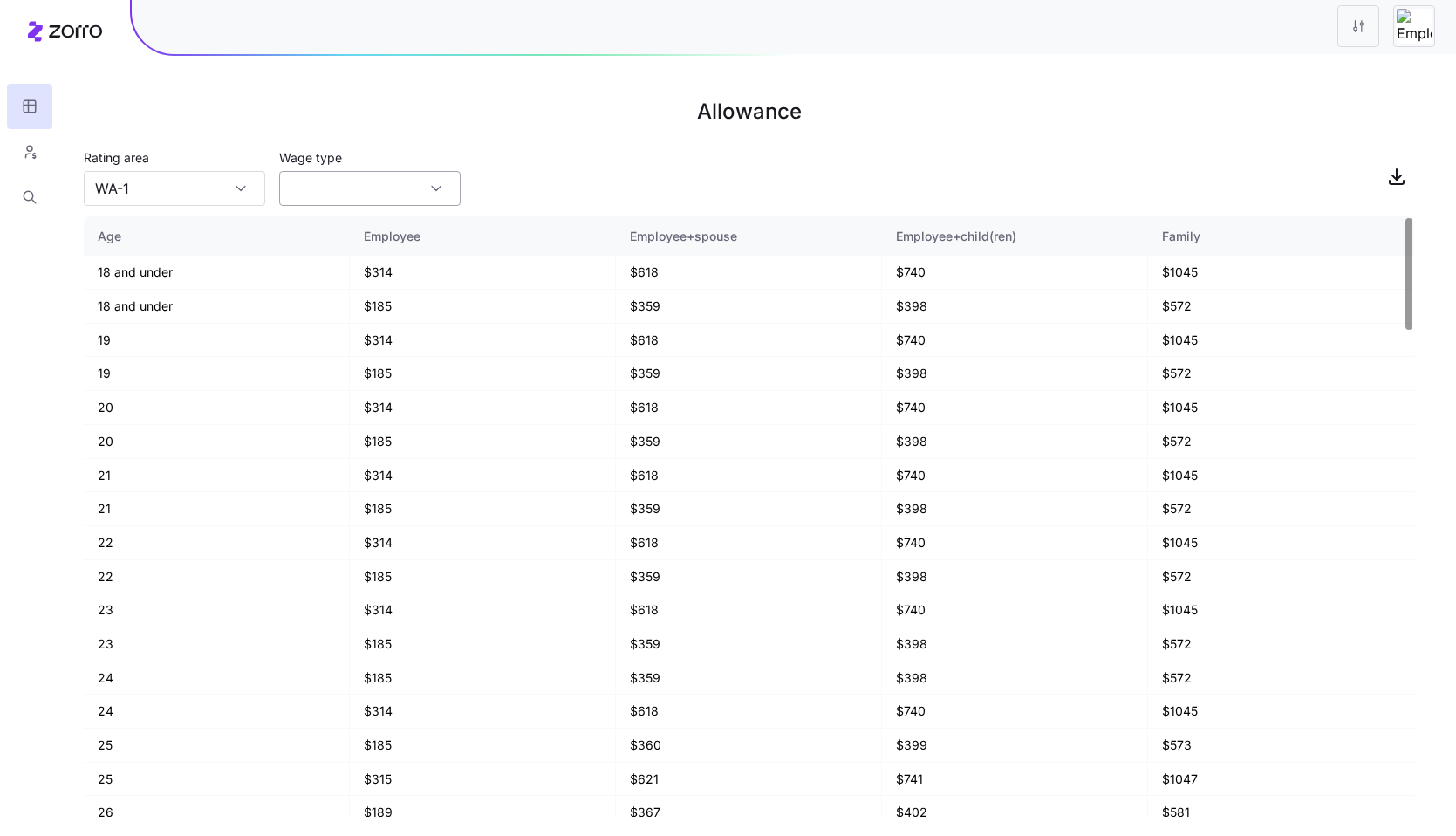
click at [332, 198] on input "Wage type" at bounding box center [370, 188] width 182 height 35
click at [372, 250] on div "Hourly" at bounding box center [370, 237] width 168 height 34
type input "Hourly"
click at [356, 199] on input "Hourly" at bounding box center [370, 188] width 182 height 35
click at [518, 194] on div "Rating area [GEOGRAPHIC_DATA]-1 Wage type Hourly" at bounding box center [749, 176] width 1331 height 59
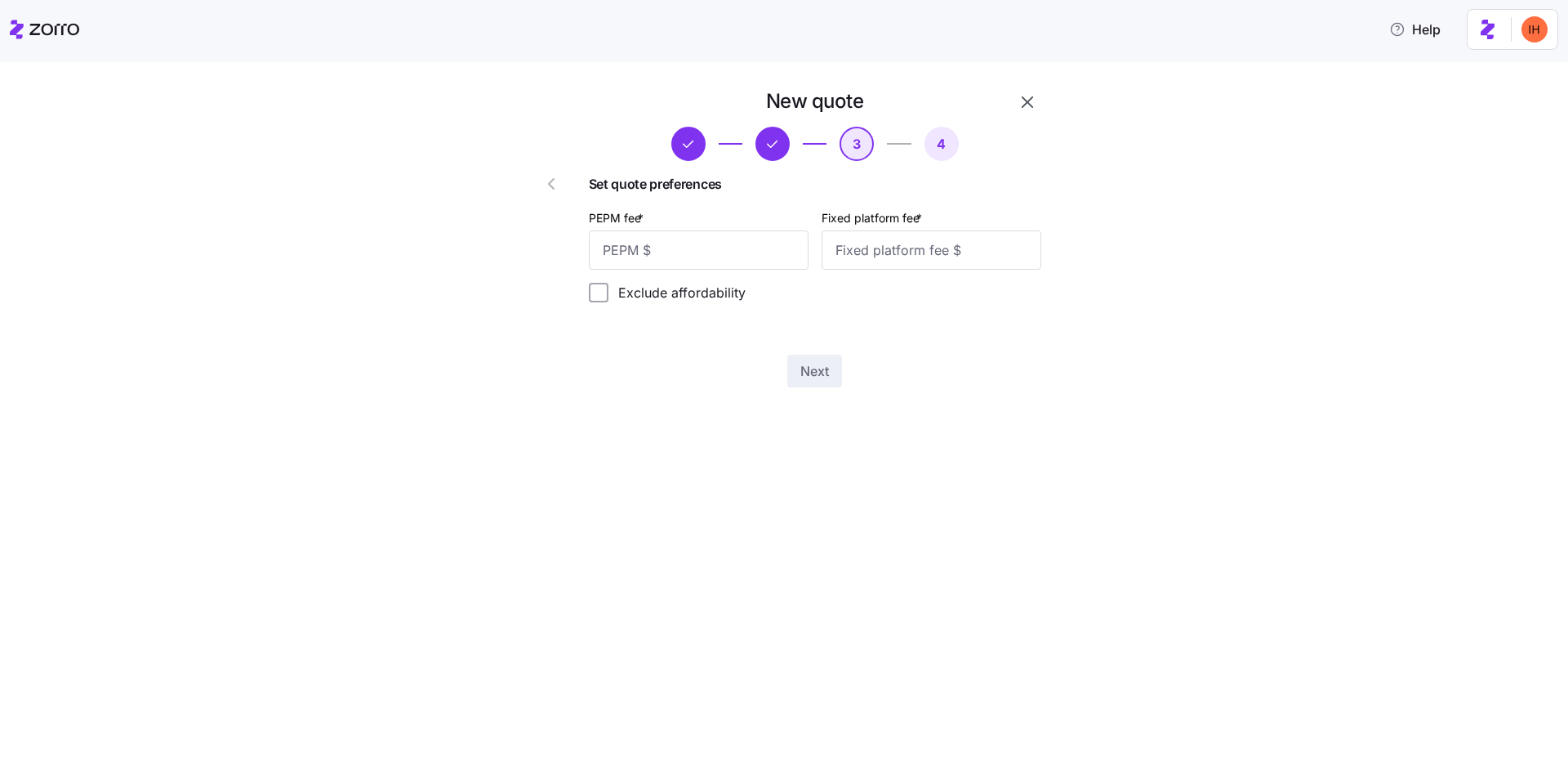
click at [1021, 110] on icon "button" at bounding box center [1027, 102] width 19 height 19
